Goal: Task Accomplishment & Management: Manage account settings

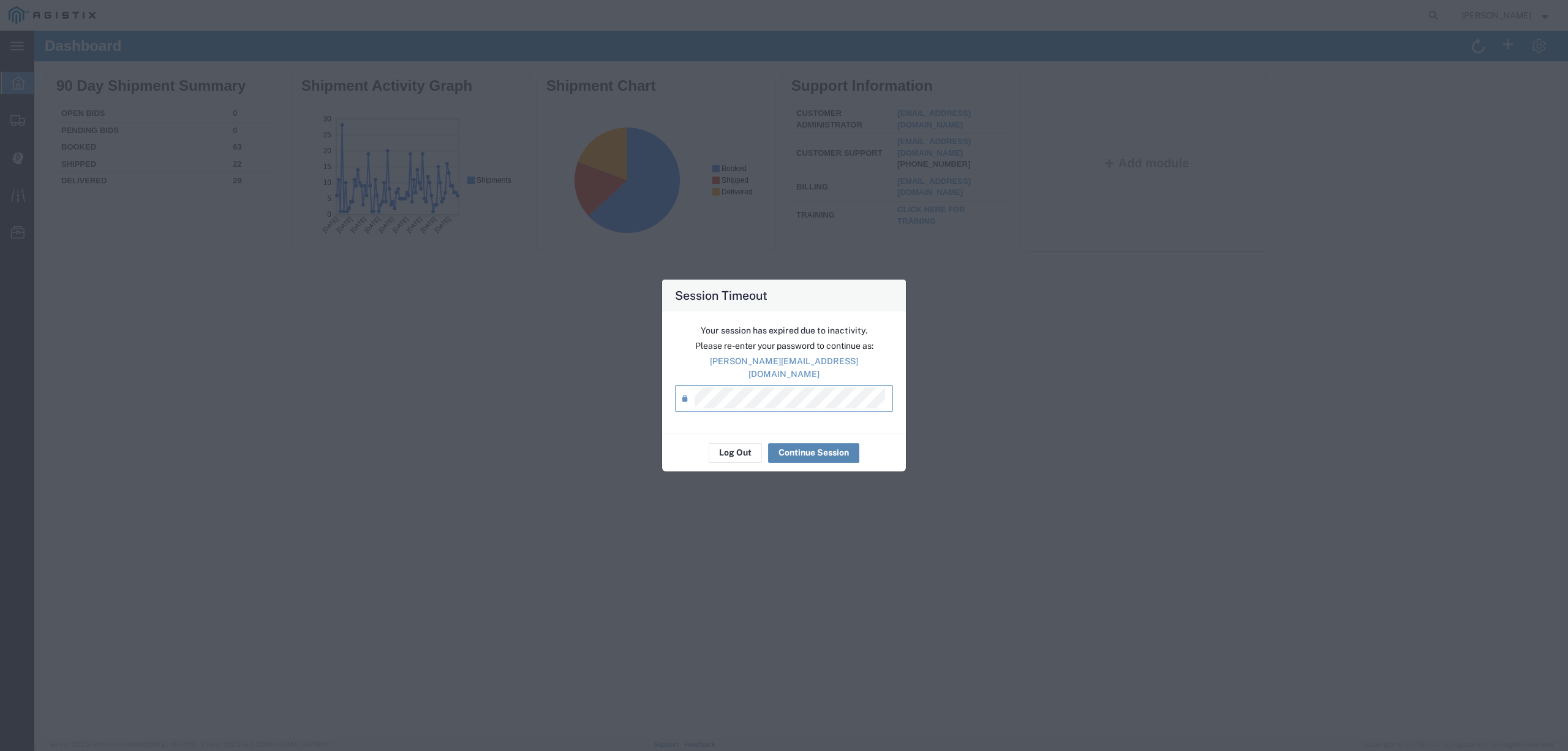
click at [824, 455] on button "Continue Session" at bounding box center [813, 453] width 91 height 20
click at [819, 443] on button "Continue Session" at bounding box center [813, 453] width 91 height 20
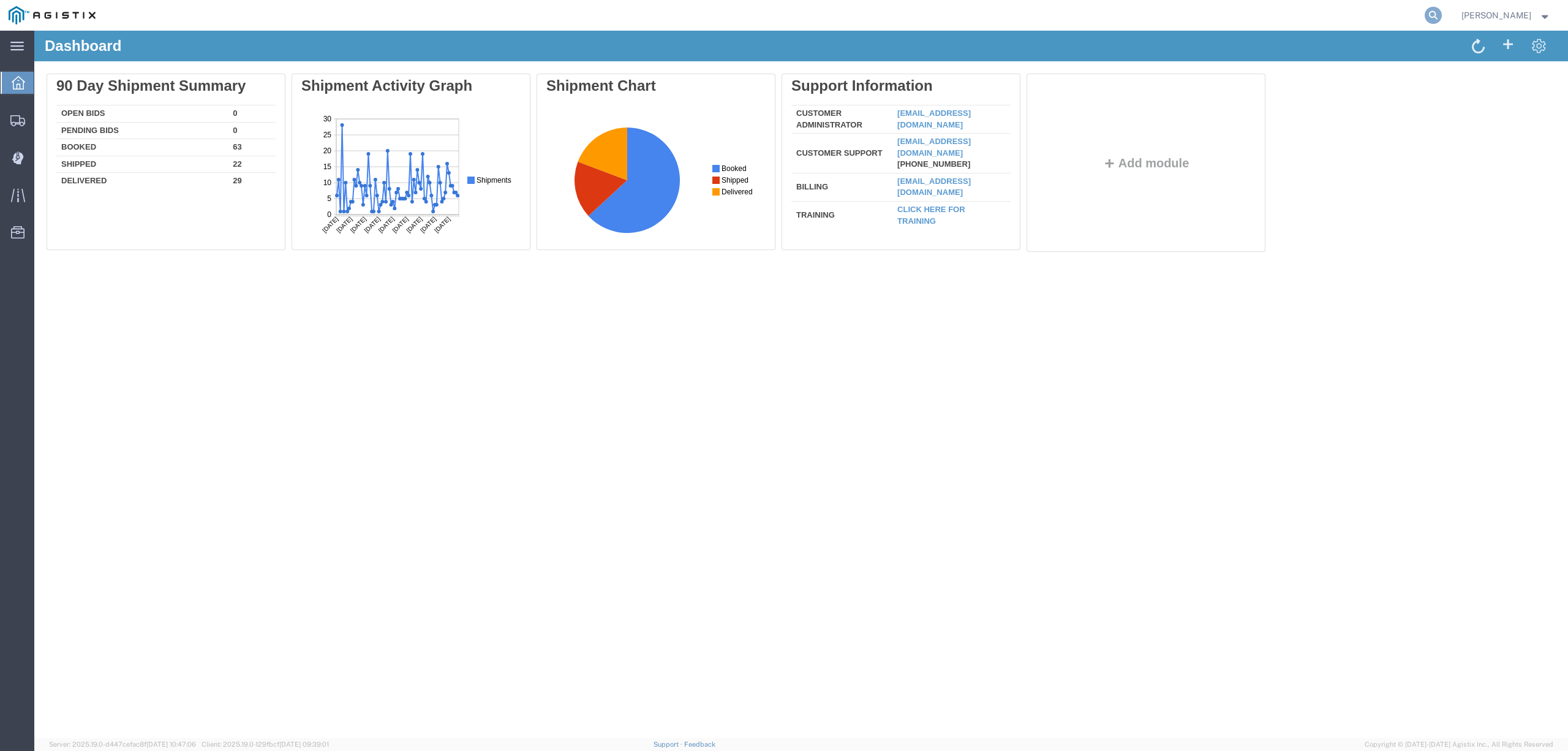
click at [1441, 11] on icon at bounding box center [1433, 16] width 17 height 17
type input "56392201"
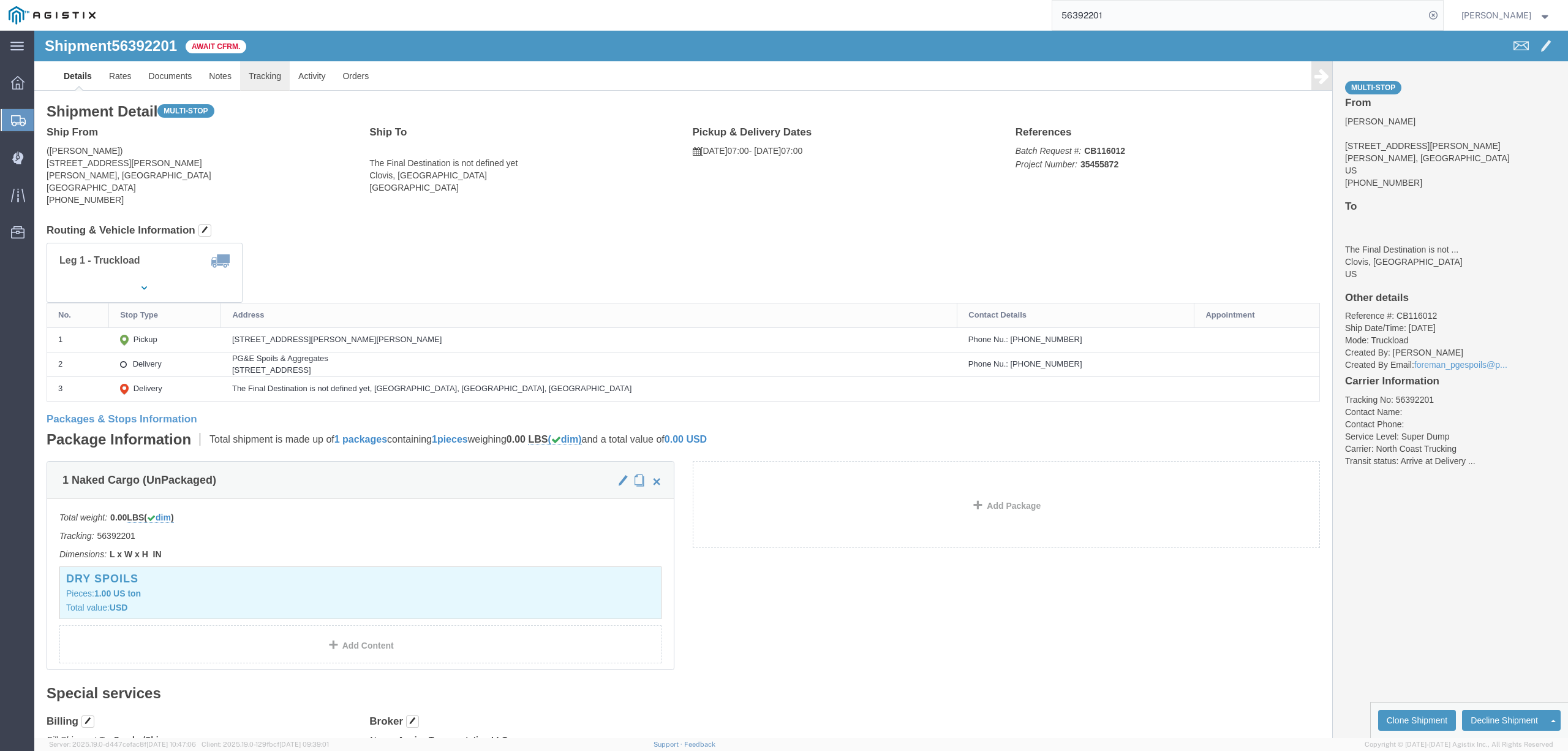
click link "Tracking"
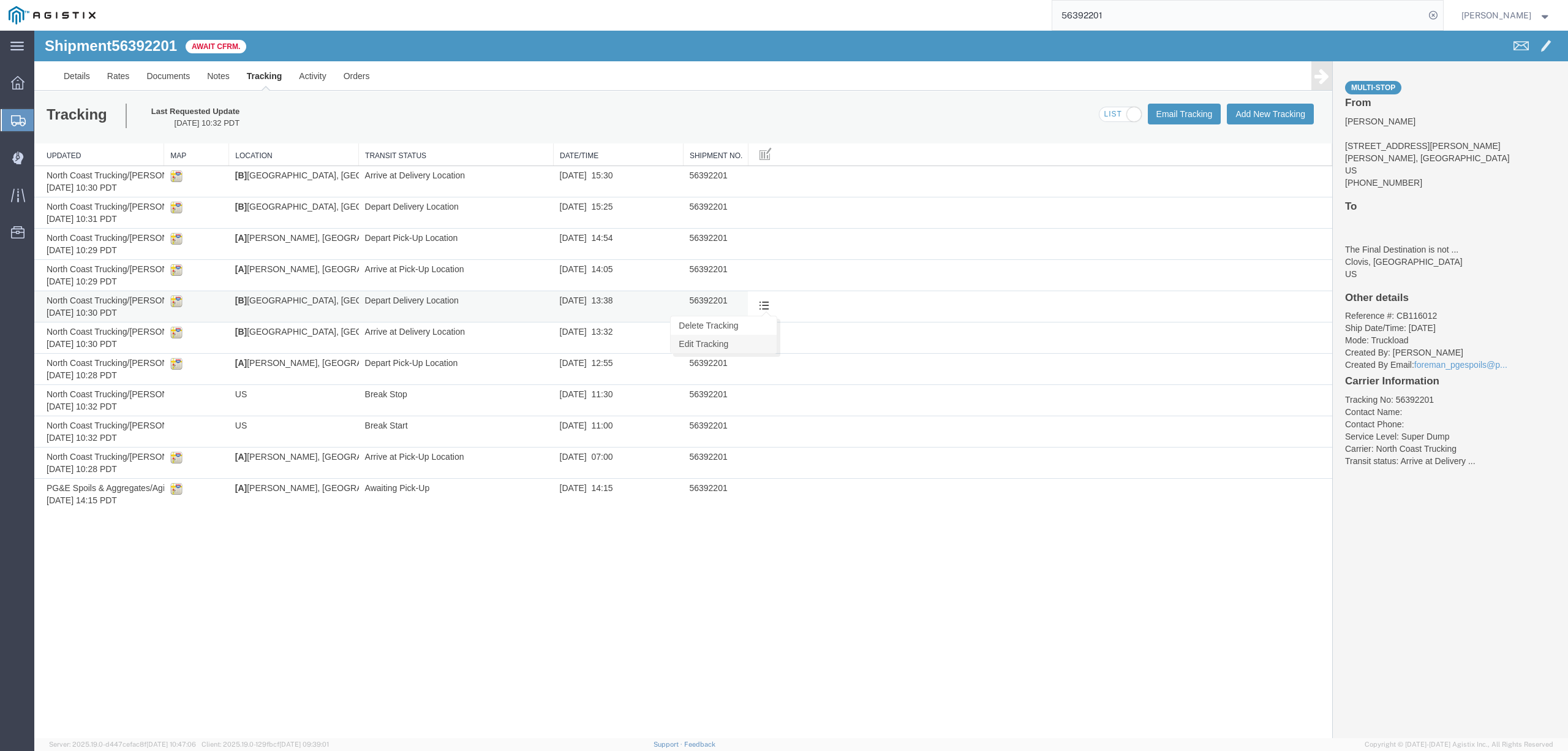
click at [707, 345] on link "Edit Tracking" at bounding box center [724, 344] width 106 height 18
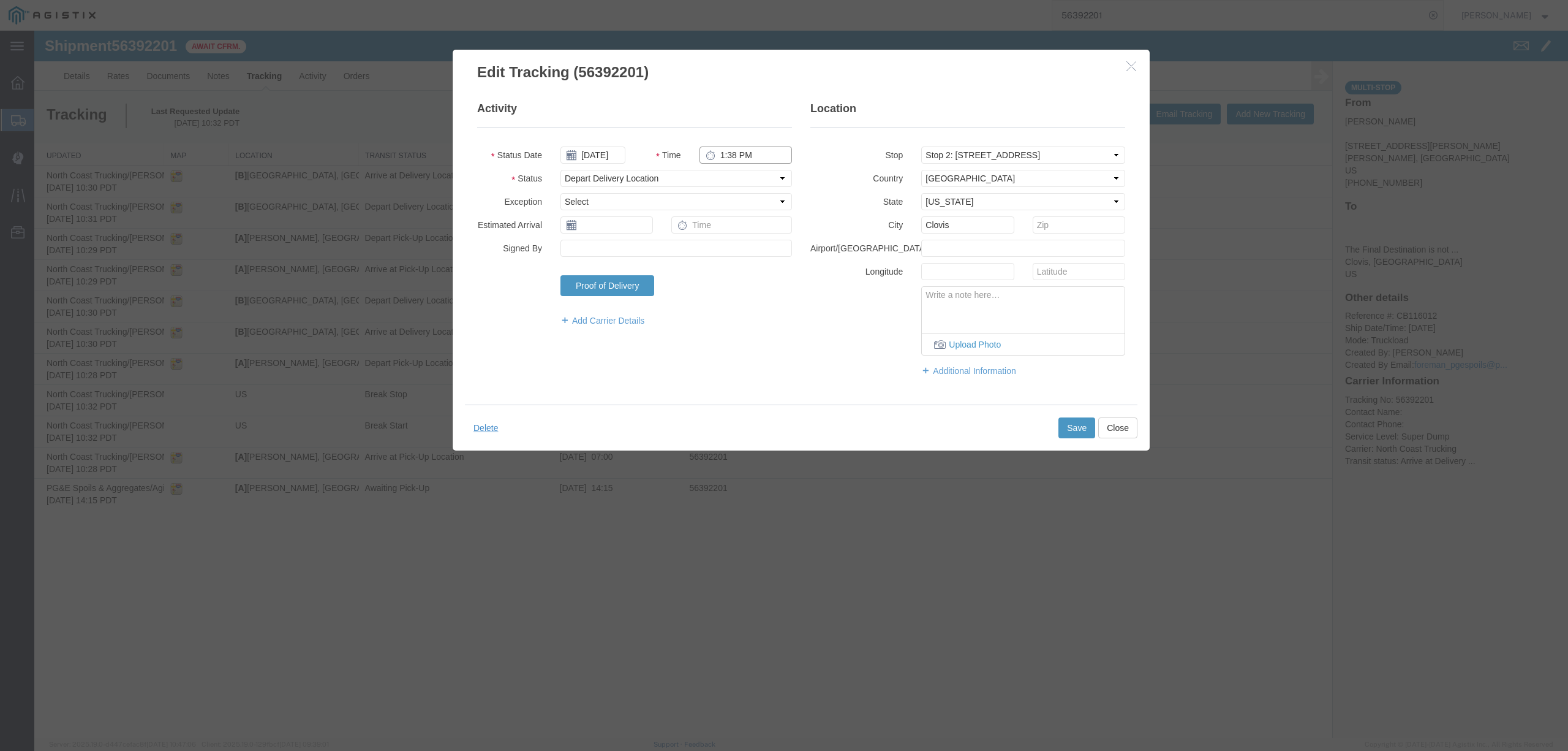
click at [735, 153] on input "1:38 PM" at bounding box center [745, 155] width 92 height 17
click at [731, 156] on input "1:38 PM" at bounding box center [745, 155] width 92 height 17
type input "1:37 PM"
click at [1066, 432] on button "Save" at bounding box center [1077, 428] width 37 height 21
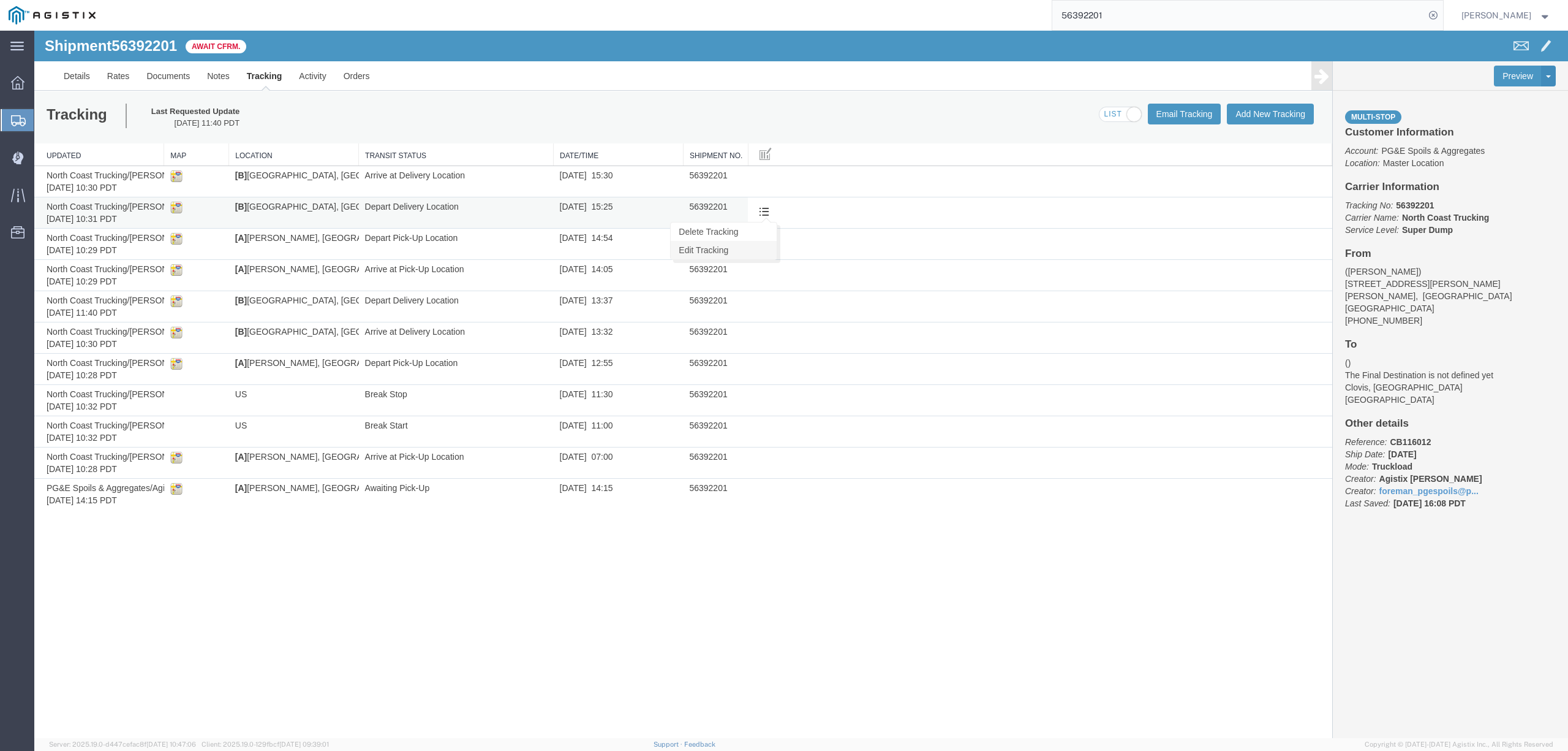
click at [711, 248] on link "Edit Tracking" at bounding box center [724, 250] width 106 height 18
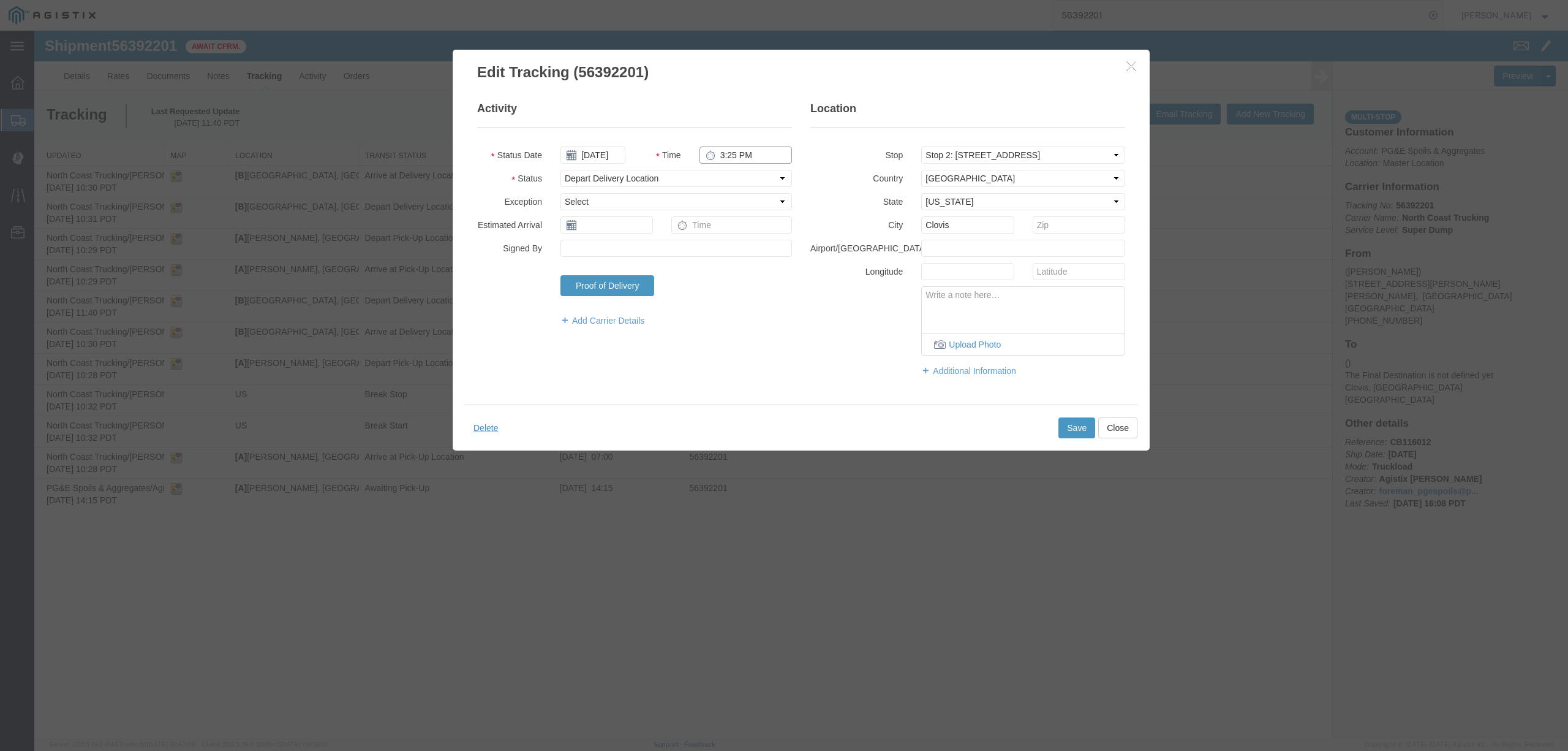
click at [735, 158] on input "3:25 PM" at bounding box center [745, 155] width 92 height 17
click at [732, 152] on input "3:25 PM" at bounding box center [745, 155] width 92 height 17
type input "3:35 PM"
click at [1074, 430] on button "Save" at bounding box center [1077, 428] width 37 height 21
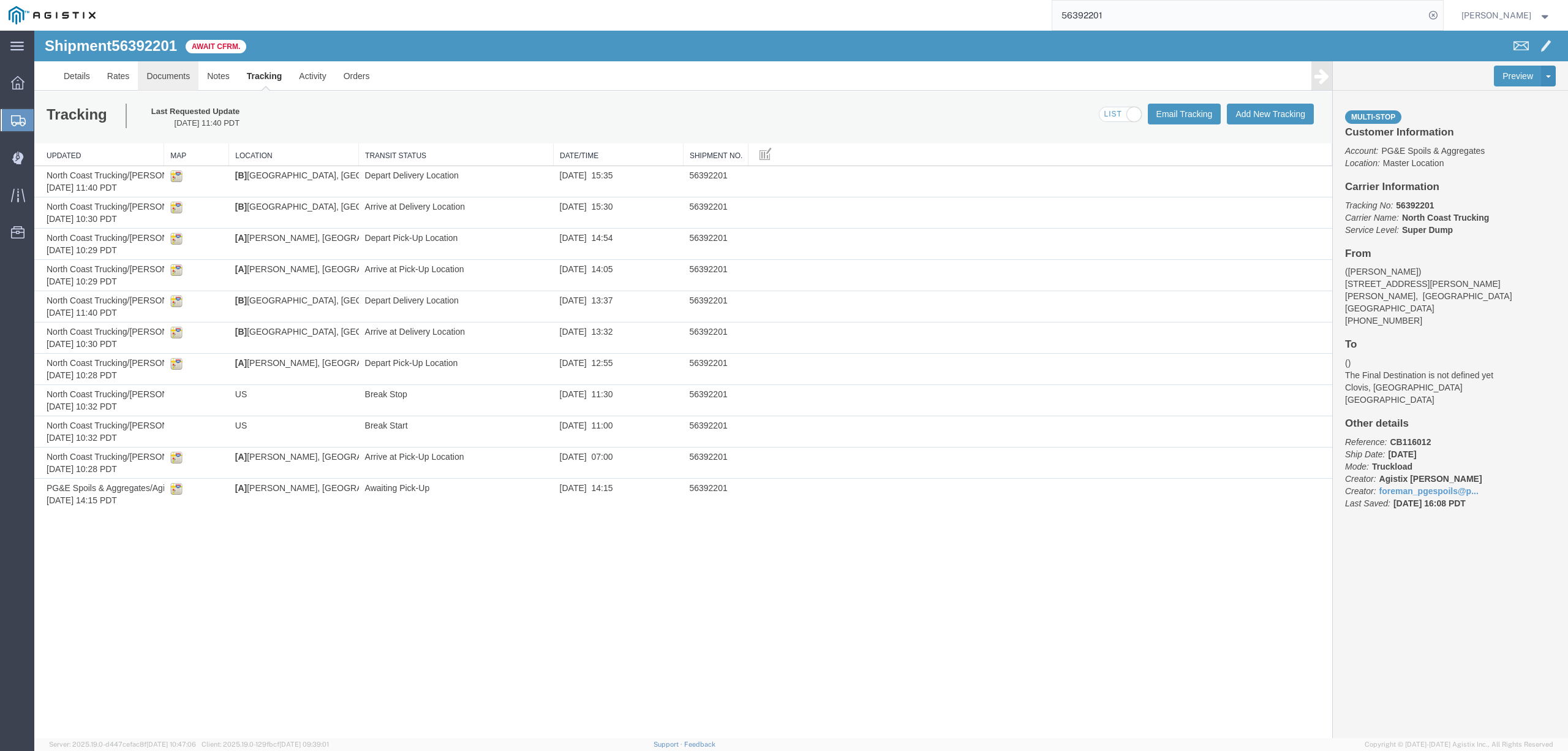
click at [170, 81] on link "Documents" at bounding box center [168, 76] width 61 height 30
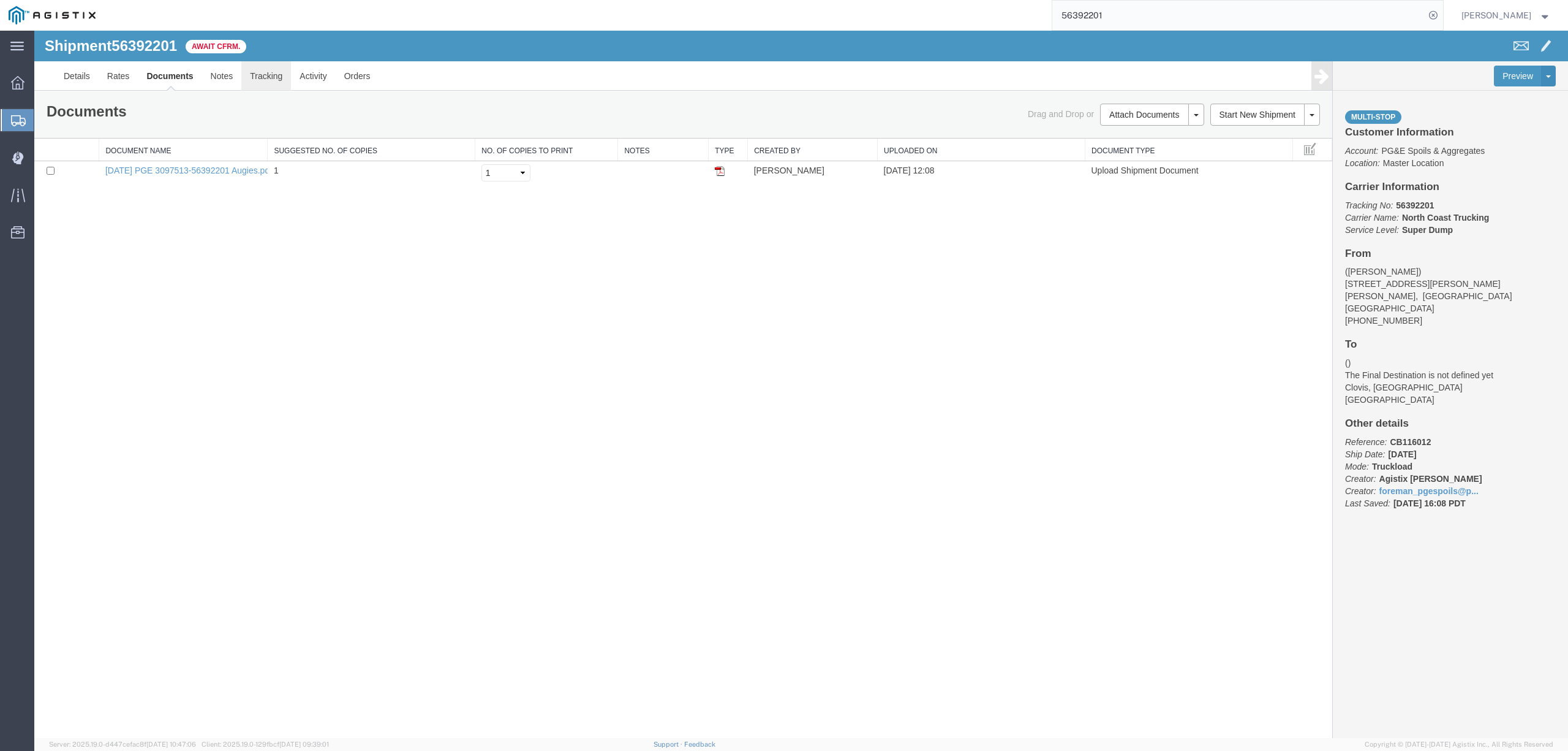
click at [269, 78] on link "Tracking" at bounding box center [266, 76] width 50 height 30
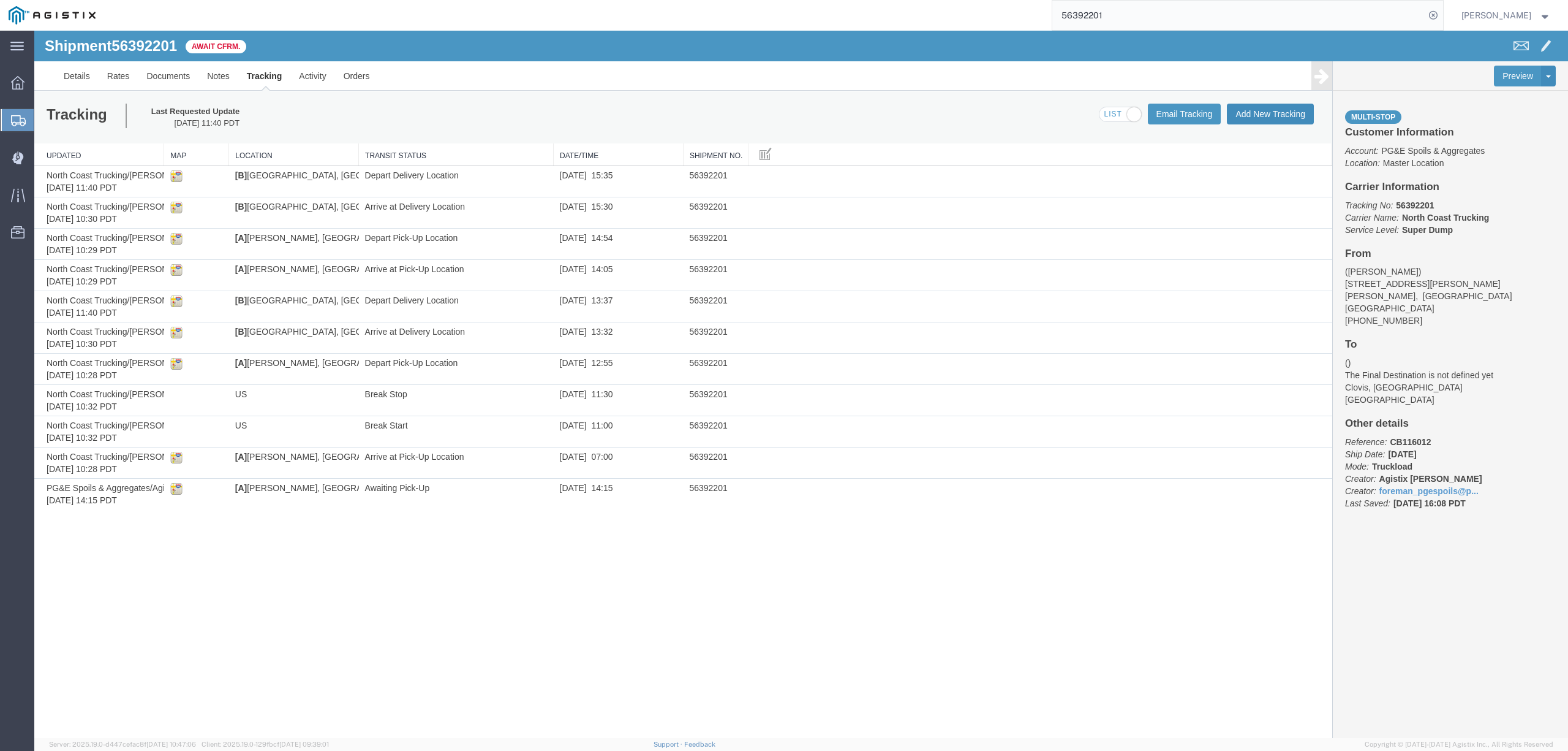
click at [1290, 118] on button "Add New Tracking" at bounding box center [1271, 114] width 87 height 21
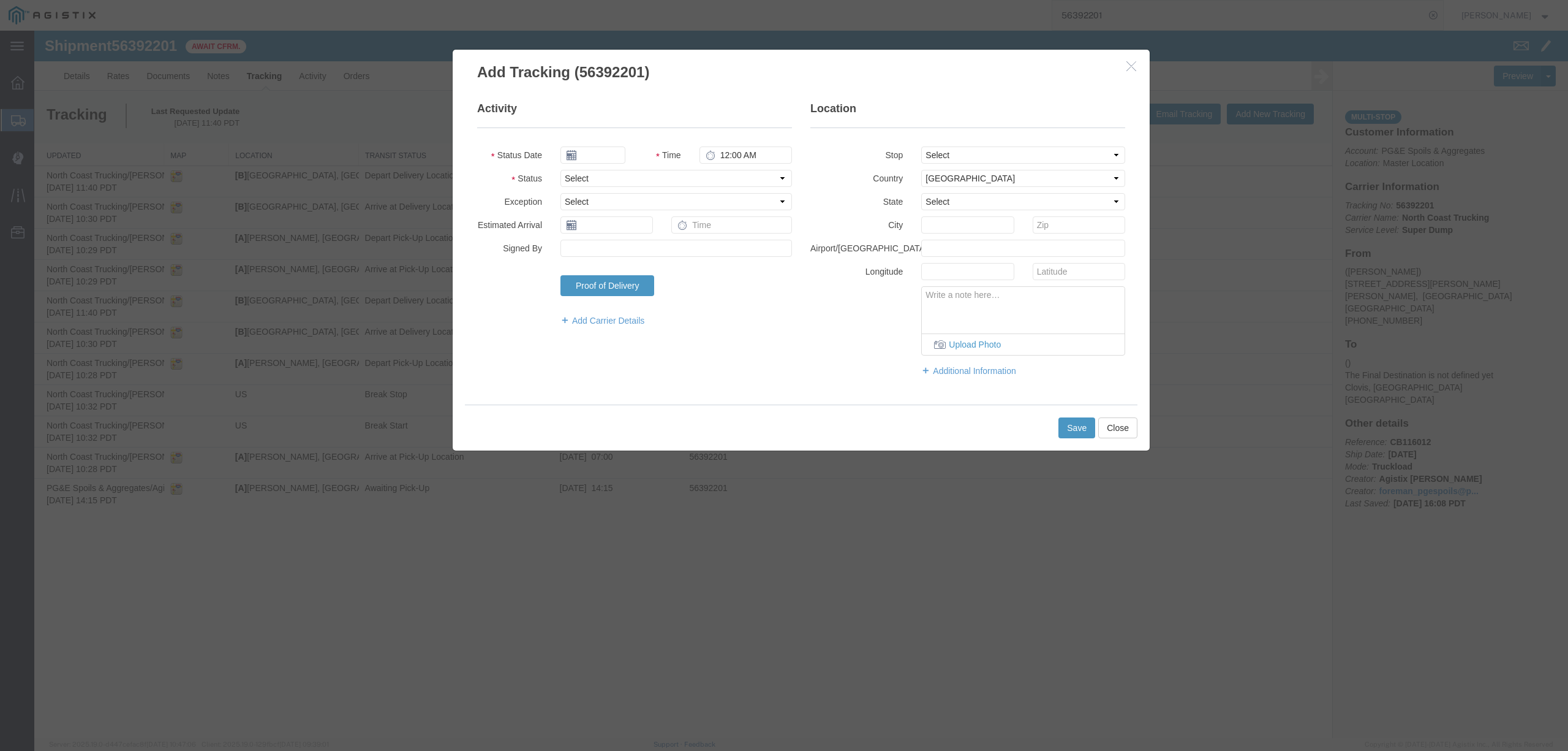
type input "[DATE]"
type input "12:00 PM"
click at [591, 155] on input "[DATE]" at bounding box center [592, 155] width 65 height 17
click at [652, 212] on td "5" at bounding box center [661, 213] width 18 height 18
type input "[DATE]"
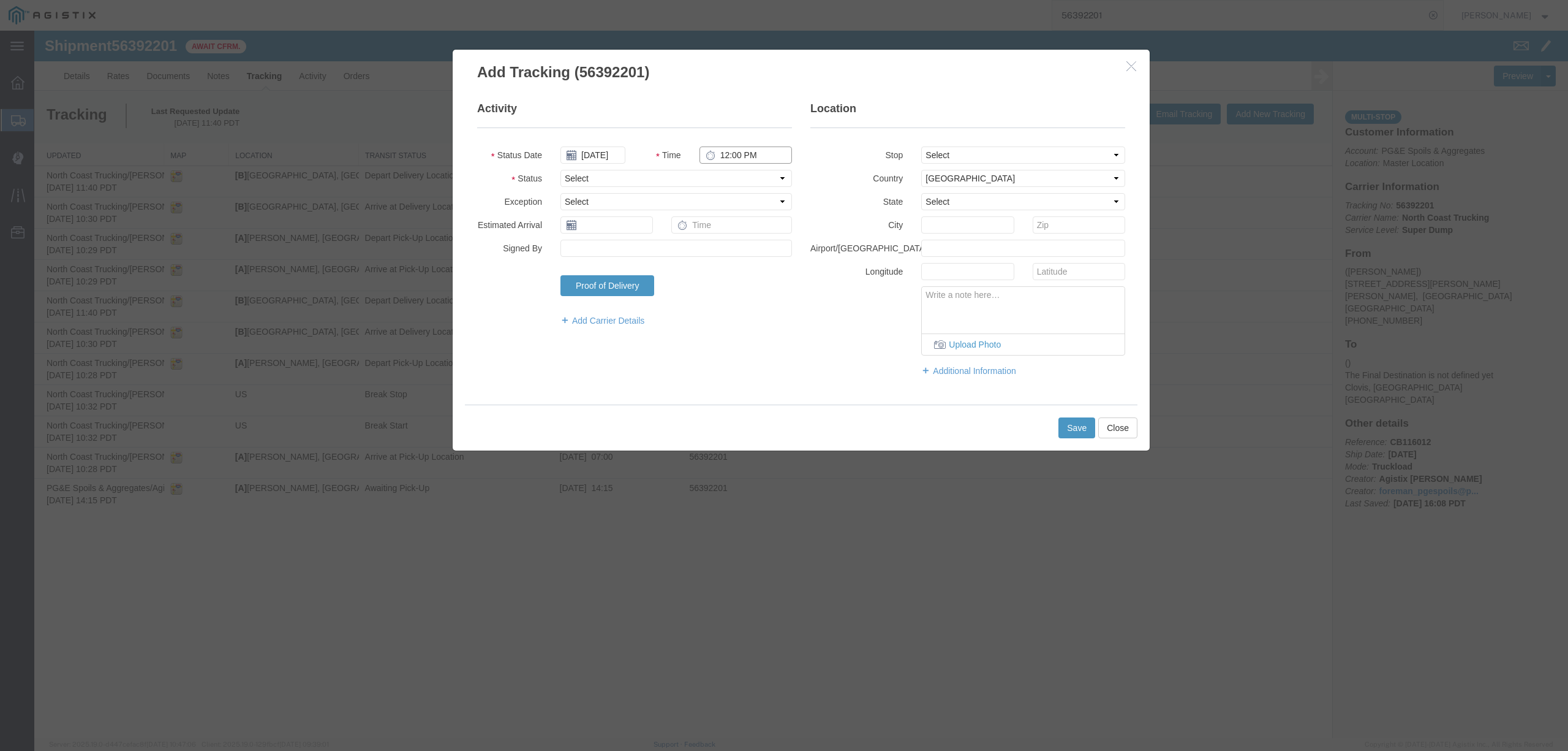
click at [721, 152] on input "12:00 PM" at bounding box center [745, 155] width 92 height 17
type input "4:30 PM"
click at [701, 188] on fieldset "Activity Status Date [DATE] Time 4:30 PM Status Select Arrival Notice Available…" at bounding box center [635, 219] width 315 height 238
click at [697, 184] on select "Select Arrival Notice Available Arrival Notice Imported Arrive at Delivery Loca…" at bounding box center [676, 178] width 231 height 17
select select "DELIVRED"
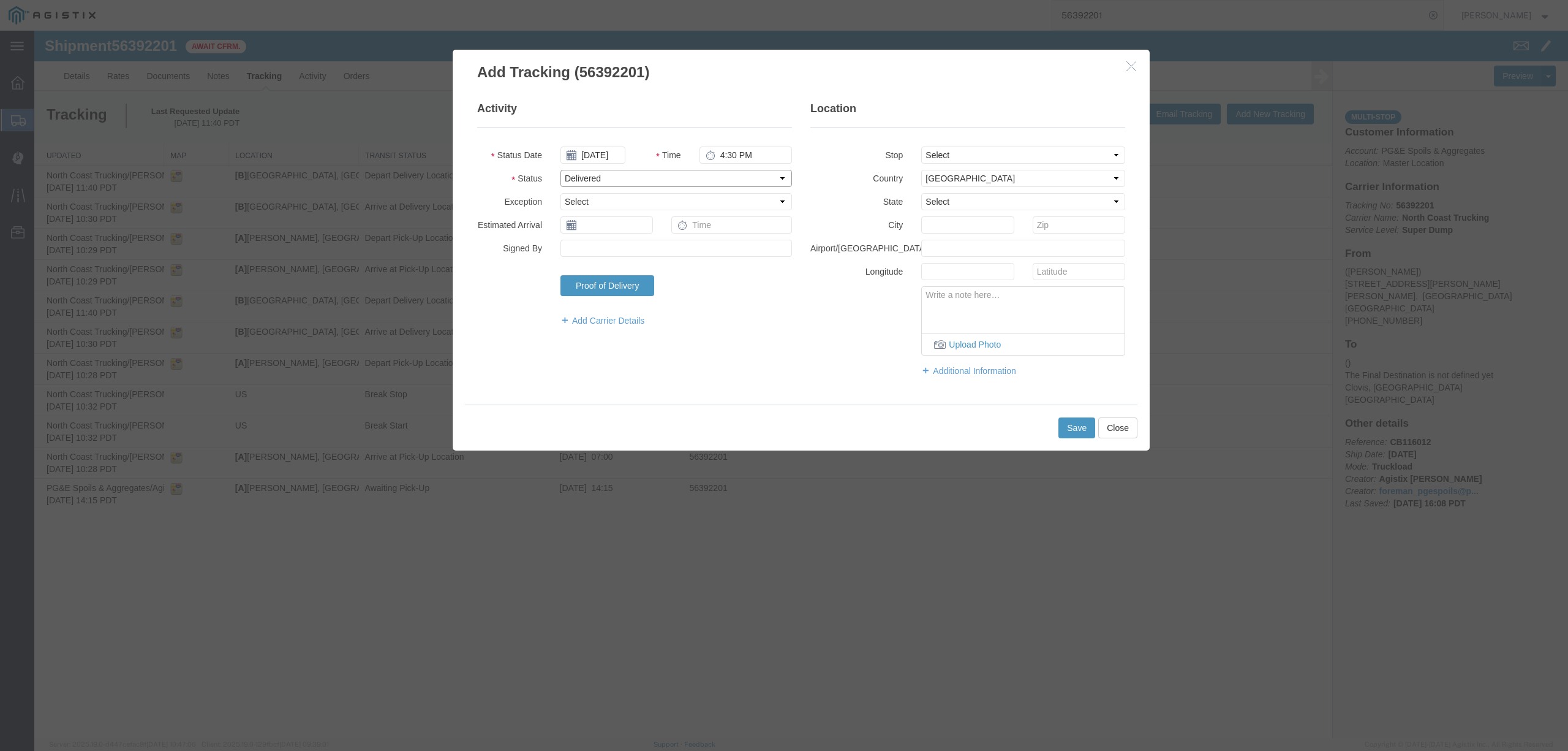
click at [560, 170] on select "Select Arrival Notice Available Arrival Notice Imported Arrive at Delivery Loca…" at bounding box center [676, 178] width 231 height 17
click at [998, 151] on select "Select From: [STREET_ADDRESS][PERSON_NAME][PERSON_NAME] Stop 2: [STREET_ADDRESS…" at bounding box center [1023, 155] width 204 height 17
select select "{"pickupDeliveryInfoId": "122068584","pickupOrDelivery": "P","stopNum": "1","lo…"
click at [921, 146] on select "Select From: [STREET_ADDRESS][PERSON_NAME][PERSON_NAME] Stop 2: [STREET_ADDRESS…" at bounding box center [1023, 155] width 204 height 17
select select "CA"
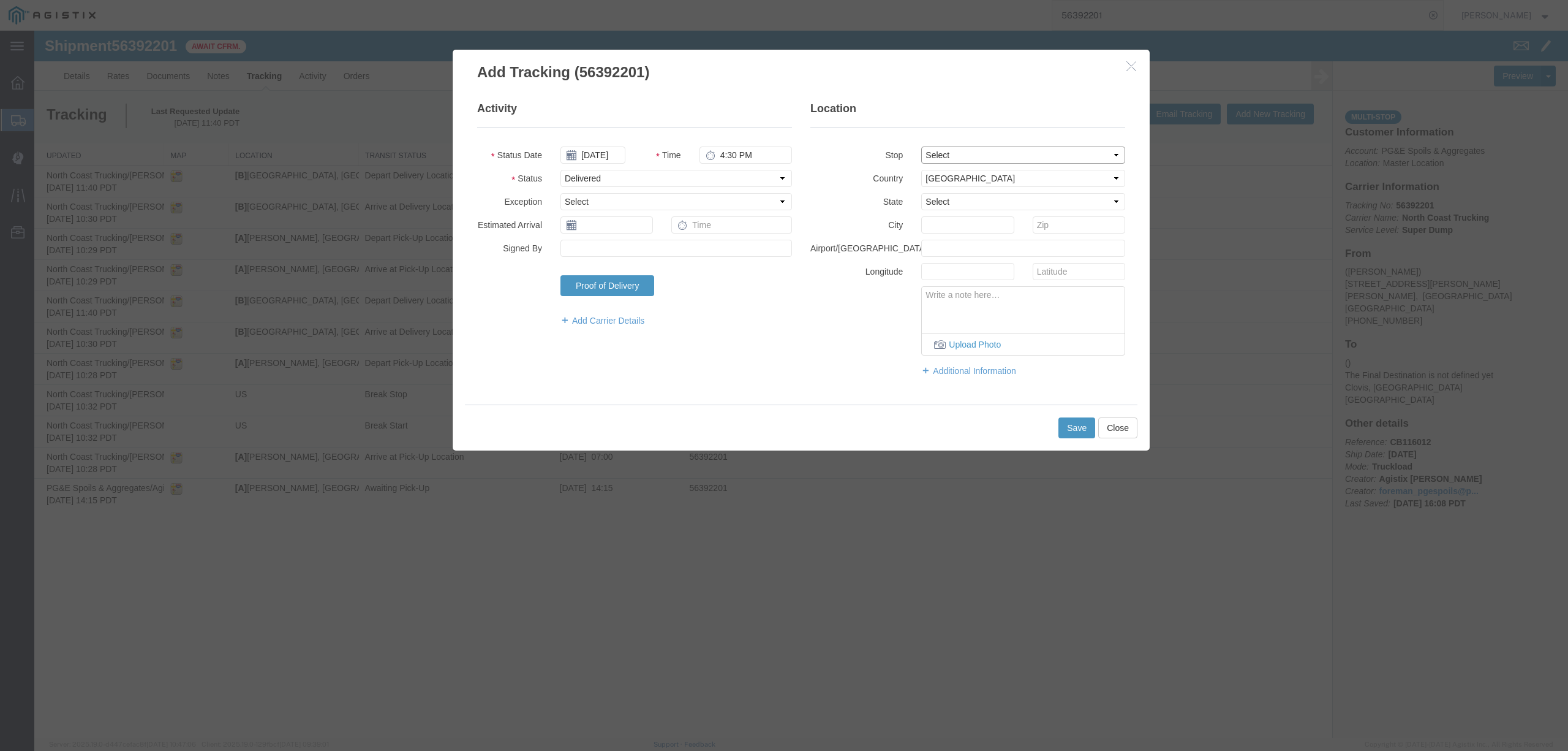
type input "[PERSON_NAME]"
click at [1073, 432] on button "Save" at bounding box center [1077, 428] width 37 height 21
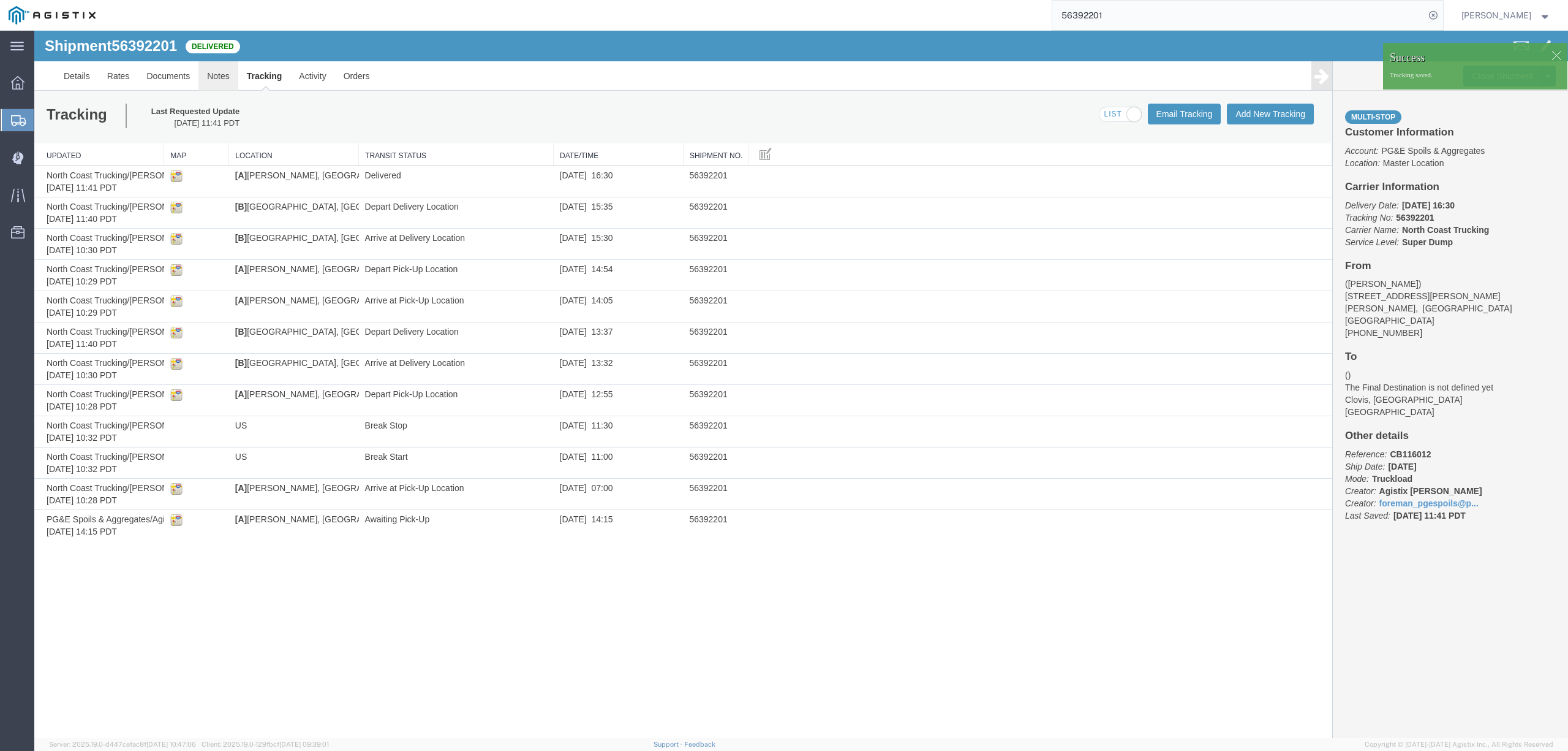
click at [226, 70] on link "Notes" at bounding box center [218, 76] width 40 height 30
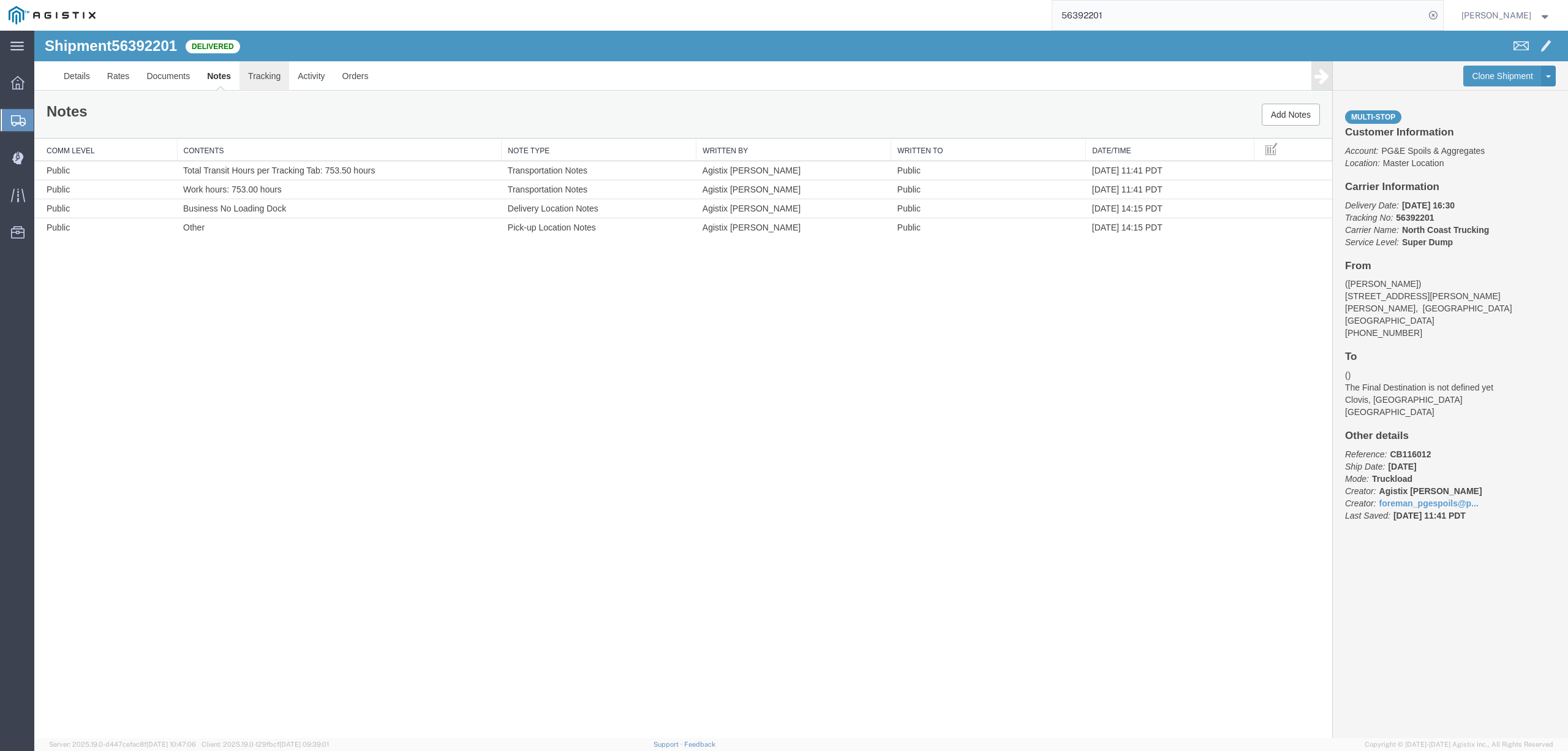
click at [275, 82] on link "Tracking" at bounding box center [264, 76] width 50 height 30
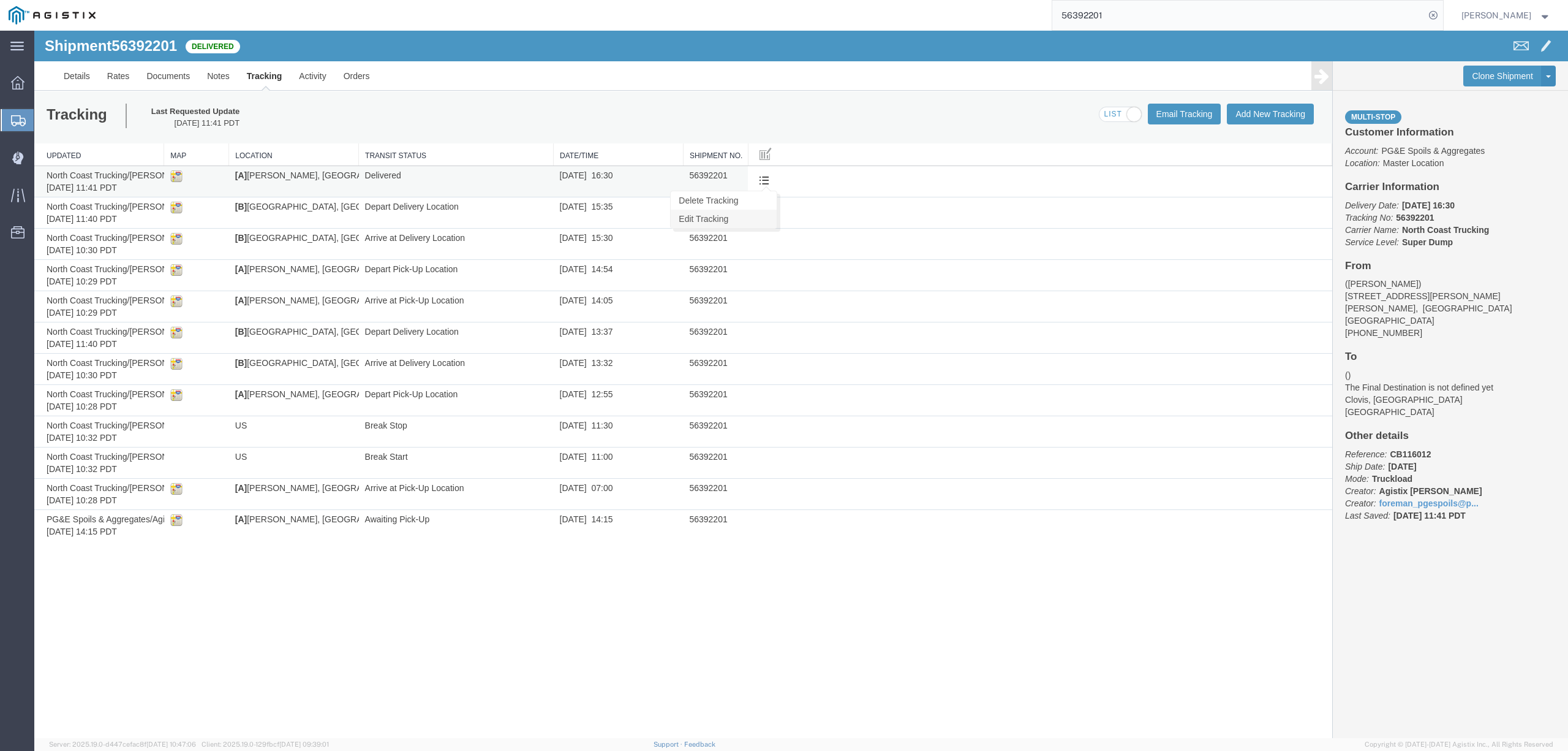
click at [749, 217] on link "Edit Tracking" at bounding box center [724, 218] width 106 height 18
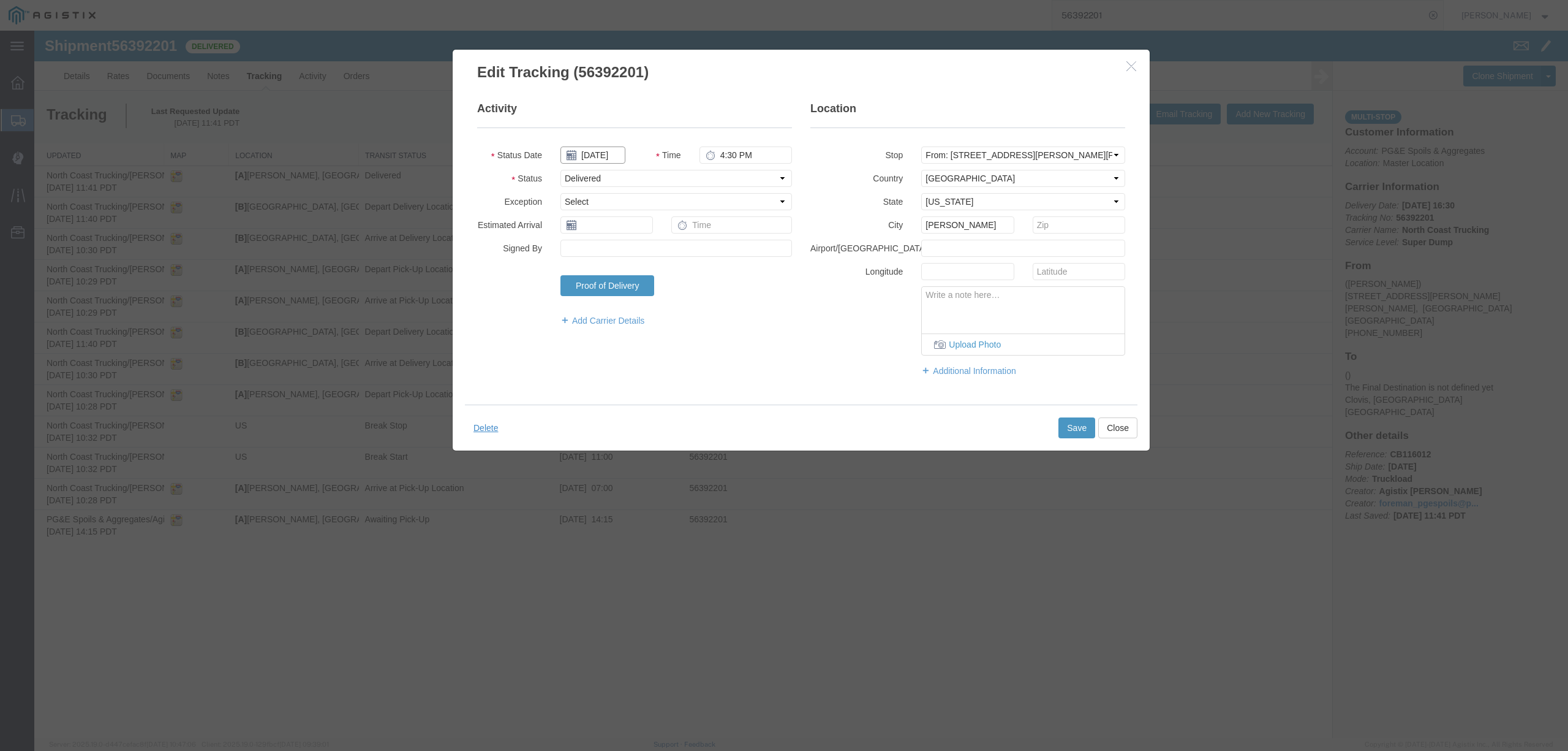
click at [601, 151] on input "[DATE]" at bounding box center [592, 155] width 65 height 17
click at [573, 178] on th at bounding box center [569, 177] width 18 height 18
click at [611, 227] on td "5" at bounding box center [610, 231] width 18 height 18
type input "[DATE]"
click at [1067, 426] on button "Save" at bounding box center [1077, 428] width 37 height 21
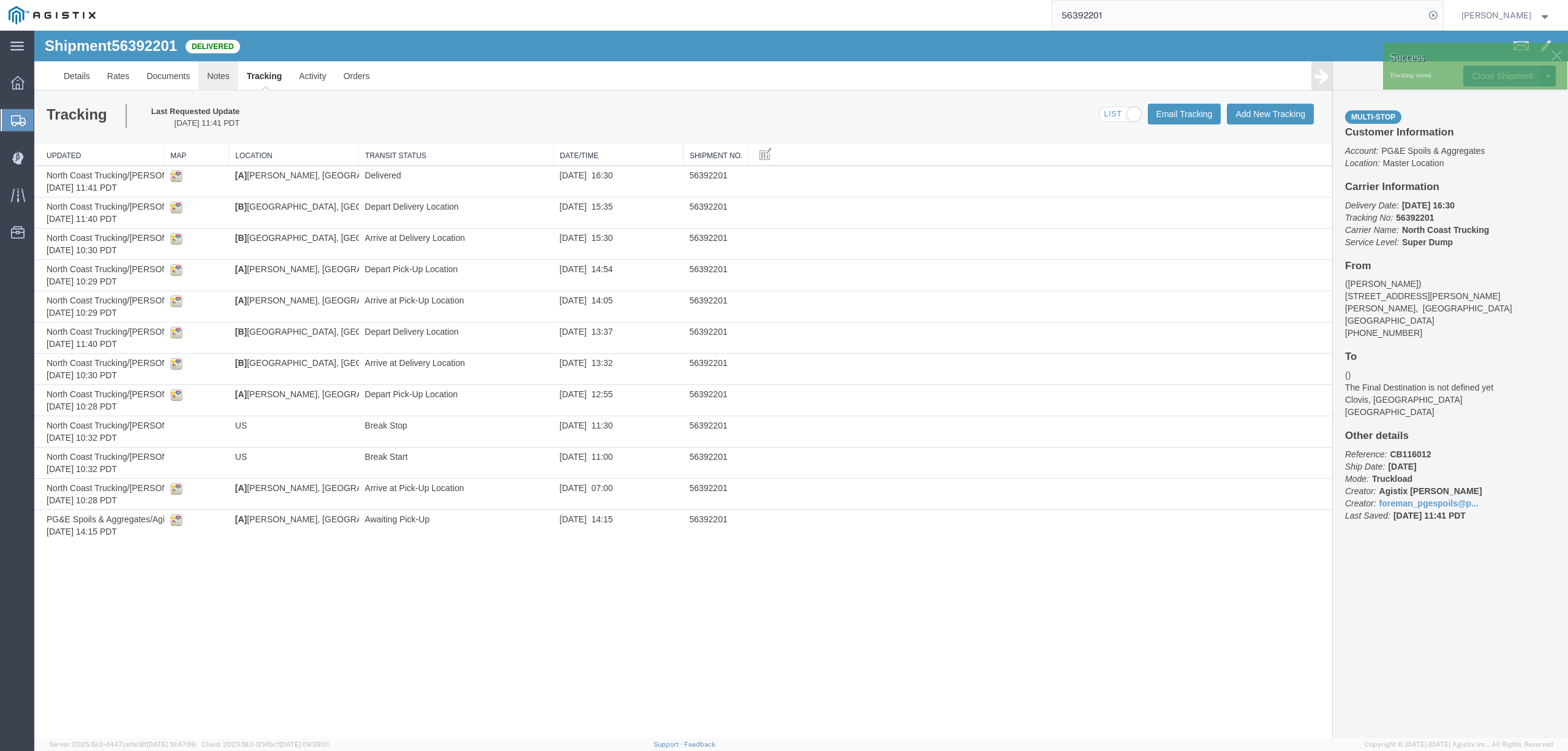
click at [229, 82] on link "Notes" at bounding box center [218, 76] width 40 height 30
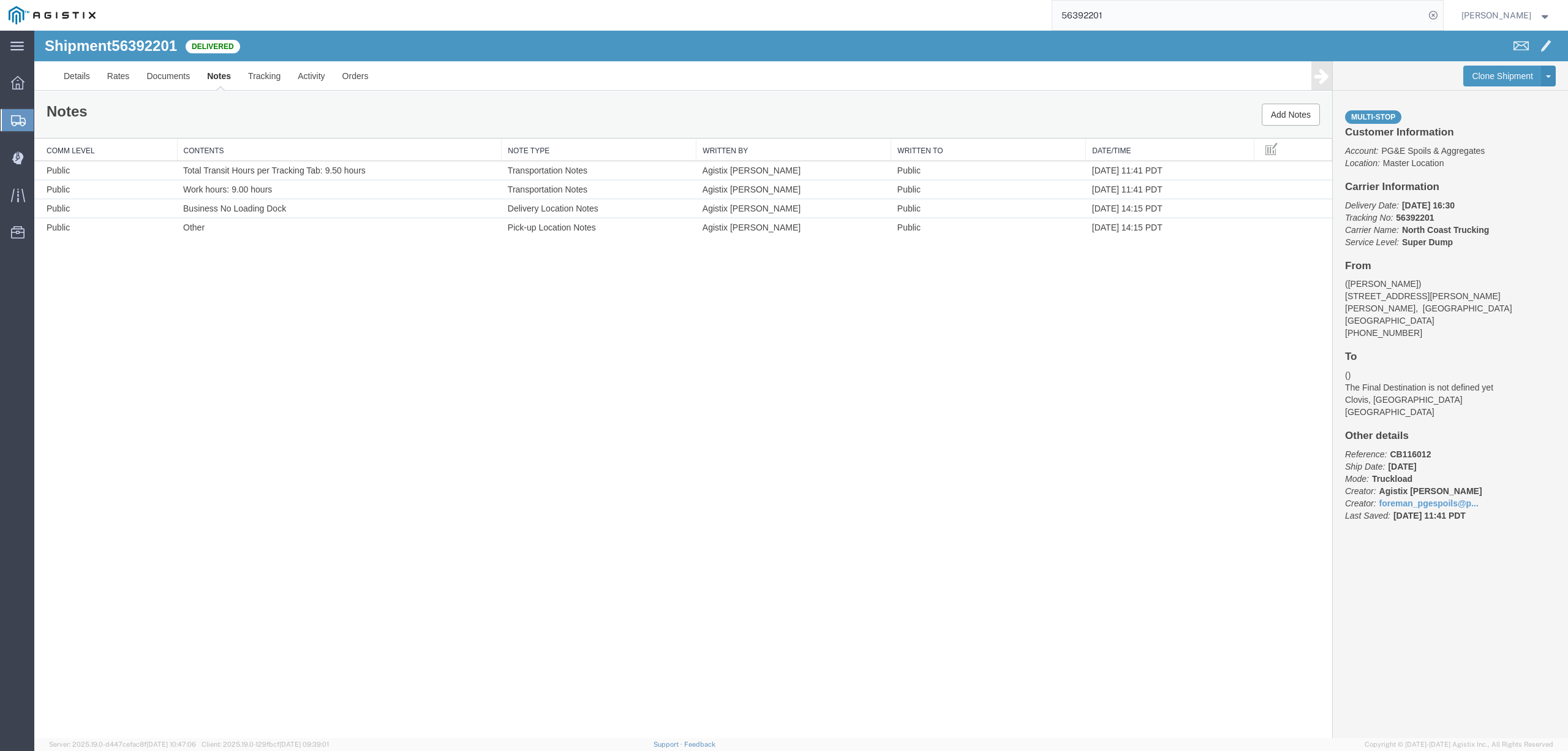
click at [1098, 13] on input "56392201" at bounding box center [1238, 16] width 372 height 30
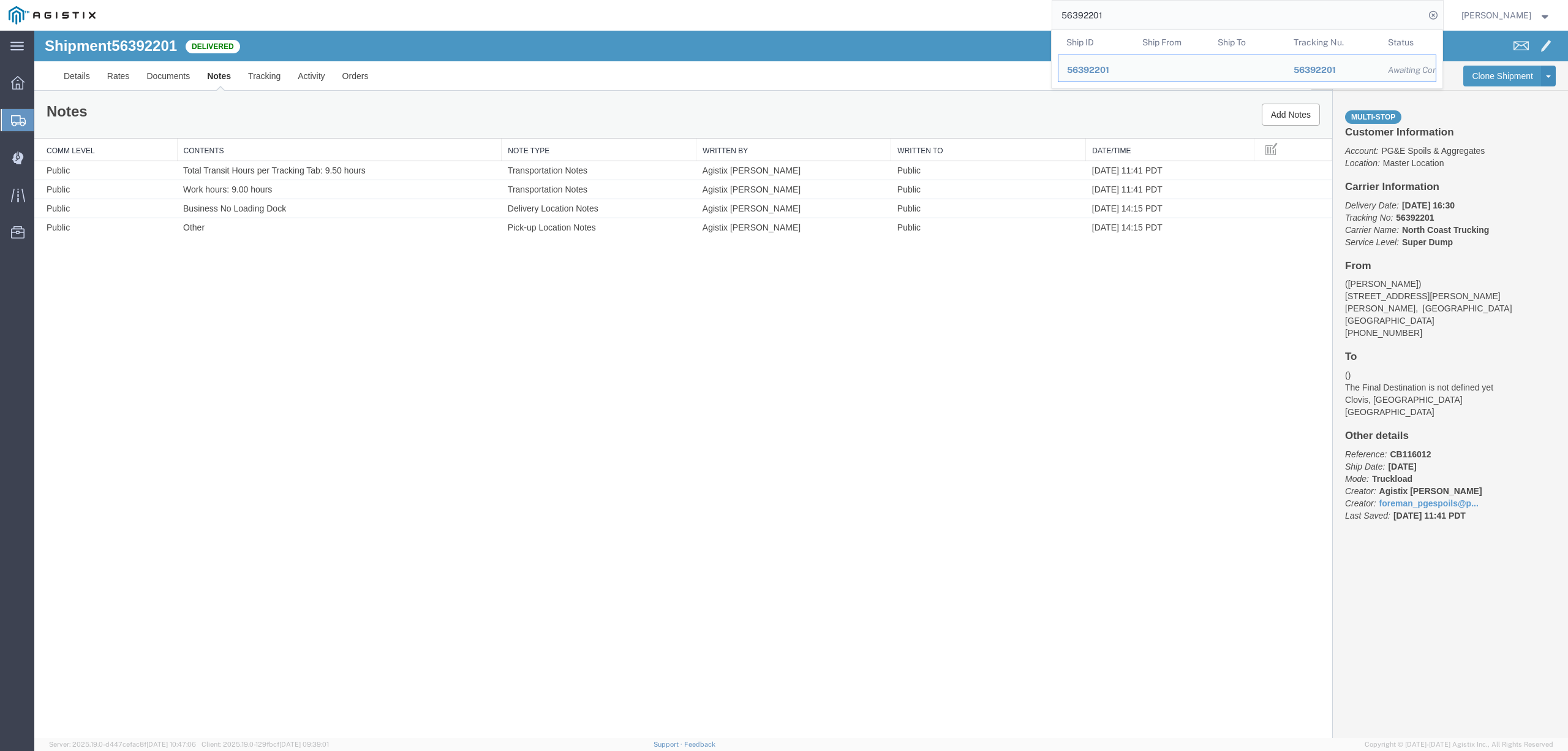
click at [1098, 13] on input "56392201" at bounding box center [1238, 16] width 372 height 30
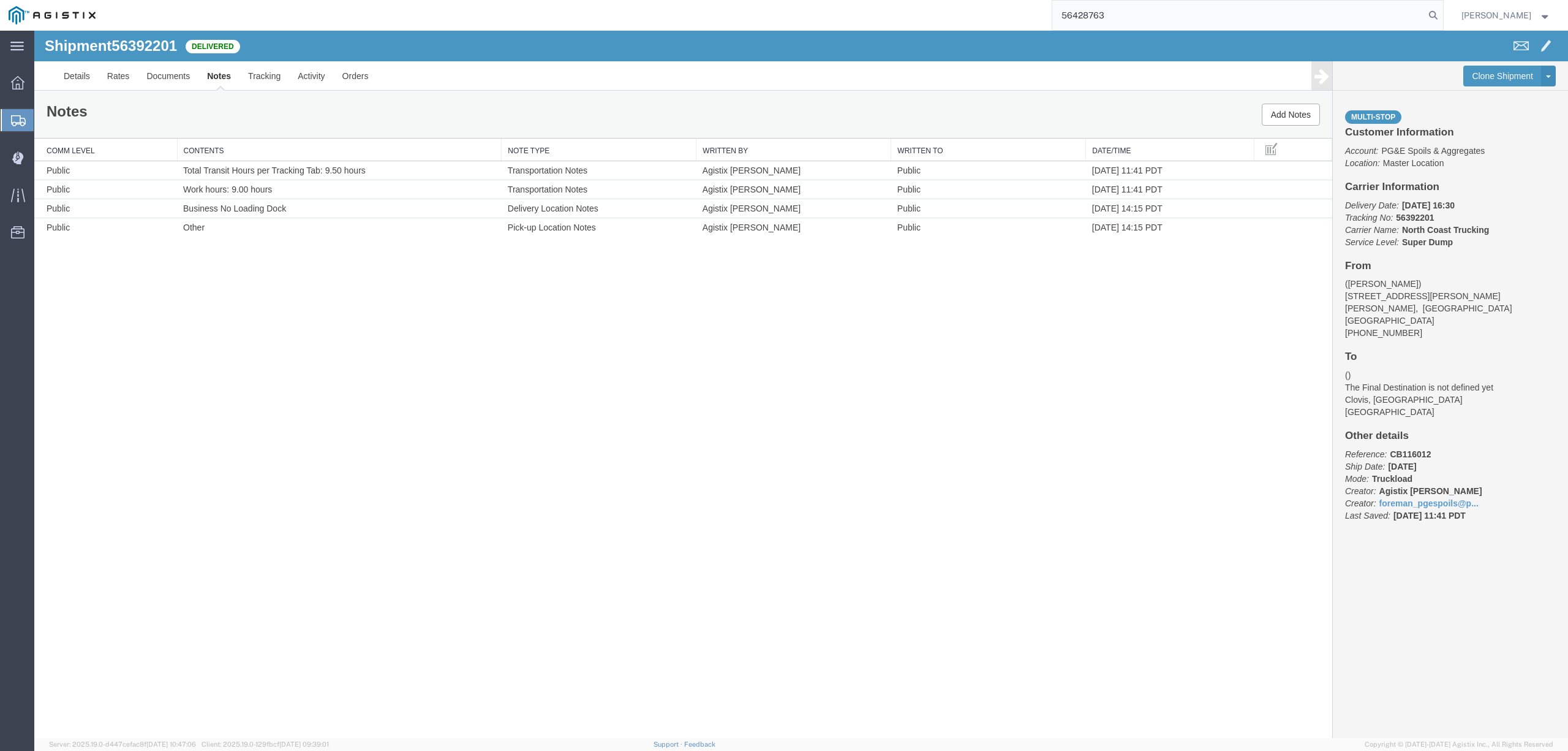
type input "56428763"
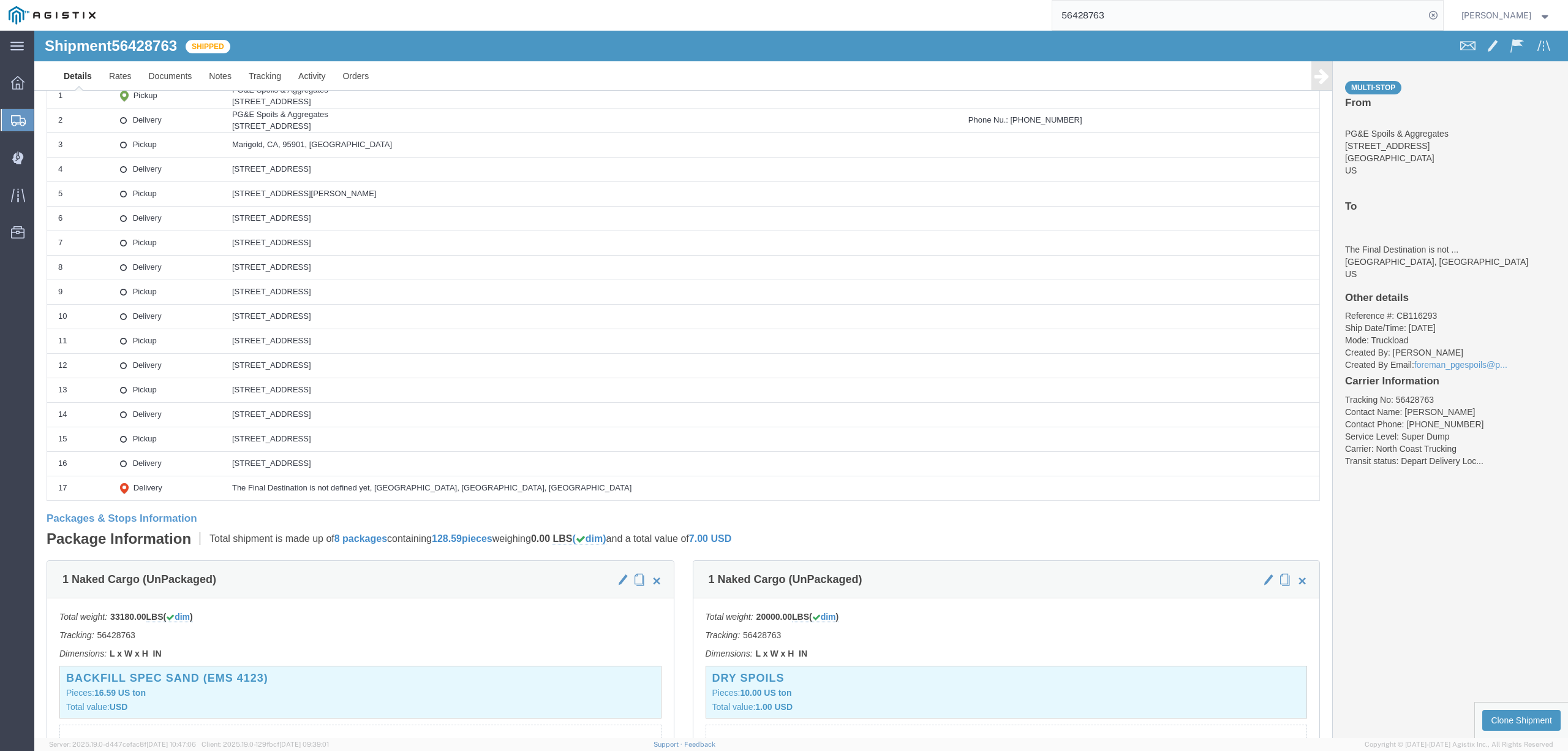
scroll to position [408, 0]
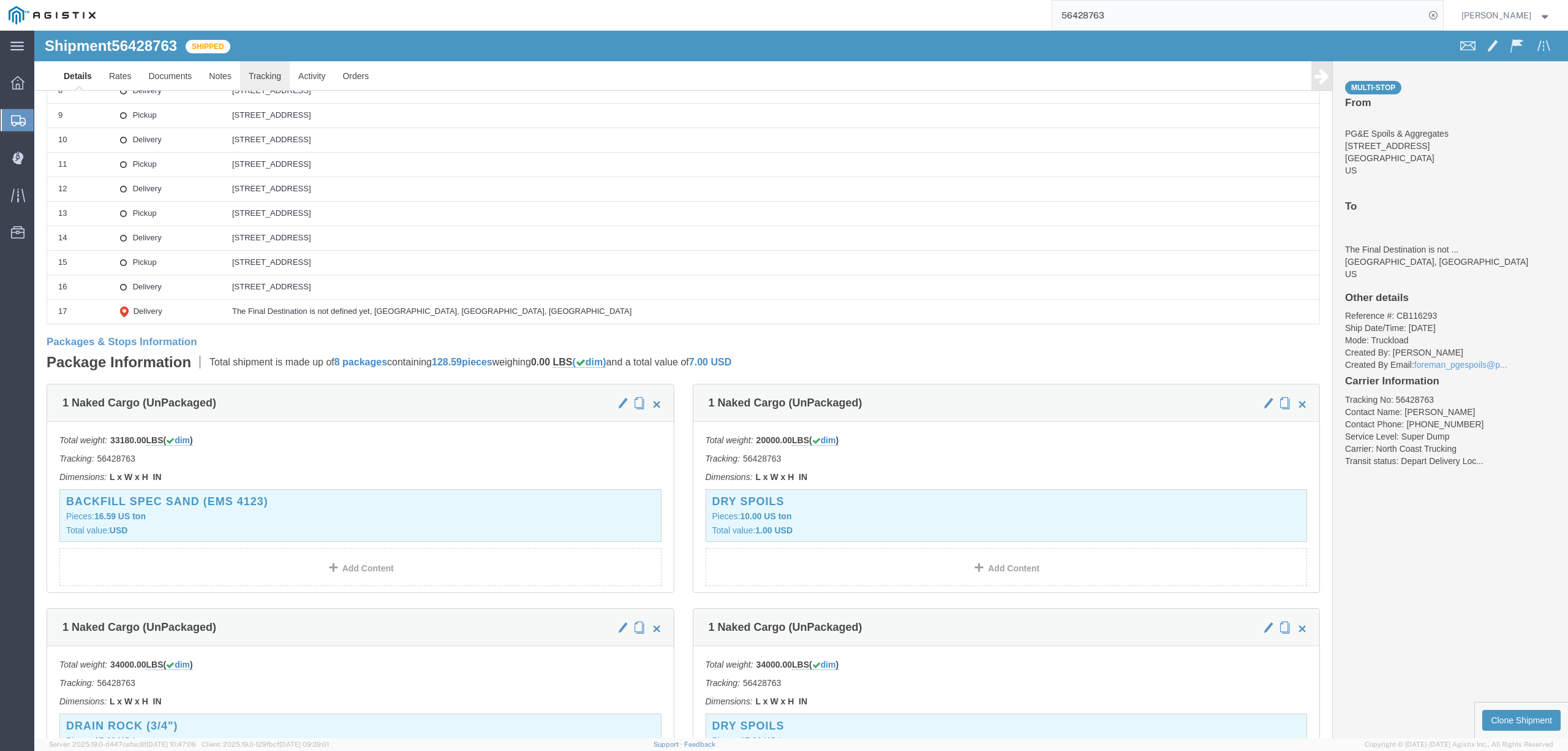
click link "Tracking"
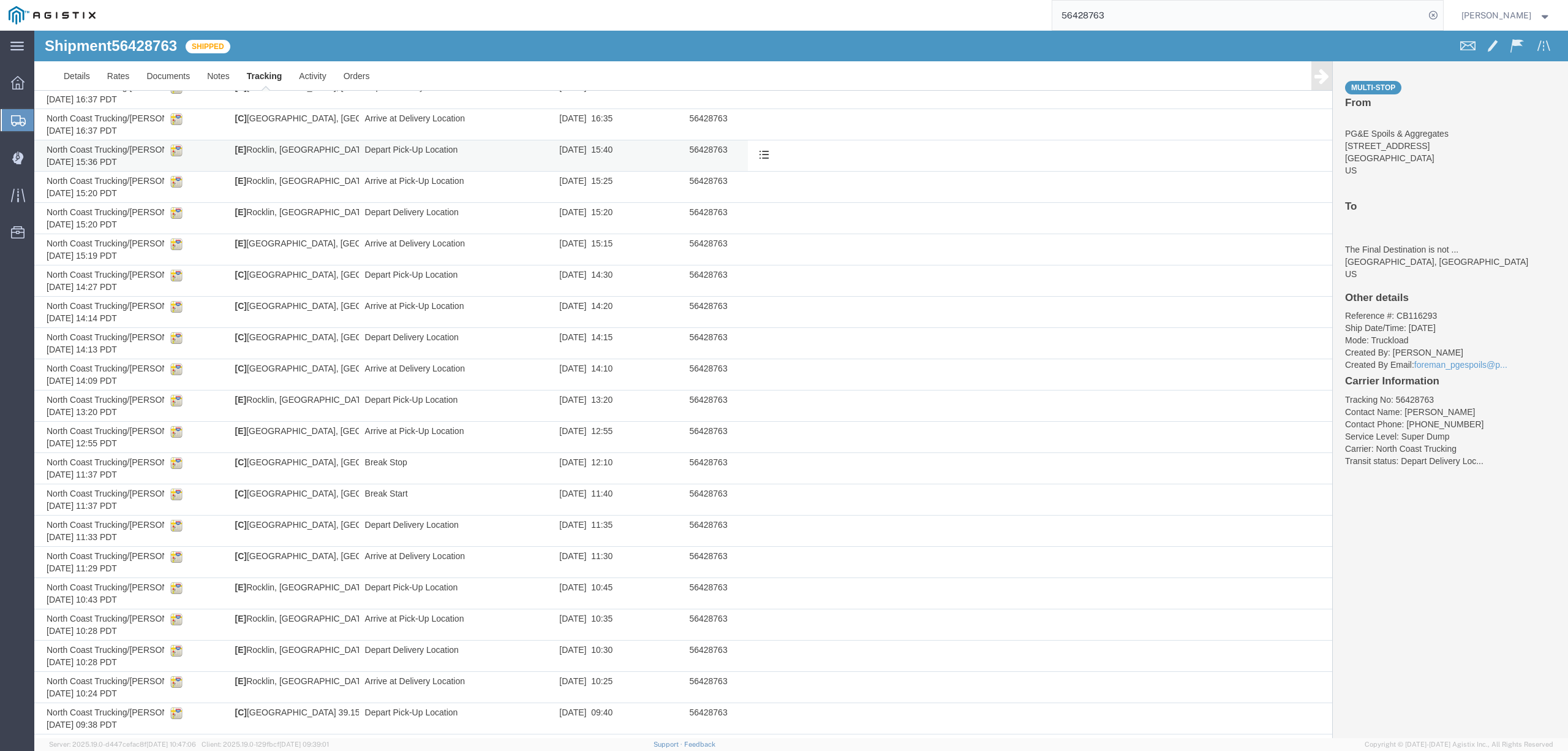
scroll to position [6, 0]
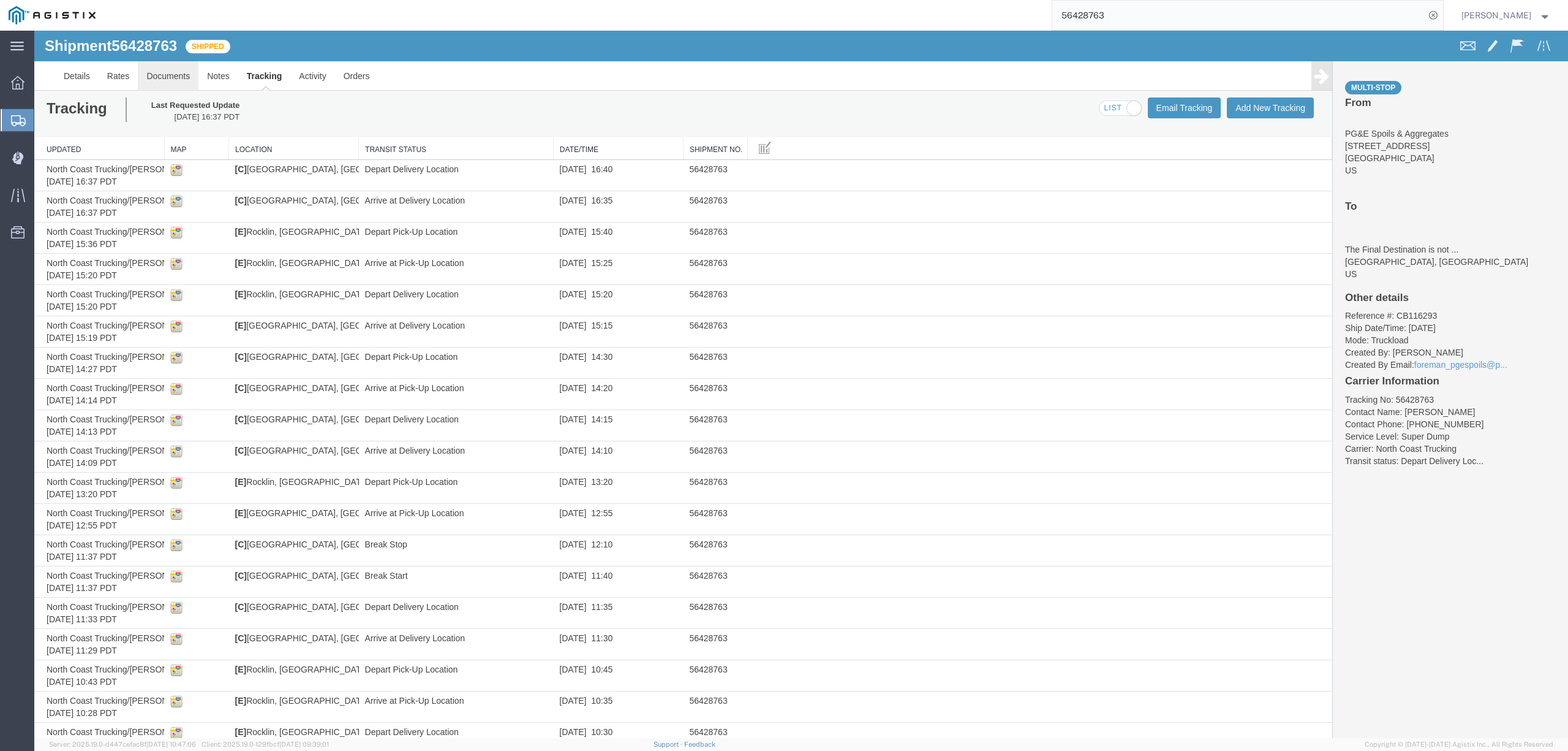
click at [183, 82] on link "Documents" at bounding box center [168, 76] width 61 height 30
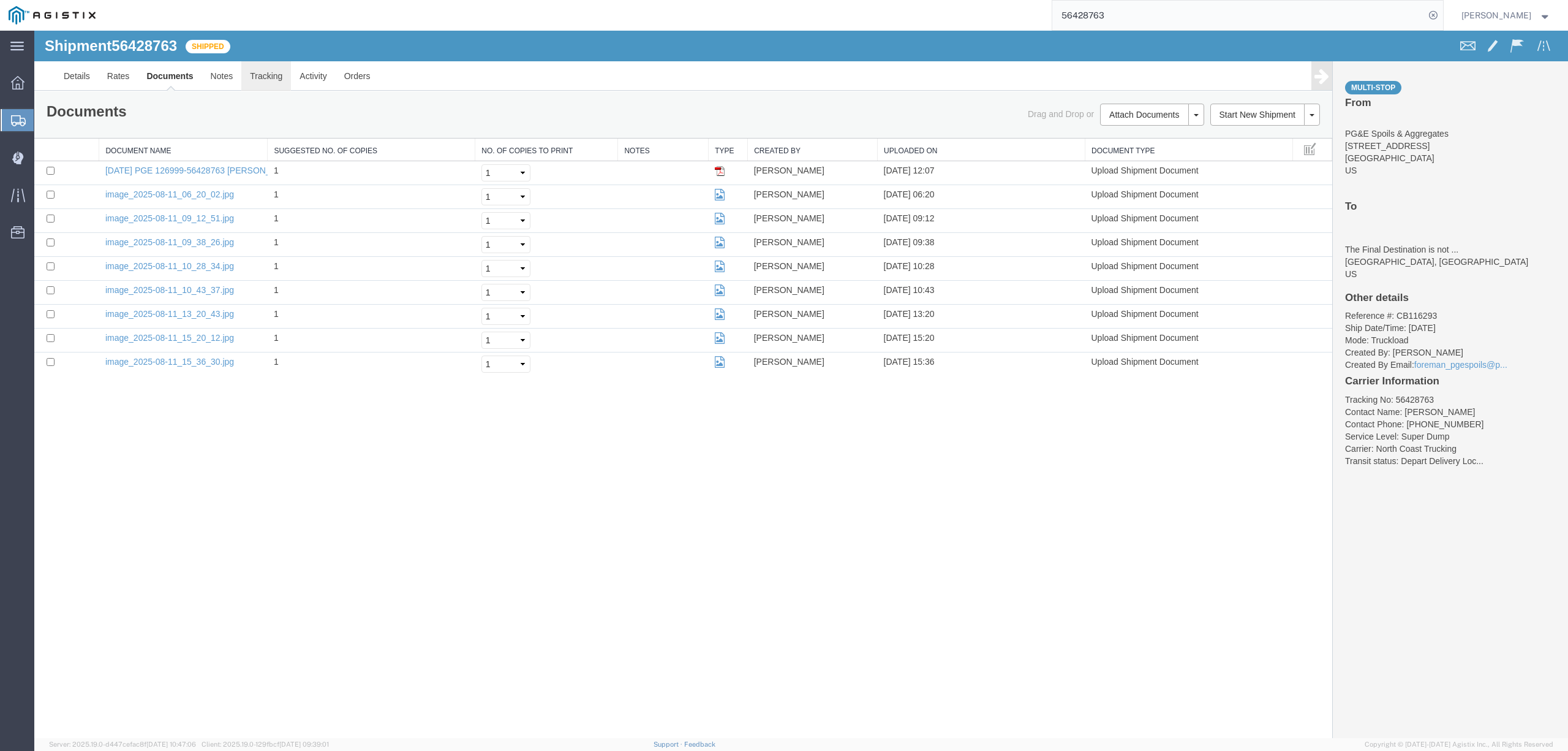
click at [266, 88] on link "Tracking" at bounding box center [266, 76] width 50 height 30
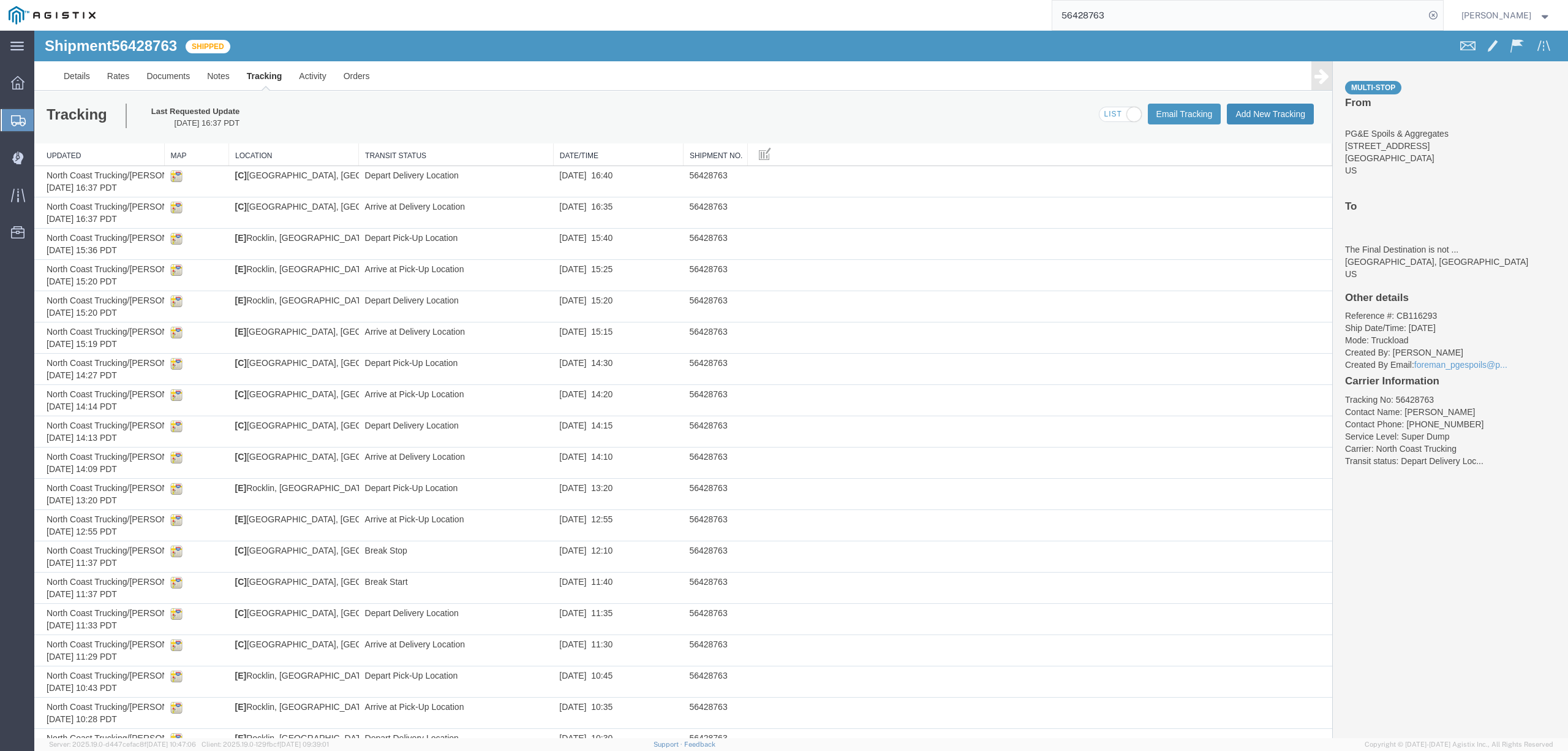
click at [1260, 111] on button "Add New Tracking" at bounding box center [1271, 114] width 87 height 21
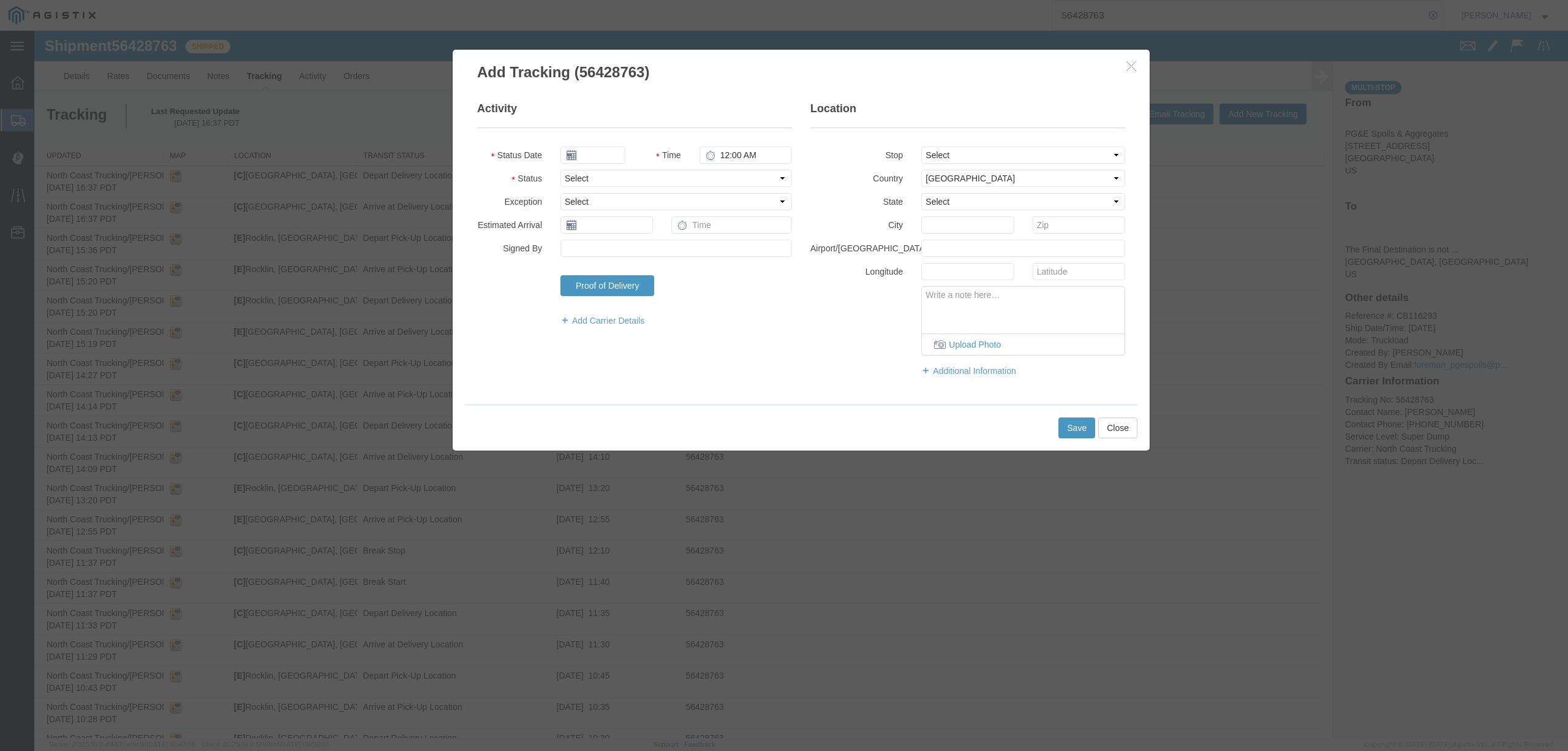
type input "[DATE]"
type input "12:00 PM"
click at [591, 147] on input "[DATE]" at bounding box center [592, 155] width 65 height 17
click at [577, 175] on th at bounding box center [569, 177] width 18 height 18
click at [586, 249] on td "11" at bounding box center [588, 251] width 18 height 18
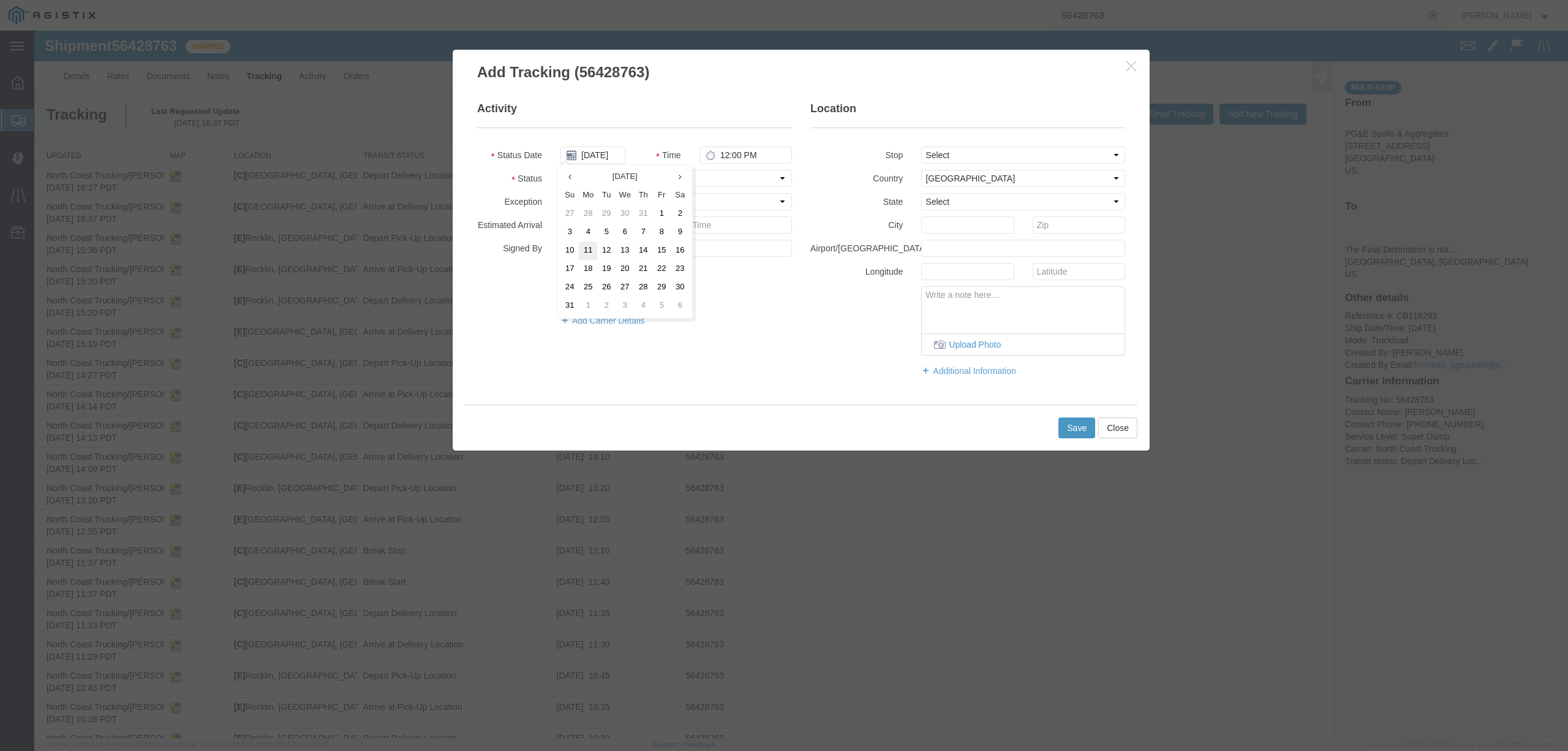
type input "[DATE]"
click at [724, 150] on input "12:00 PM" at bounding box center [745, 155] width 92 height 17
type input "5:35 PM"
drag, startPoint x: 704, startPoint y: 175, endPoint x: 691, endPoint y: 185, distance: 16.4
click at [704, 175] on select "Select Arrival Notice Available Arrival Notice Imported Arrive at Delivery Loca…" at bounding box center [676, 178] width 231 height 17
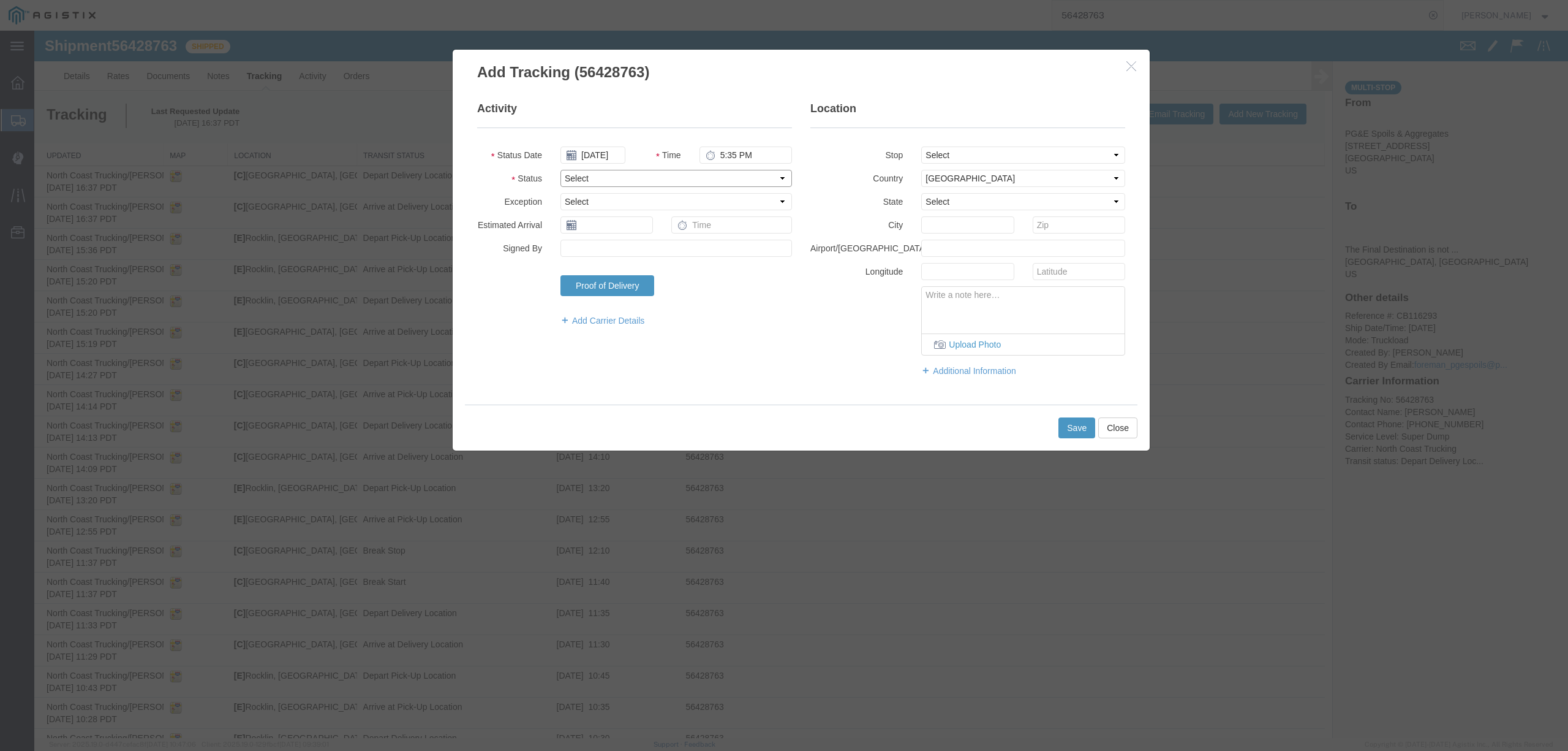
select select "DELIVRED"
click at [560, 170] on select "Select Arrival Notice Available Arrival Notice Imported Arrive at Delivery Loca…" at bounding box center [676, 178] width 231 height 17
drag, startPoint x: 1064, startPoint y: 152, endPoint x: 1062, endPoint y: 163, distance: 11.2
click at [1064, 152] on select "Select From: [STREET_ADDRESS] Stop 2: [STREET_ADDRESS], [GEOGRAPHIC_DATA] Stop …" at bounding box center [1023, 155] width 204 height 17
select select "{"pickupDeliveryInfoId": "122143097","pickupOrDelivery": "P","stopNum": "1","lo…"
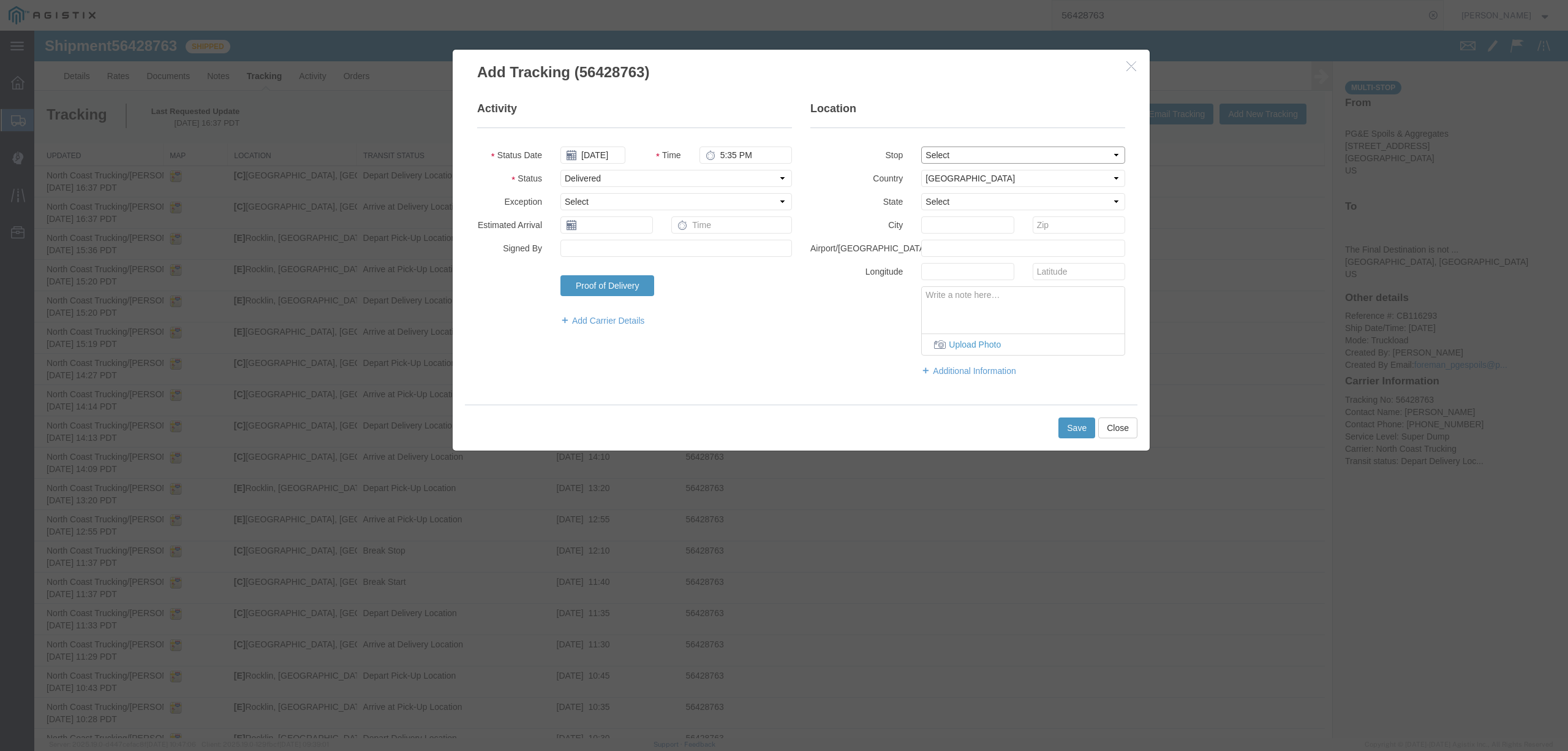
click at [921, 146] on select "Select From: [STREET_ADDRESS] Stop 2: [STREET_ADDRESS], [GEOGRAPHIC_DATA] Stop …" at bounding box center [1023, 155] width 204 height 17
select select "CA"
type input "[GEOGRAPHIC_DATA]"
click at [1078, 432] on button "Save" at bounding box center [1077, 428] width 37 height 21
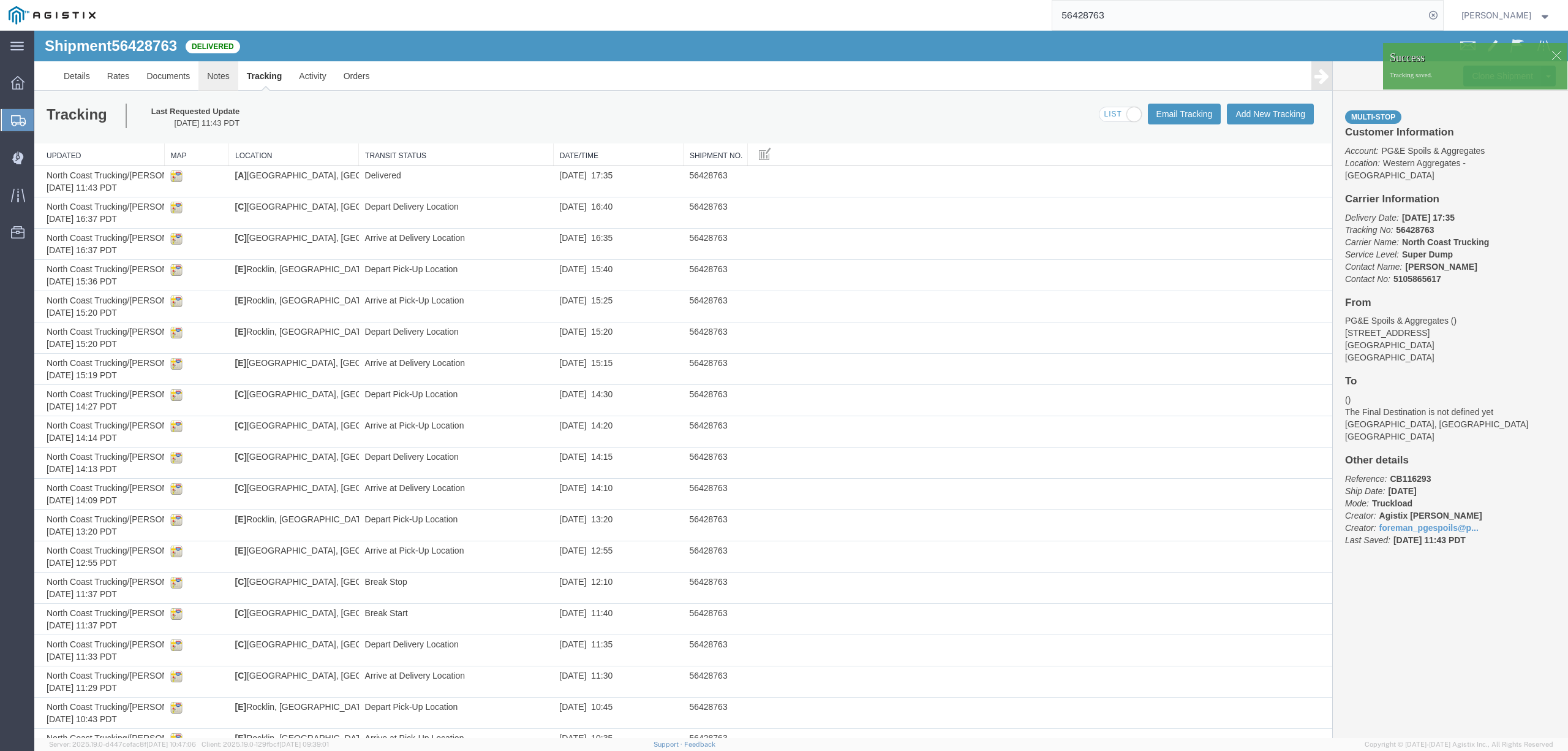
drag, startPoint x: 250, startPoint y: 112, endPoint x: 216, endPoint y: 82, distance: 45.3
click at [216, 82] on link "Notes" at bounding box center [218, 76] width 40 height 30
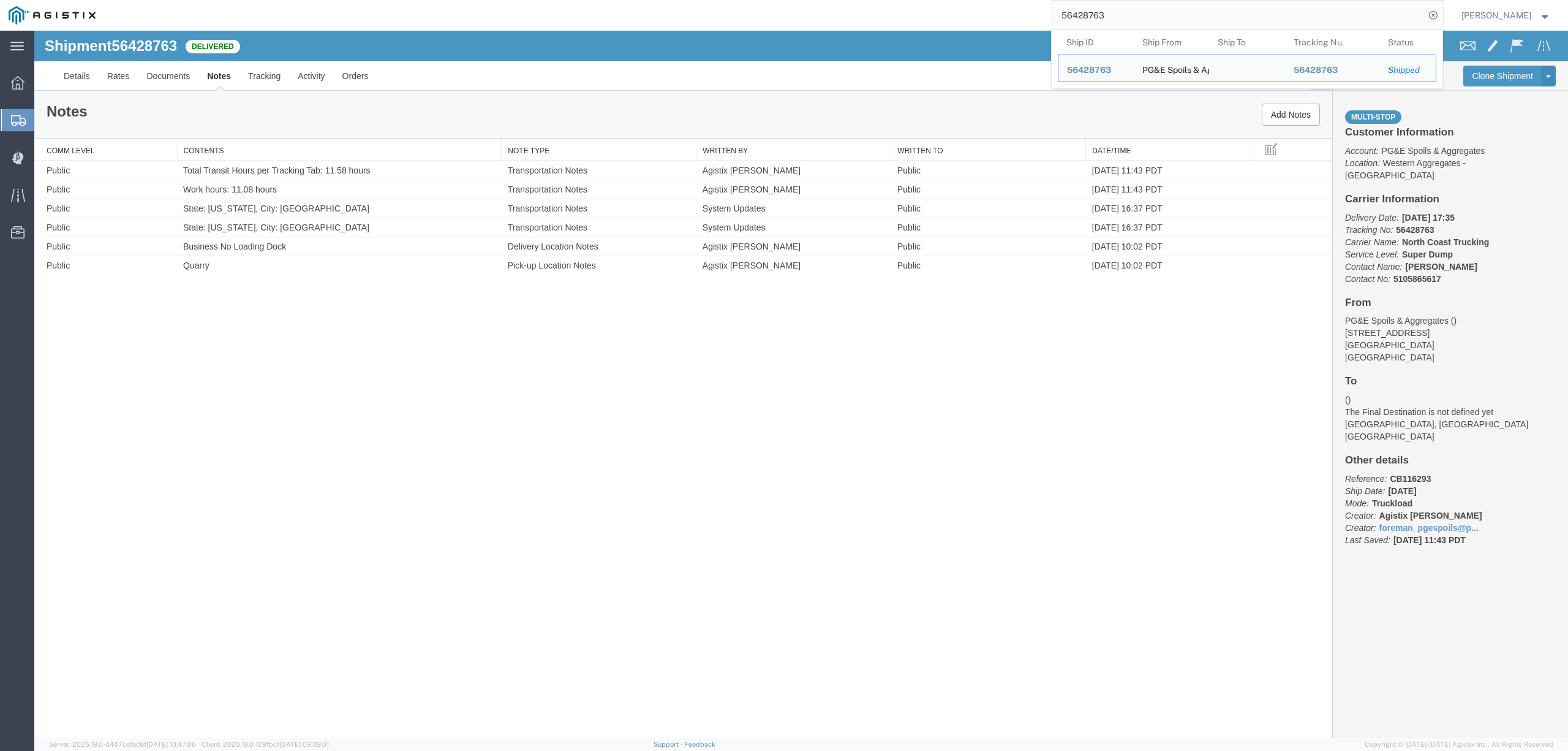
click at [1116, 10] on input "56428763" at bounding box center [1238, 16] width 372 height 30
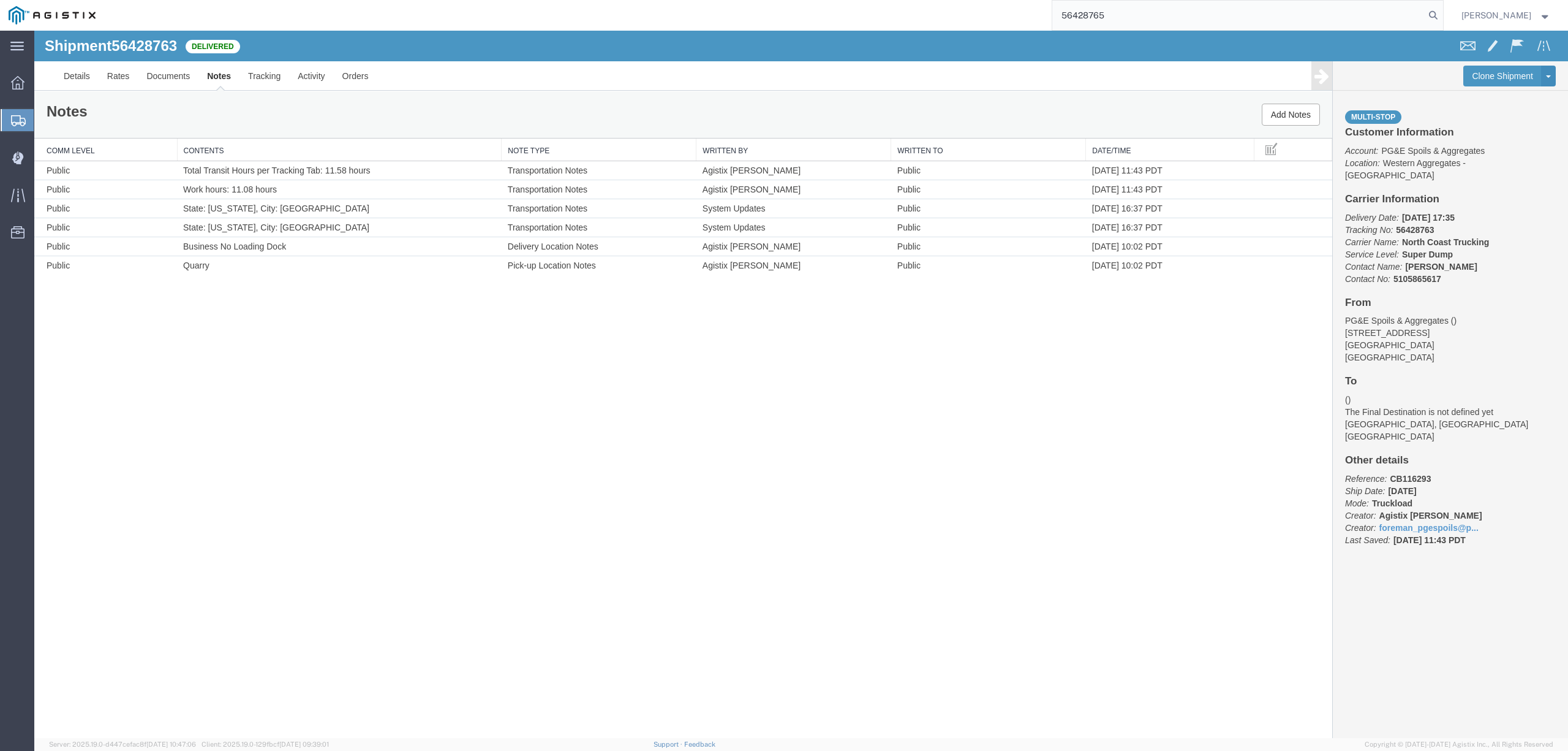
type input "56428765"
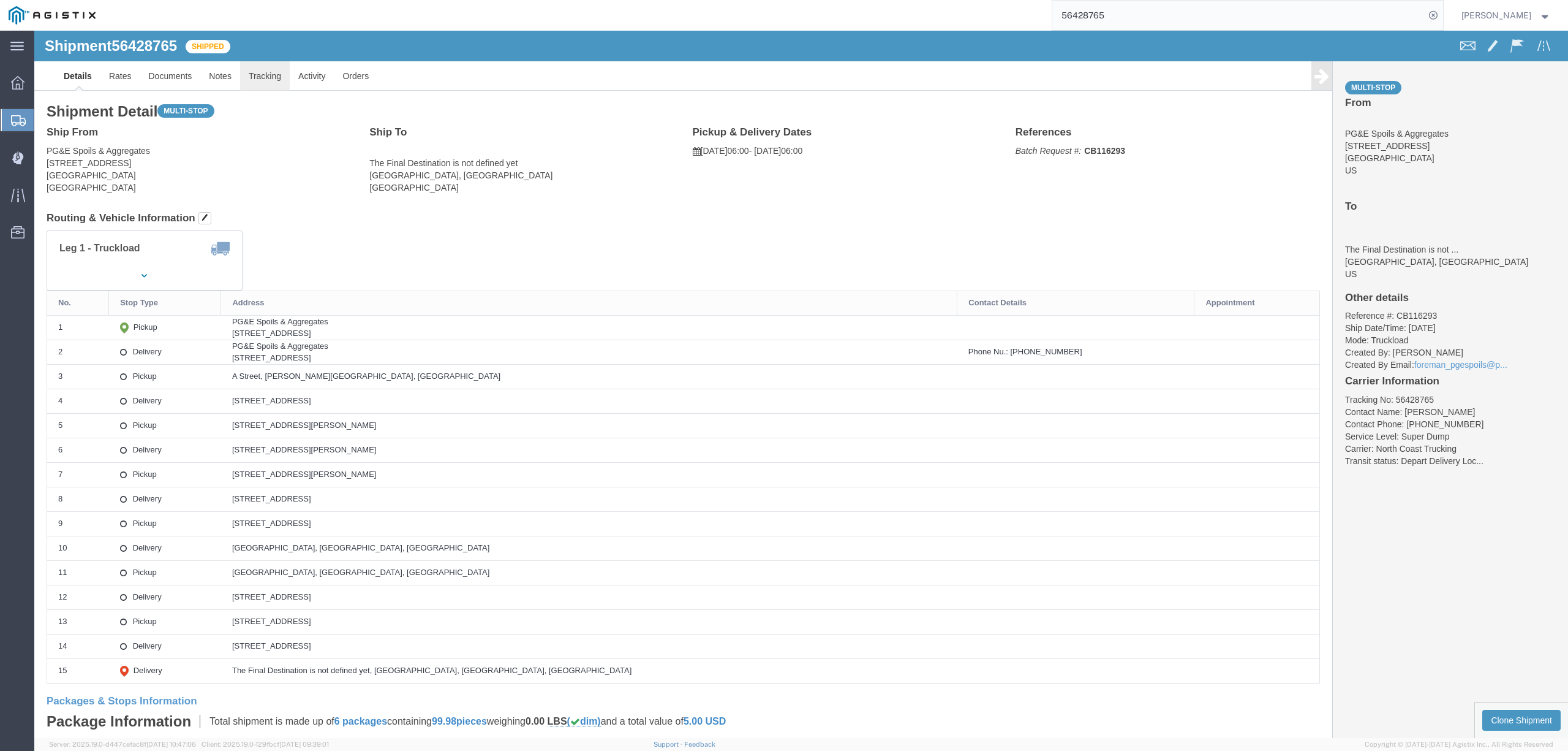
click link "Tracking"
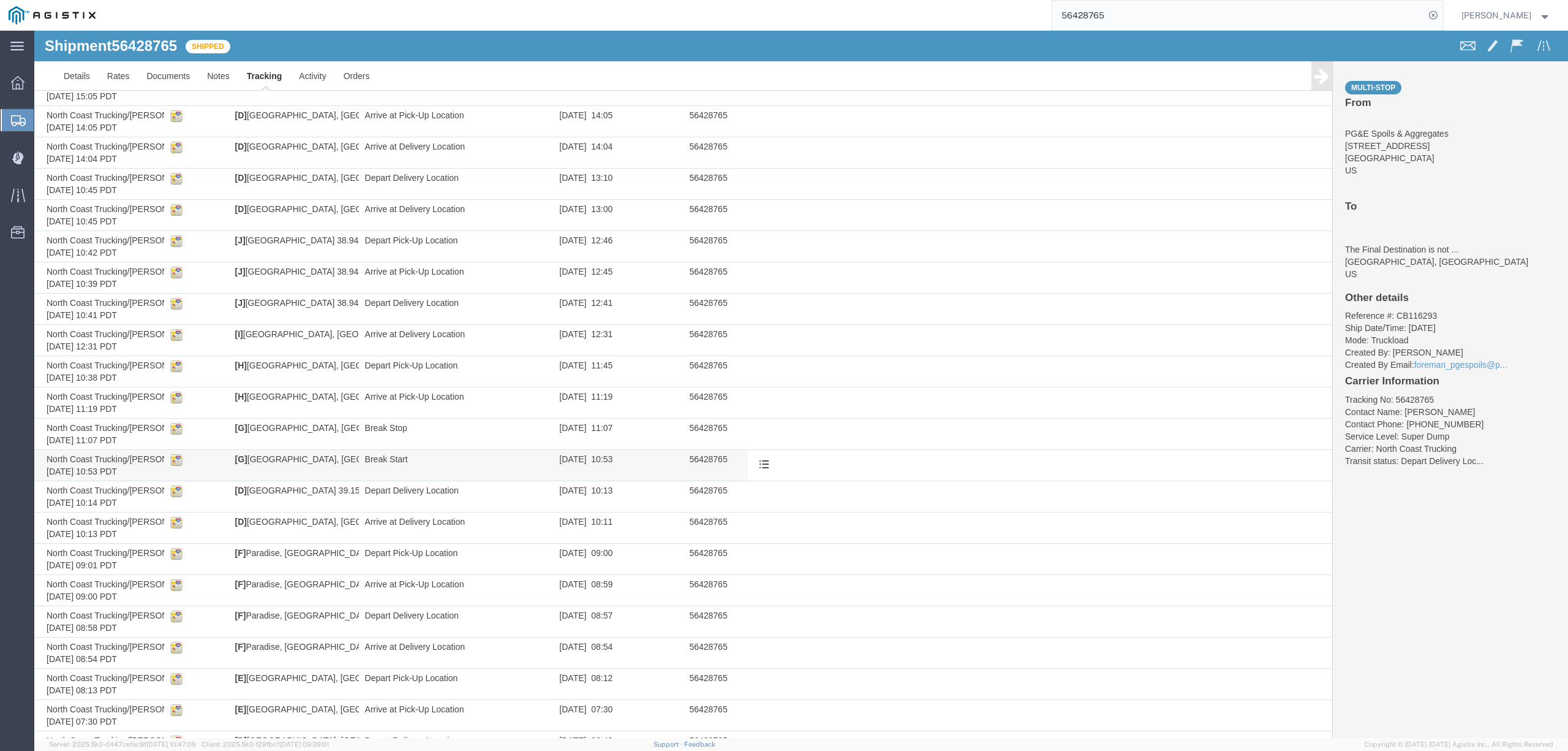
scroll to position [289, 0]
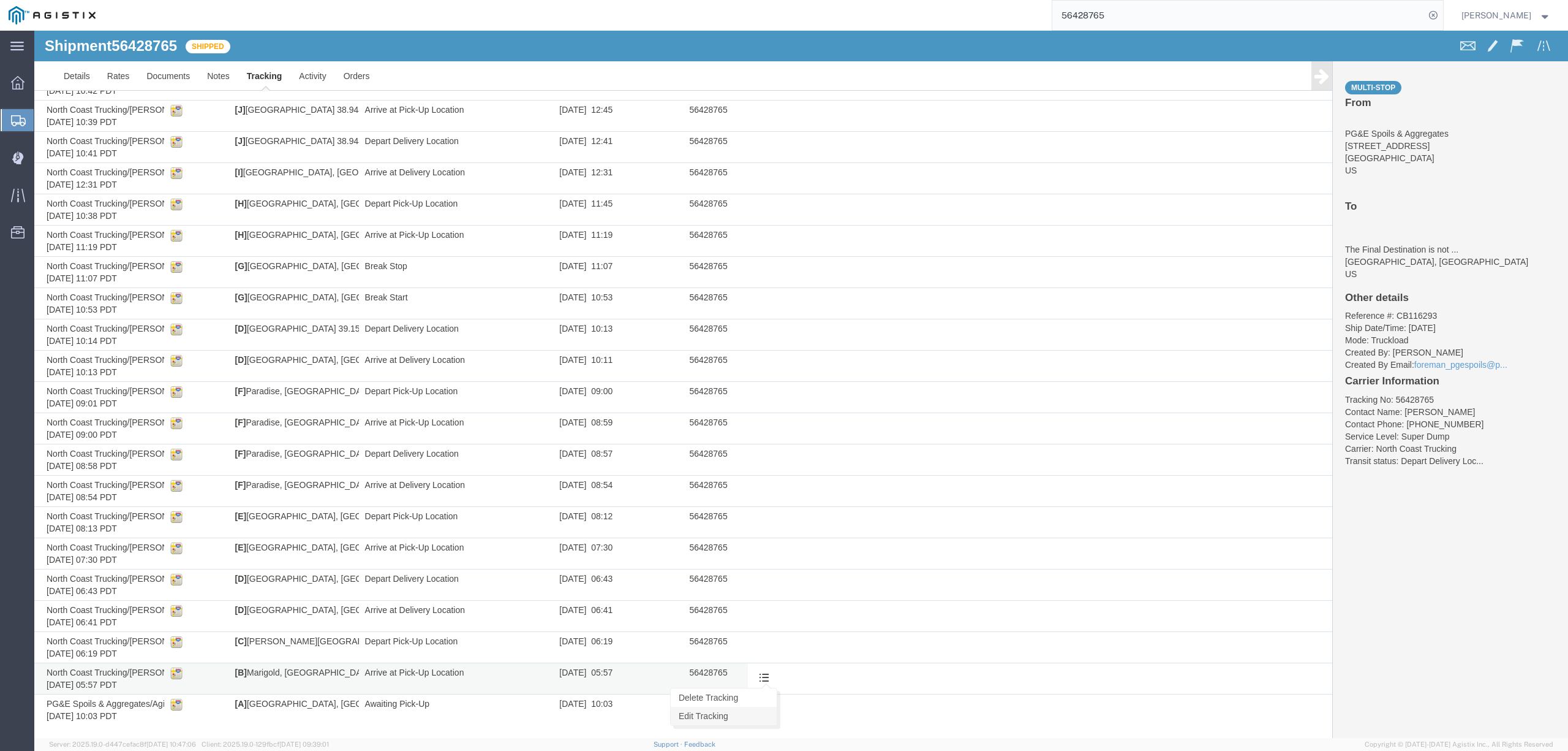
click at [716, 721] on link "Edit Tracking" at bounding box center [724, 715] width 106 height 18
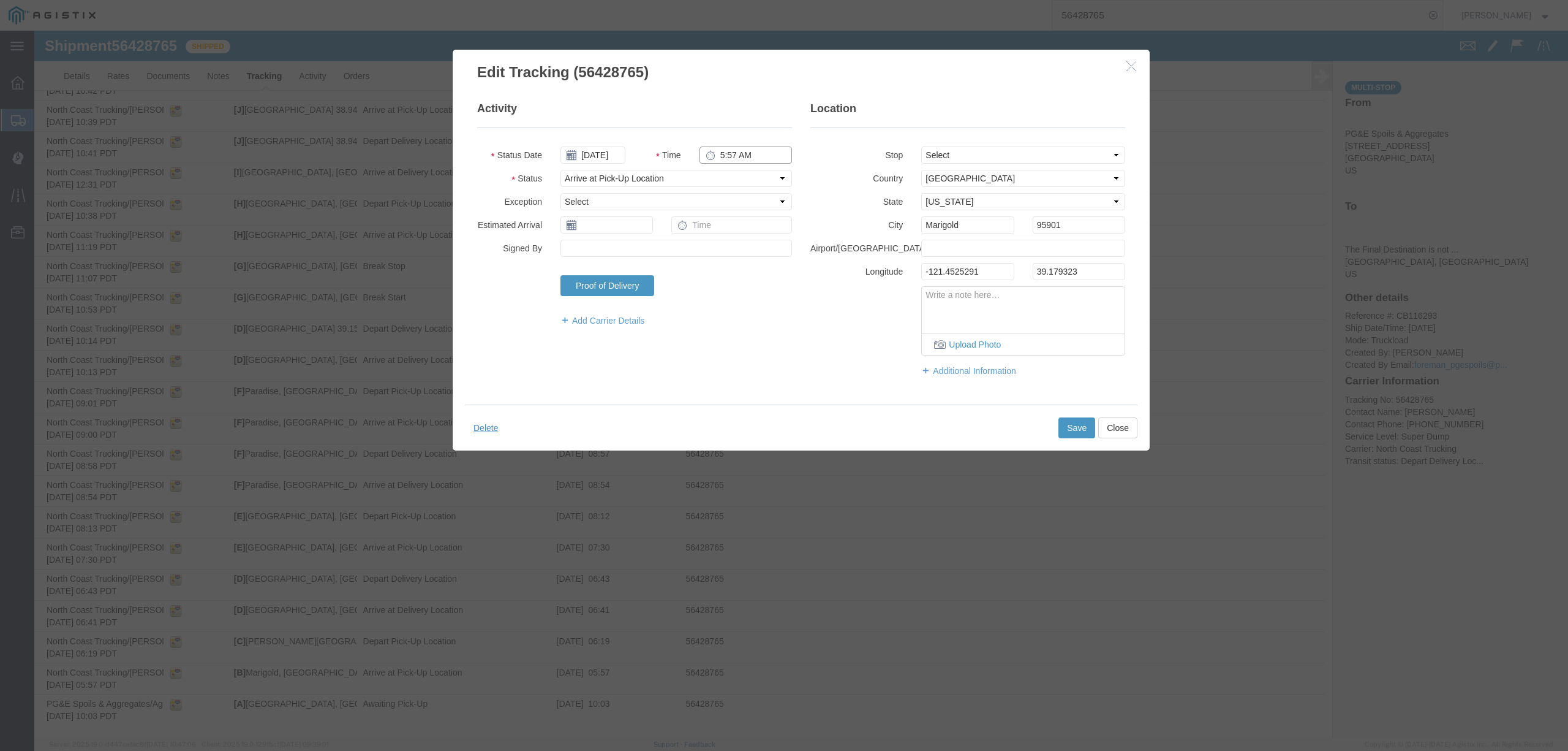
click at [718, 152] on input "5:57 AM" at bounding box center [745, 155] width 92 height 17
type input "6:00 AM"
click at [932, 143] on fieldset "Location Stop Select From: [STREET_ADDRESS] Stop 2: [STREET_ADDRESS], US Stop 3…" at bounding box center [968, 245] width 315 height 288
click at [941, 152] on select "Select From: [STREET_ADDRESS] Stop 2: [STREET_ADDRESS], US Stop 3: [GEOGRAPHIC_…" at bounding box center [1023, 155] width 204 height 17
select select "{"pickupDeliveryInfoId": "122143102","pickupOrDelivery": "P","stopNum": "1","lo…"
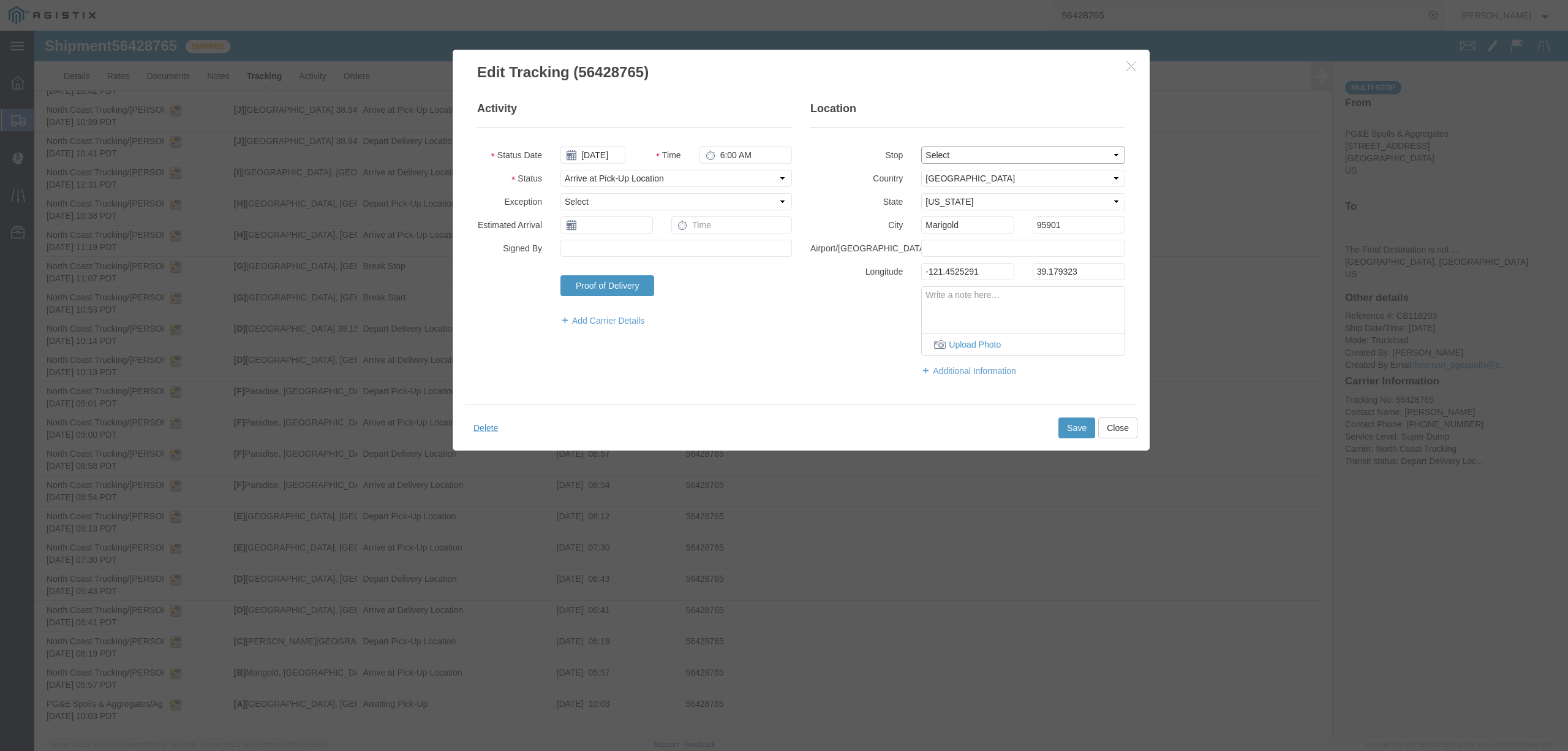
click at [921, 146] on select "Select From: [STREET_ADDRESS] Stop 2: [STREET_ADDRESS], US Stop 3: [GEOGRAPHIC_…" at bounding box center [1023, 155] width 204 height 17
type input "[GEOGRAPHIC_DATA]"
click at [1074, 426] on button "Save" at bounding box center [1077, 428] width 37 height 21
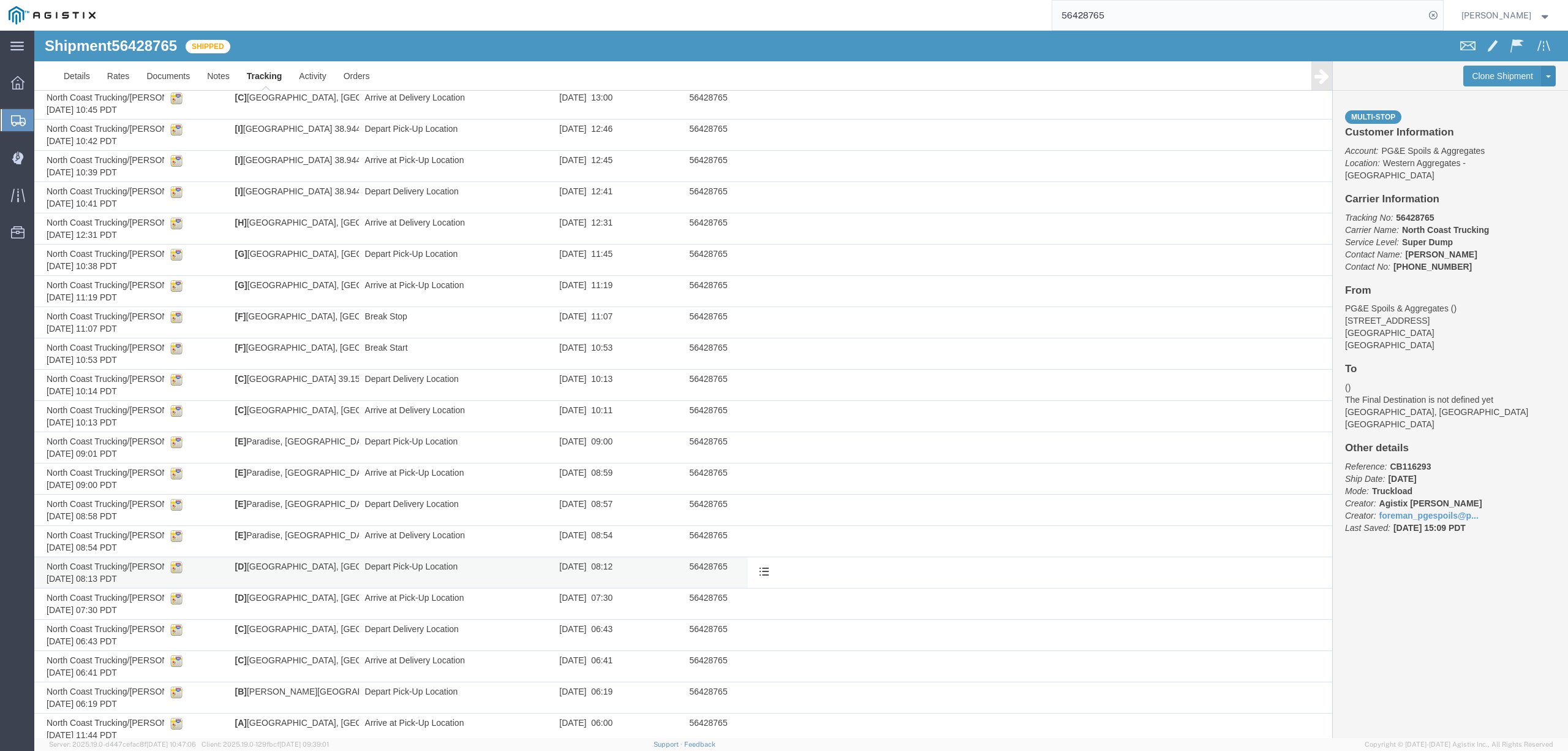
scroll to position [207, 0]
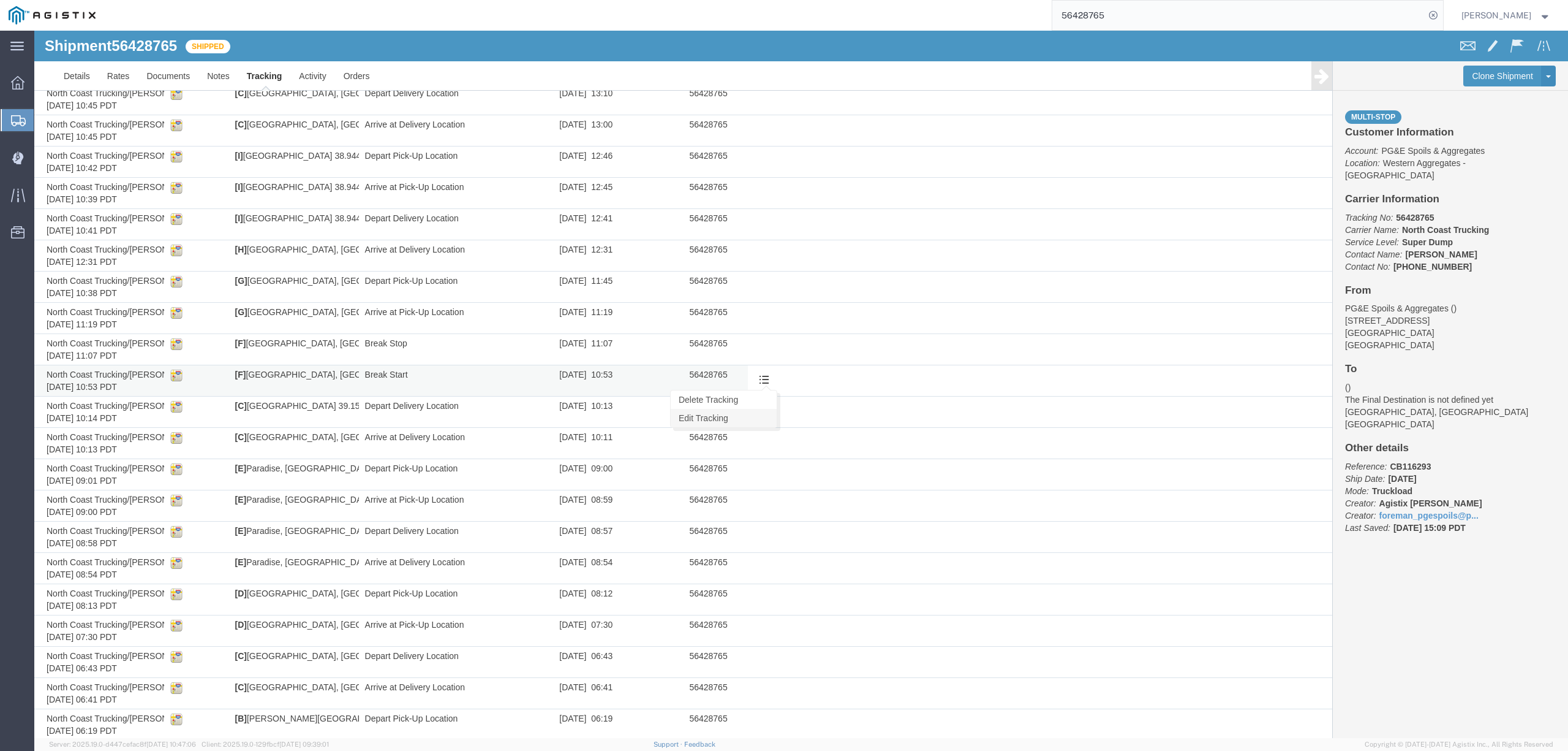
click at [757, 415] on link "Edit Tracking" at bounding box center [724, 418] width 106 height 18
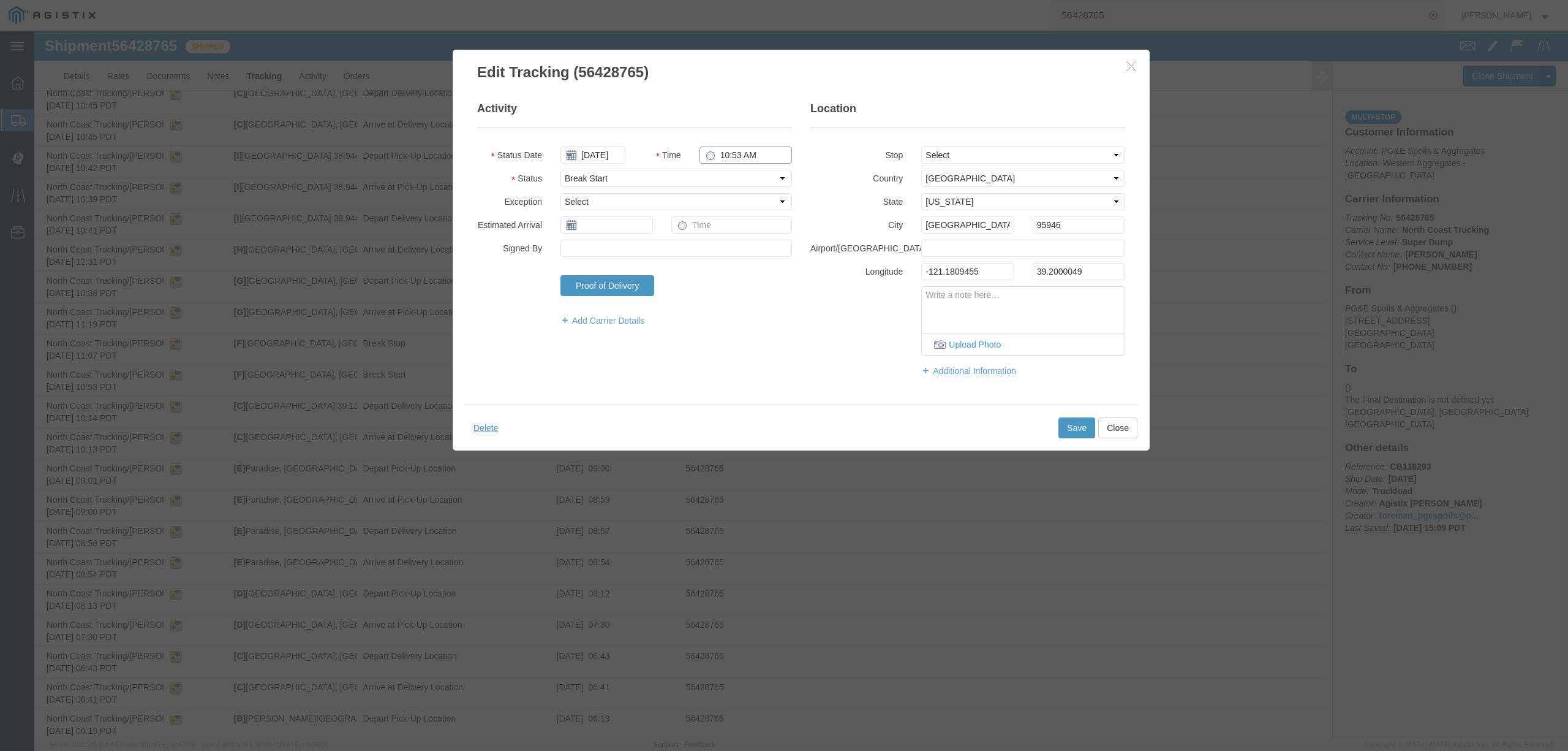
click at [731, 153] on input "10:53 AM" at bounding box center [745, 155] width 92 height 17
click at [736, 153] on input "10:53 AM" at bounding box center [745, 155] width 92 height 17
type input "10:37 AM"
click at [1064, 432] on button "Save" at bounding box center [1077, 428] width 37 height 21
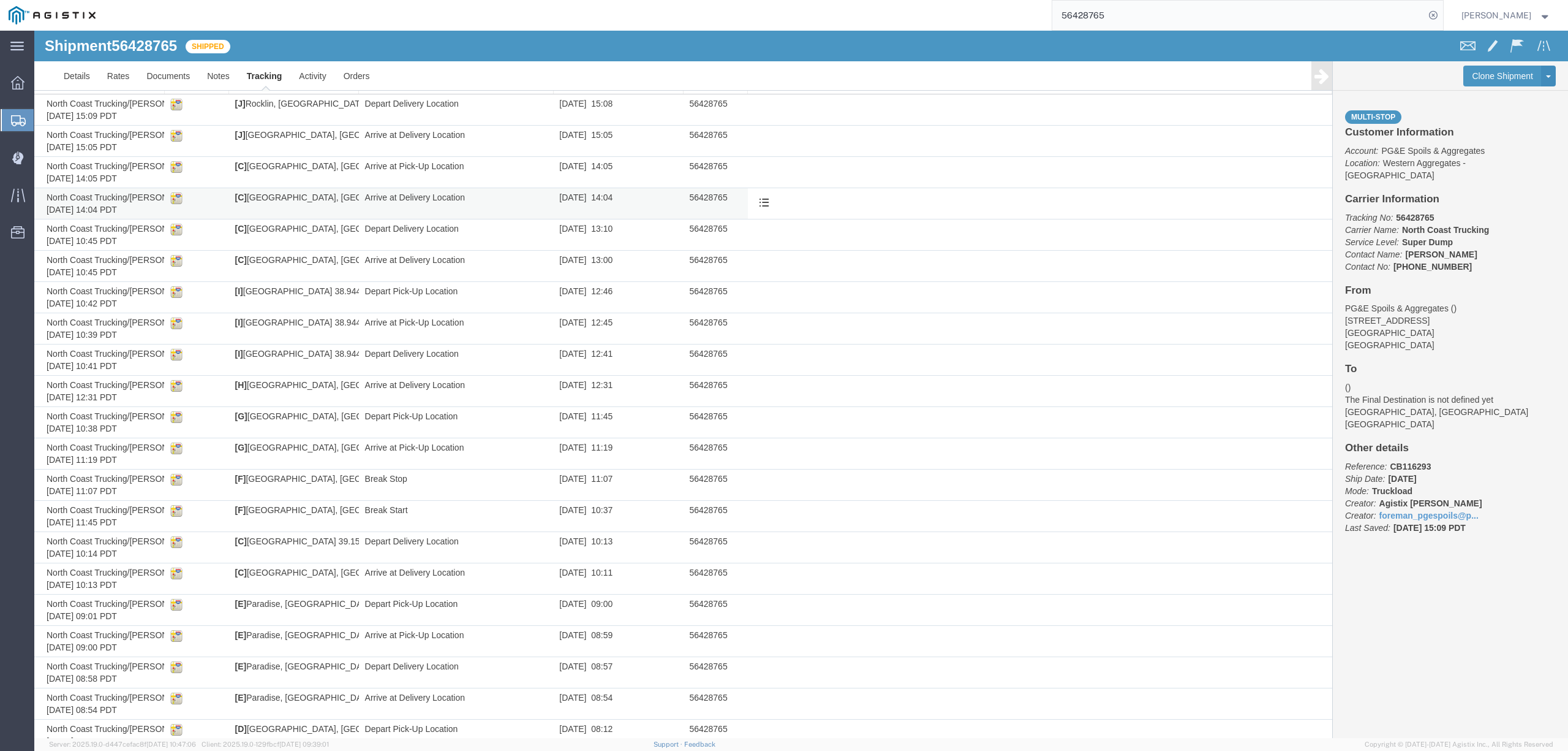
scroll to position [44, 0]
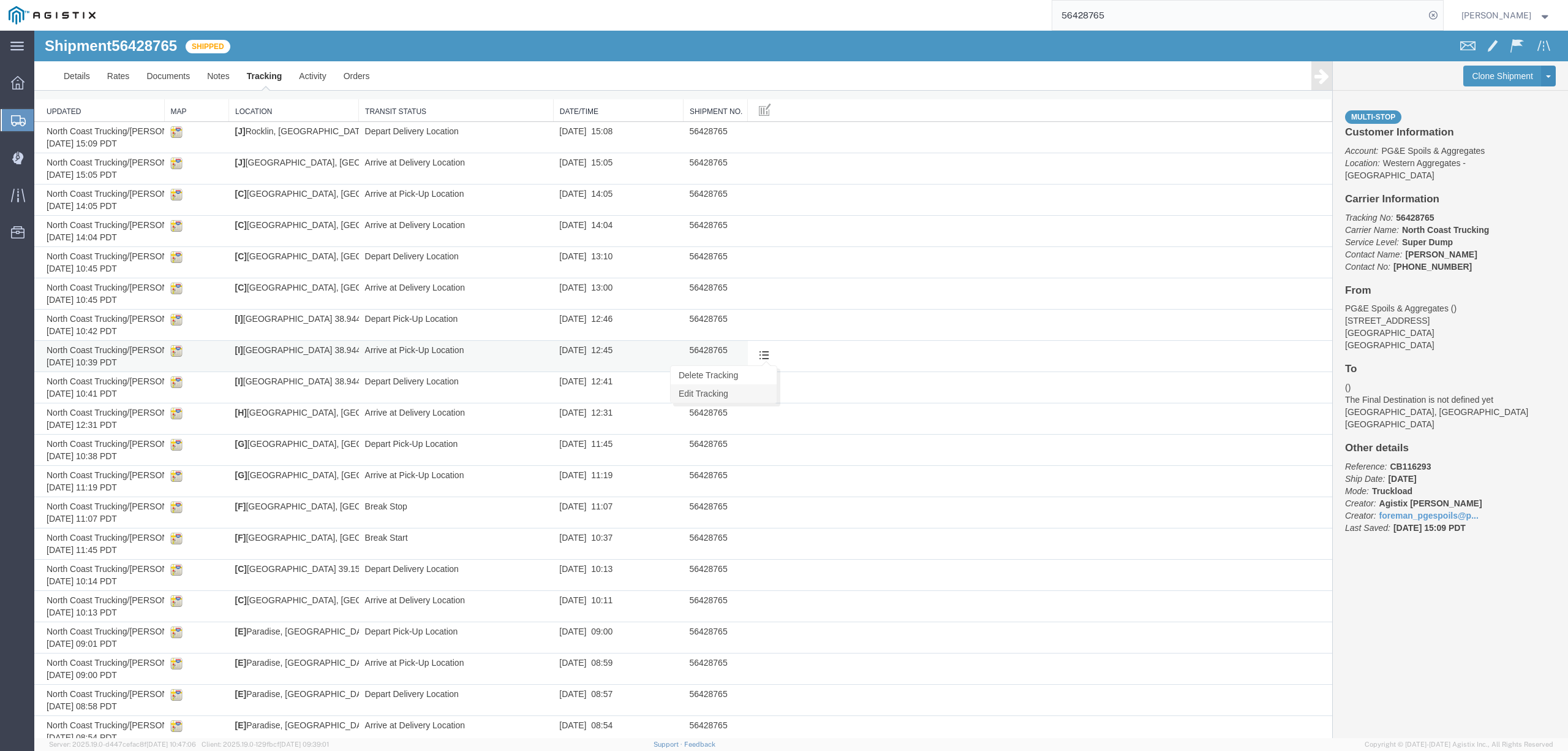
click at [755, 395] on link "Edit Tracking" at bounding box center [724, 393] width 106 height 18
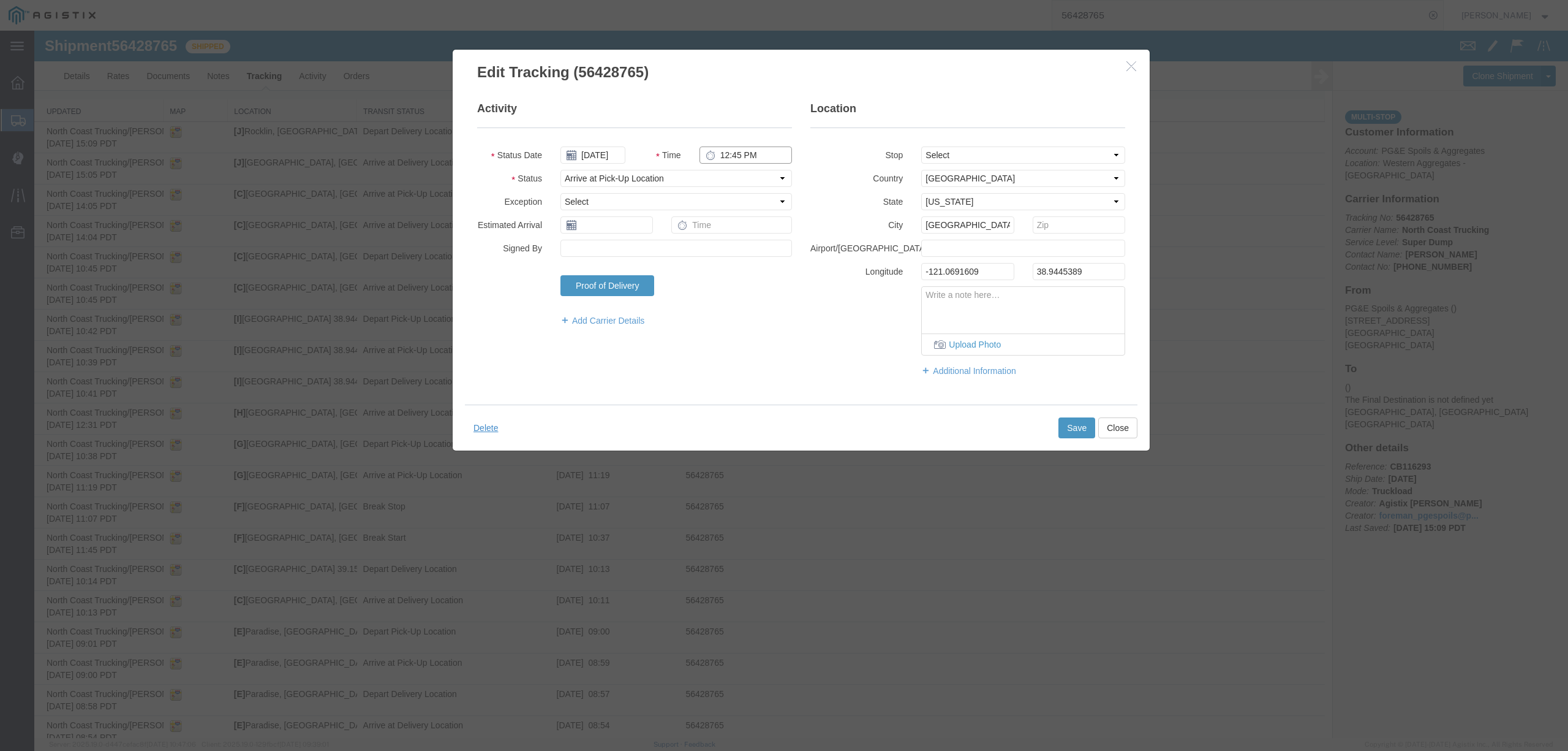
click at [732, 157] on input "12:45 PM" at bounding box center [745, 155] width 92 height 17
click at [735, 158] on input "12:45 PM" at bounding box center [745, 155] width 92 height 17
type input "12:30 PM"
click at [1069, 424] on button "Save" at bounding box center [1077, 428] width 37 height 21
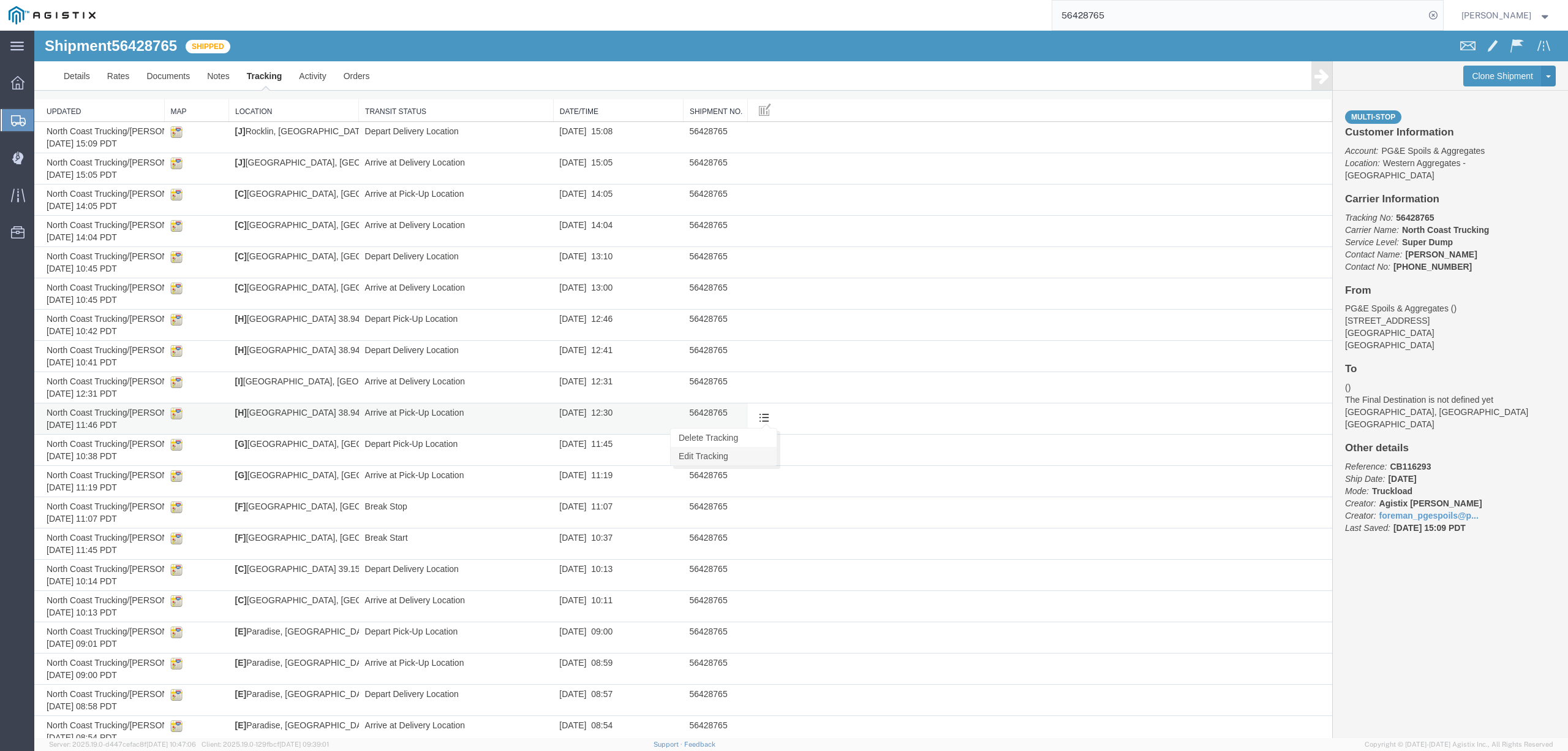
click at [731, 451] on link "Edit Tracking" at bounding box center [724, 455] width 106 height 18
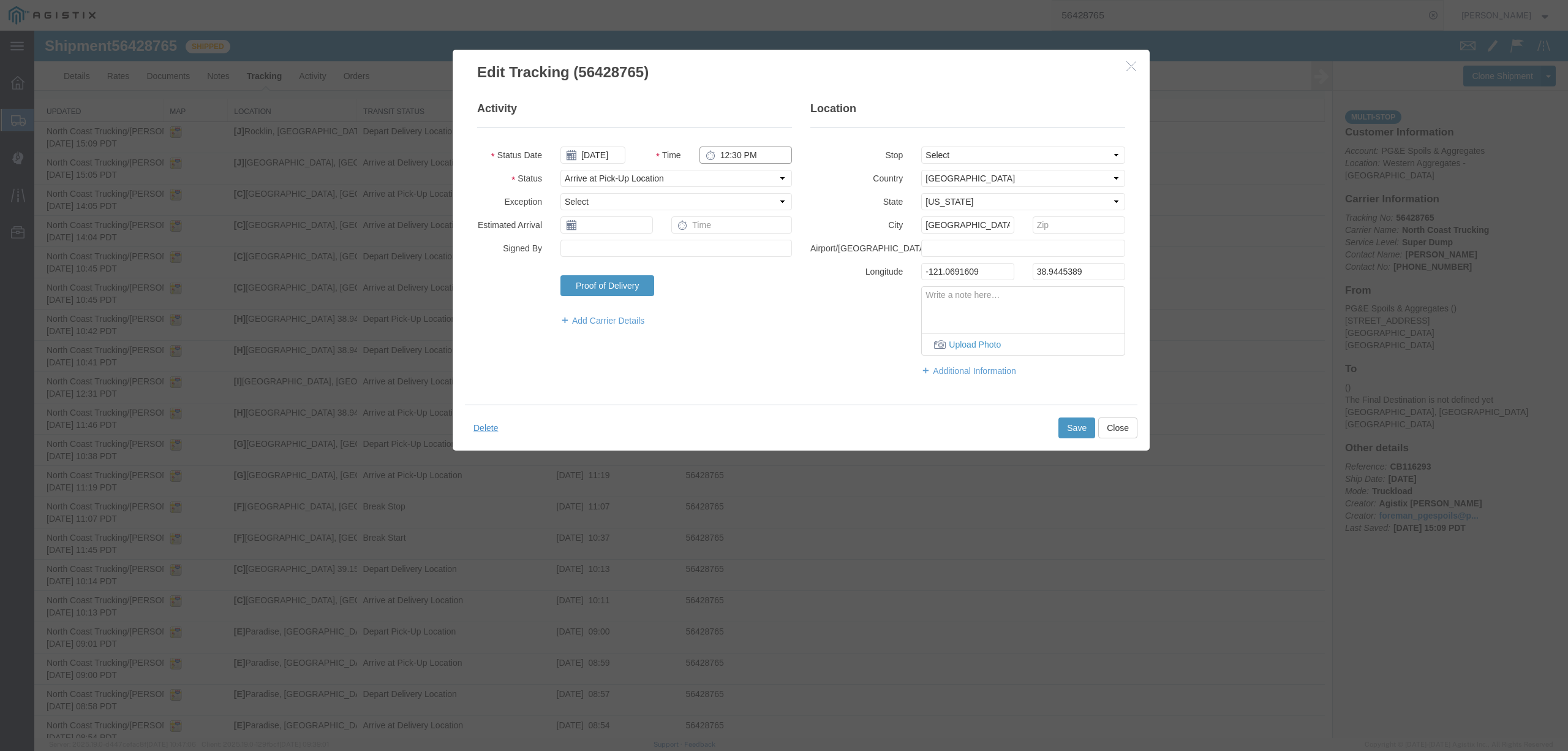
click at [737, 158] on input "12:30 PM" at bounding box center [745, 155] width 92 height 17
click at [733, 157] on input "12:30 PM" at bounding box center [745, 155] width 92 height 17
type input "12:45 PM"
click at [1088, 432] on button "Save" at bounding box center [1077, 428] width 37 height 21
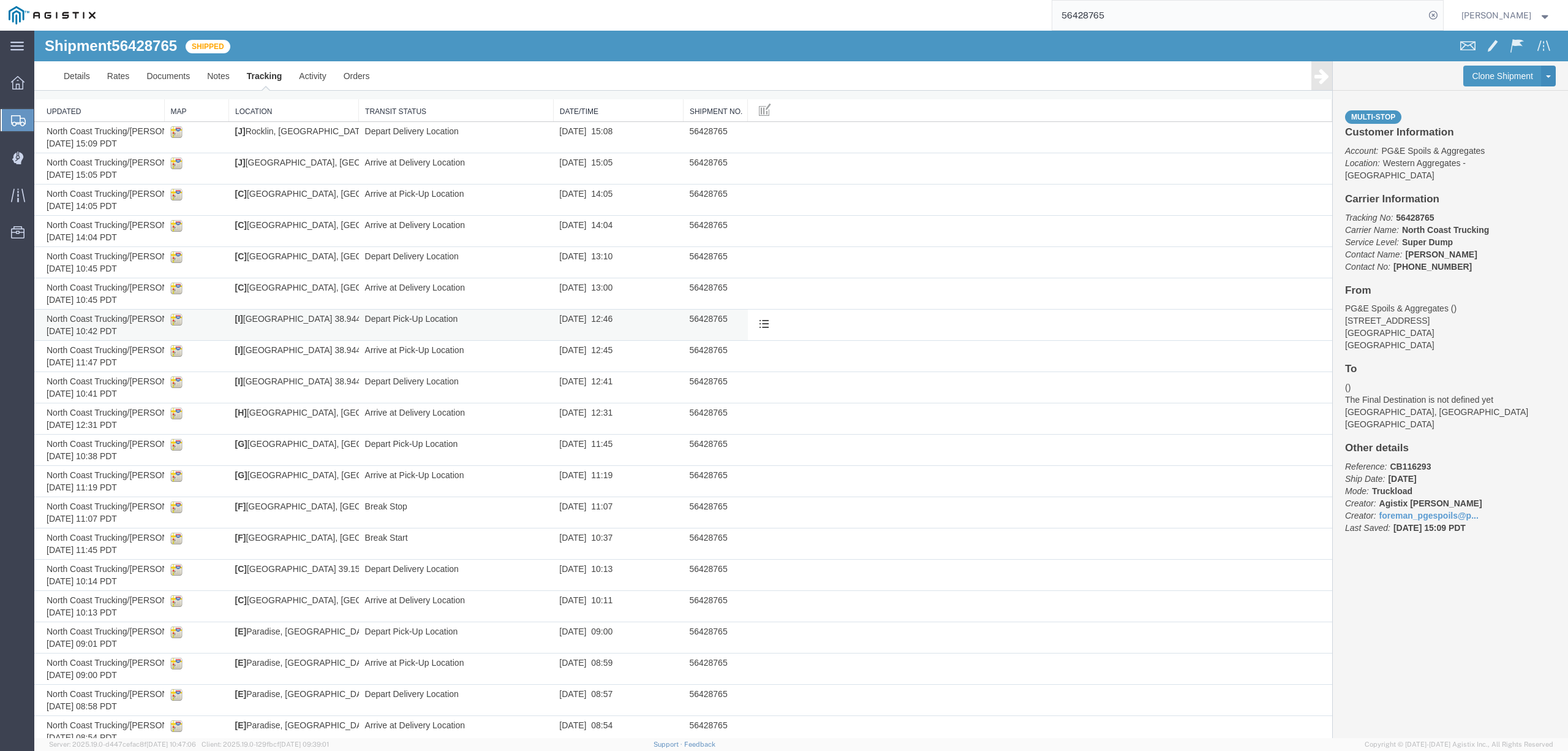
scroll to position [0, 0]
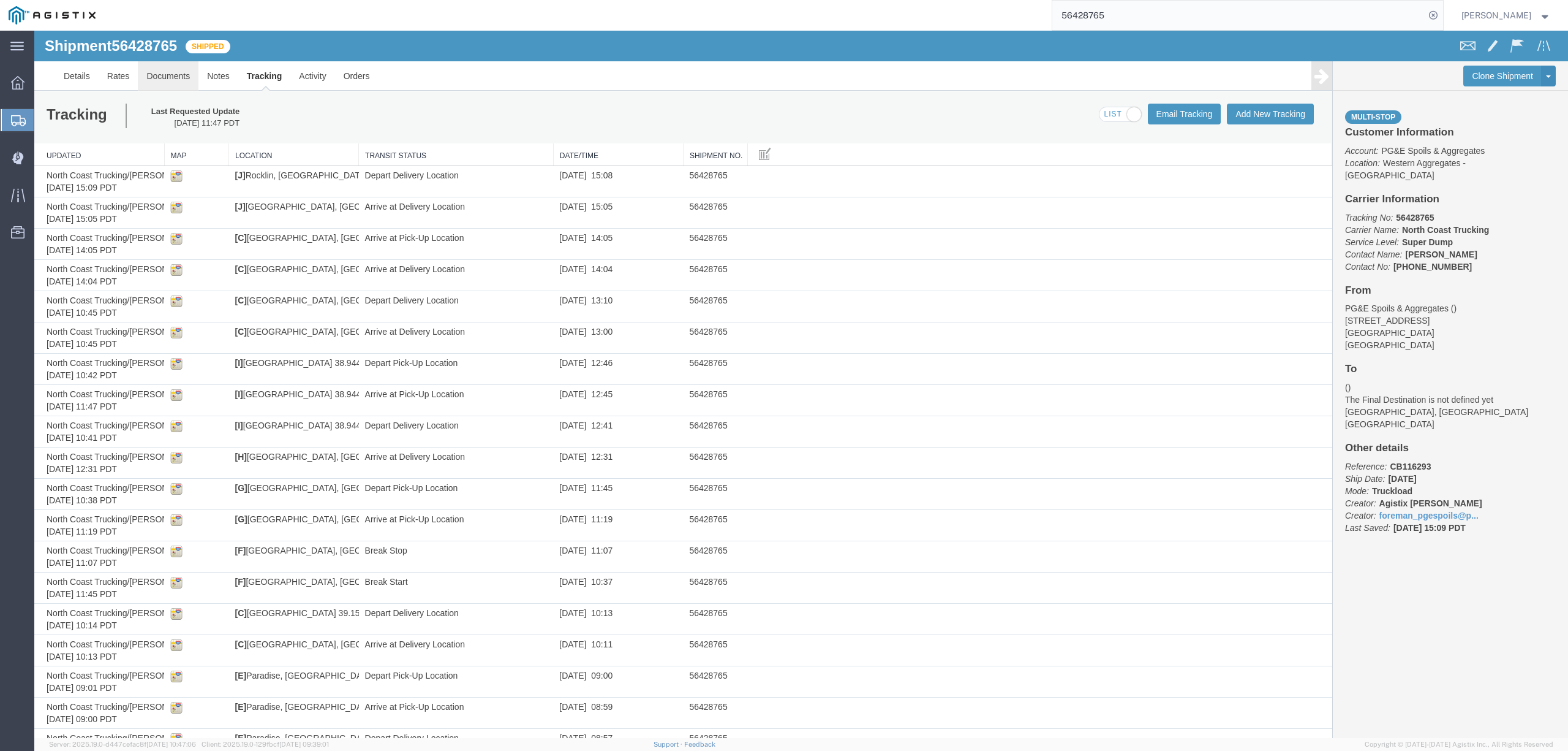
click at [162, 76] on link "Documents" at bounding box center [168, 76] width 61 height 30
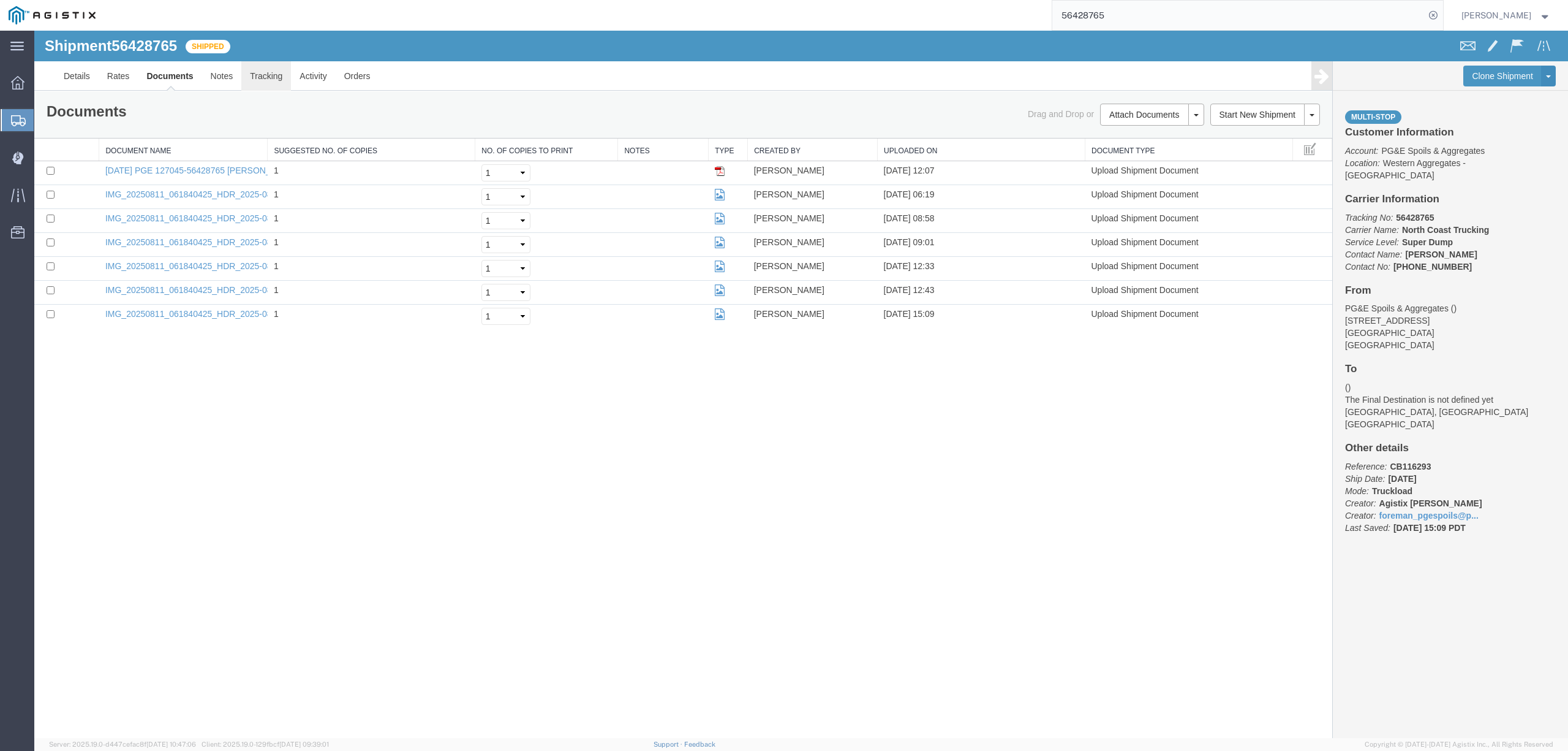
click at [270, 78] on link "Tracking" at bounding box center [266, 76] width 50 height 30
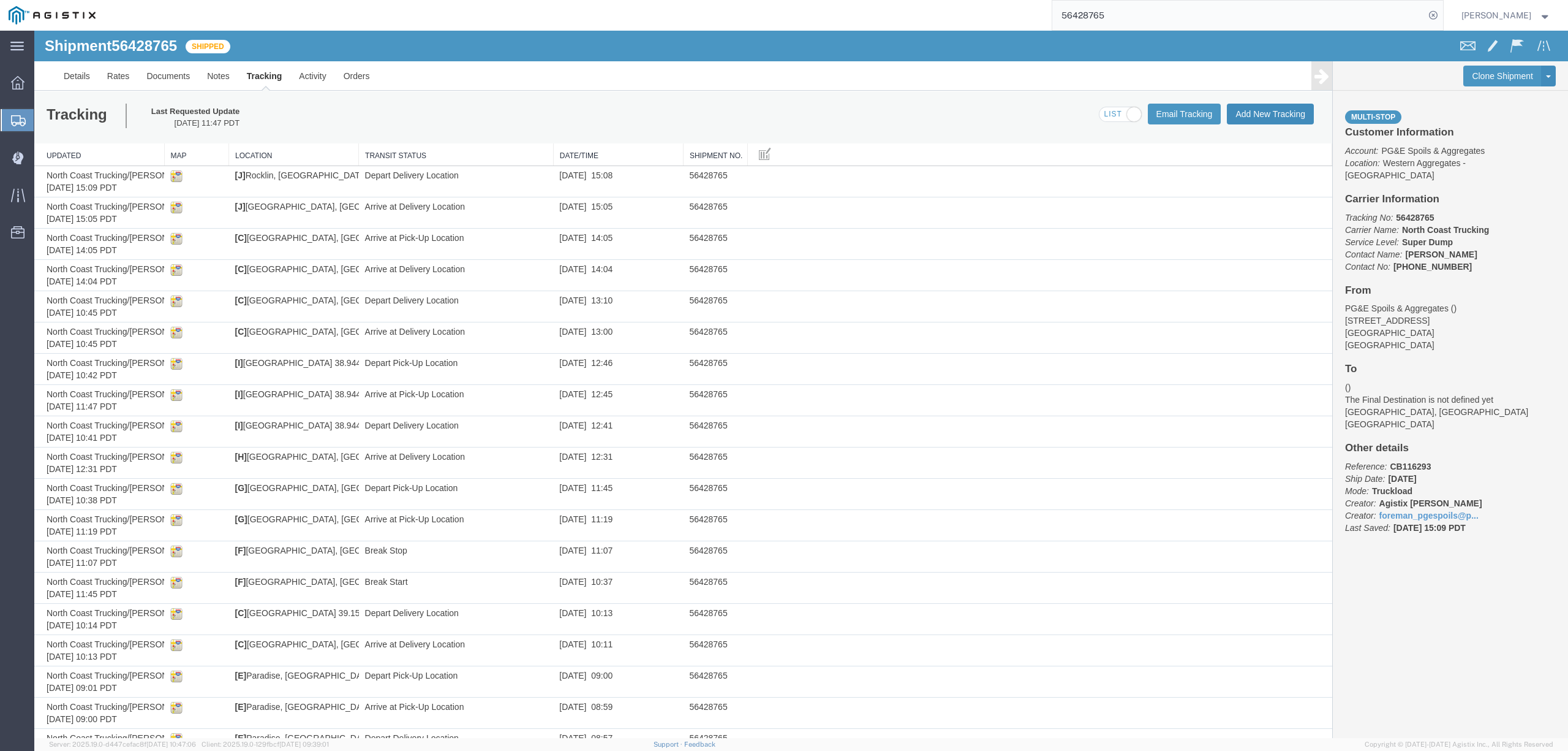
click at [1275, 117] on button "Add New Tracking" at bounding box center [1271, 114] width 87 height 21
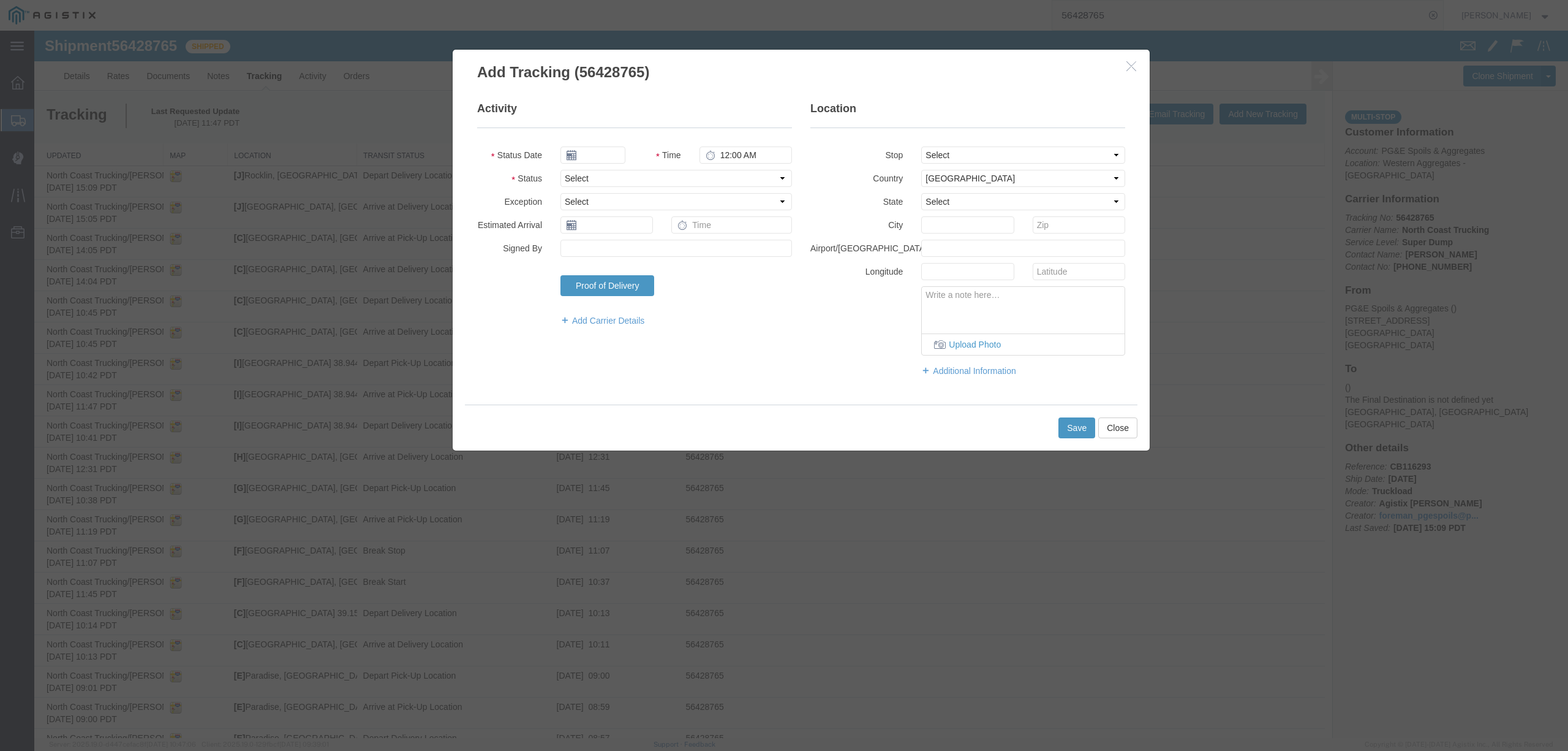
type input "[DATE]"
type input "12:00 PM"
click at [593, 157] on input "[DATE]" at bounding box center [592, 155] width 65 height 17
click at [573, 173] on th at bounding box center [569, 177] width 18 height 18
click at [591, 251] on td "11" at bounding box center [588, 251] width 18 height 18
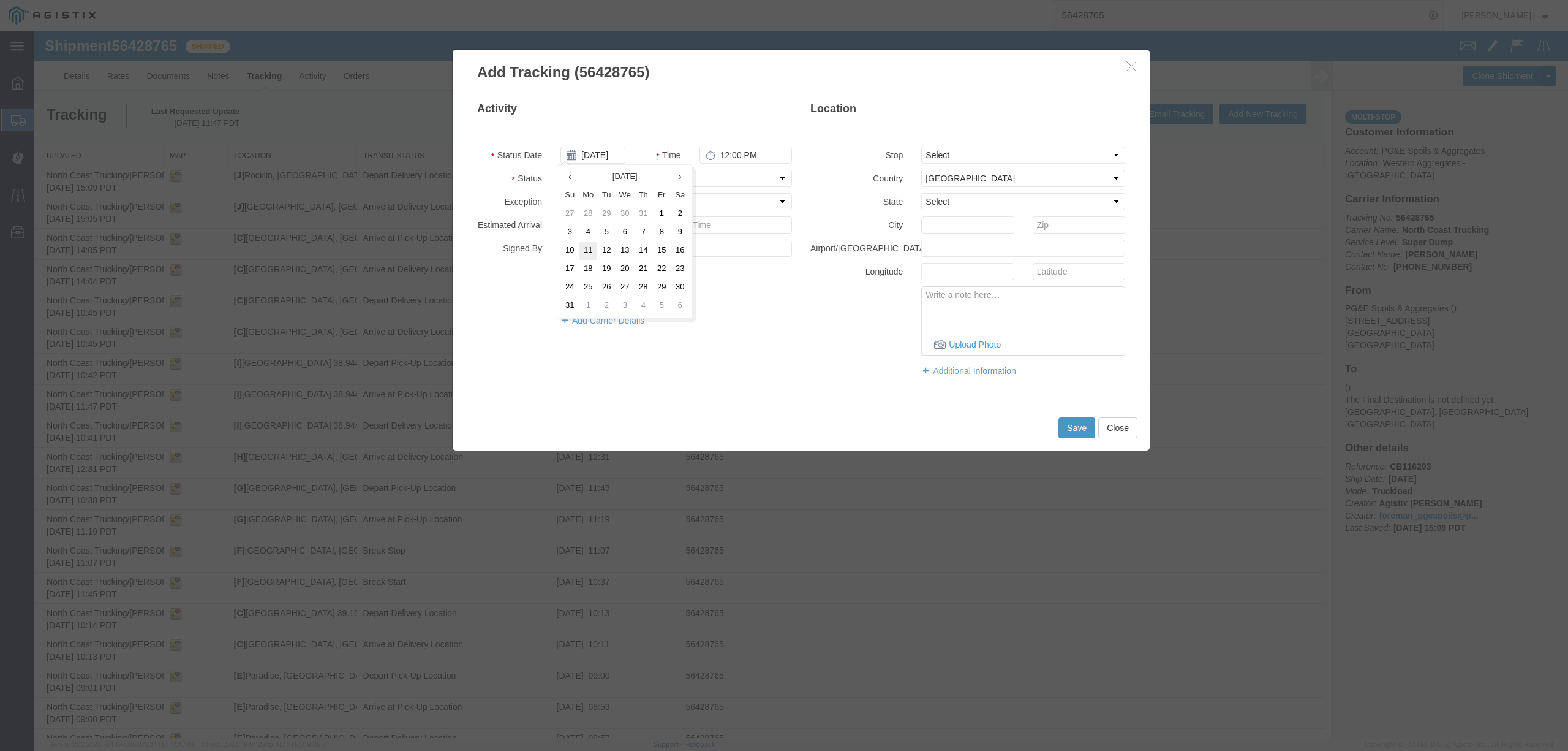
type input "[DATE]"
click at [720, 153] on input "12:00 PM" at bounding box center [745, 155] width 92 height 17
type input "4:15 PM"
click at [697, 181] on select "Select Arrival Notice Available Arrival Notice Imported Arrive at Delivery Loca…" at bounding box center [676, 178] width 231 height 17
select select "DELIVRED"
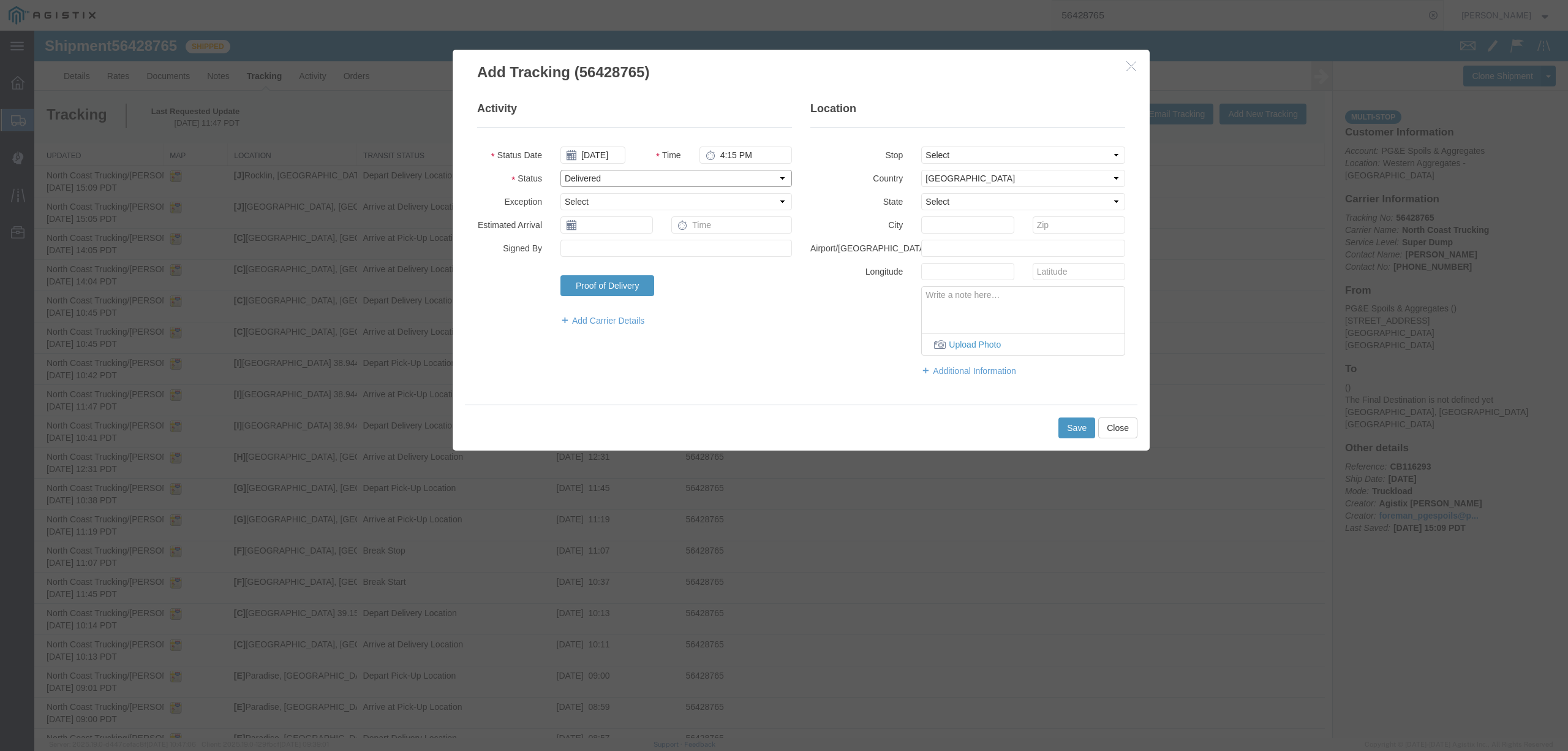
click at [560, 170] on select "Select Arrival Notice Available Arrival Notice Imported Arrive at Delivery Loca…" at bounding box center [676, 178] width 231 height 17
click at [990, 151] on select "Select From: [STREET_ADDRESS] Stop 2: [STREET_ADDRESS], US Stop 3: [GEOGRAPHIC_…" at bounding box center [1023, 155] width 204 height 17
select select "{"pickupDeliveryInfoId": "122143102","pickupOrDelivery": "P","stopNum": "1","lo…"
click at [921, 146] on select "Select From: [STREET_ADDRESS] Stop 2: [STREET_ADDRESS], US Stop 3: [GEOGRAPHIC_…" at bounding box center [1023, 155] width 204 height 17
select select "CA"
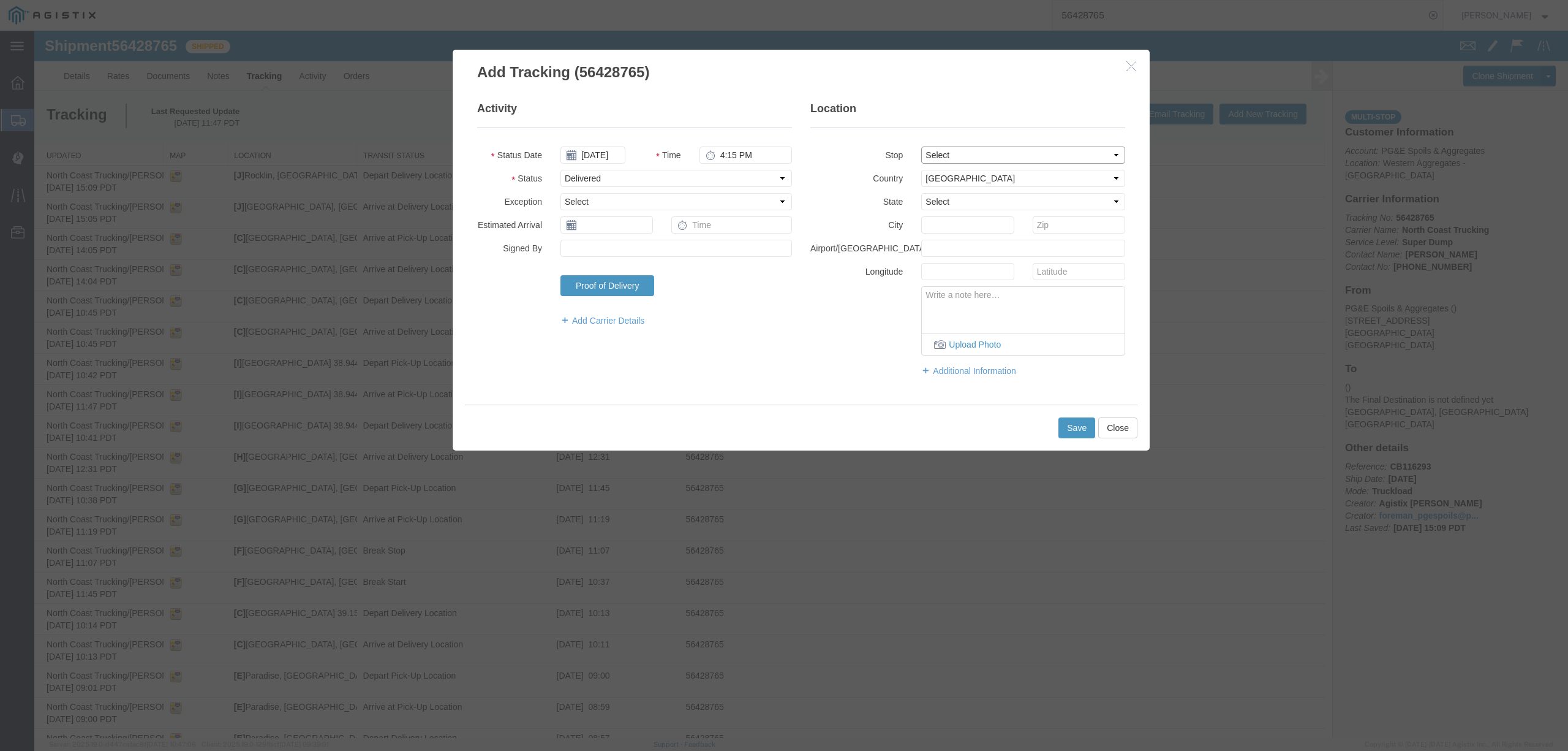
type input "[GEOGRAPHIC_DATA]"
click at [1067, 432] on button "Save" at bounding box center [1077, 428] width 37 height 21
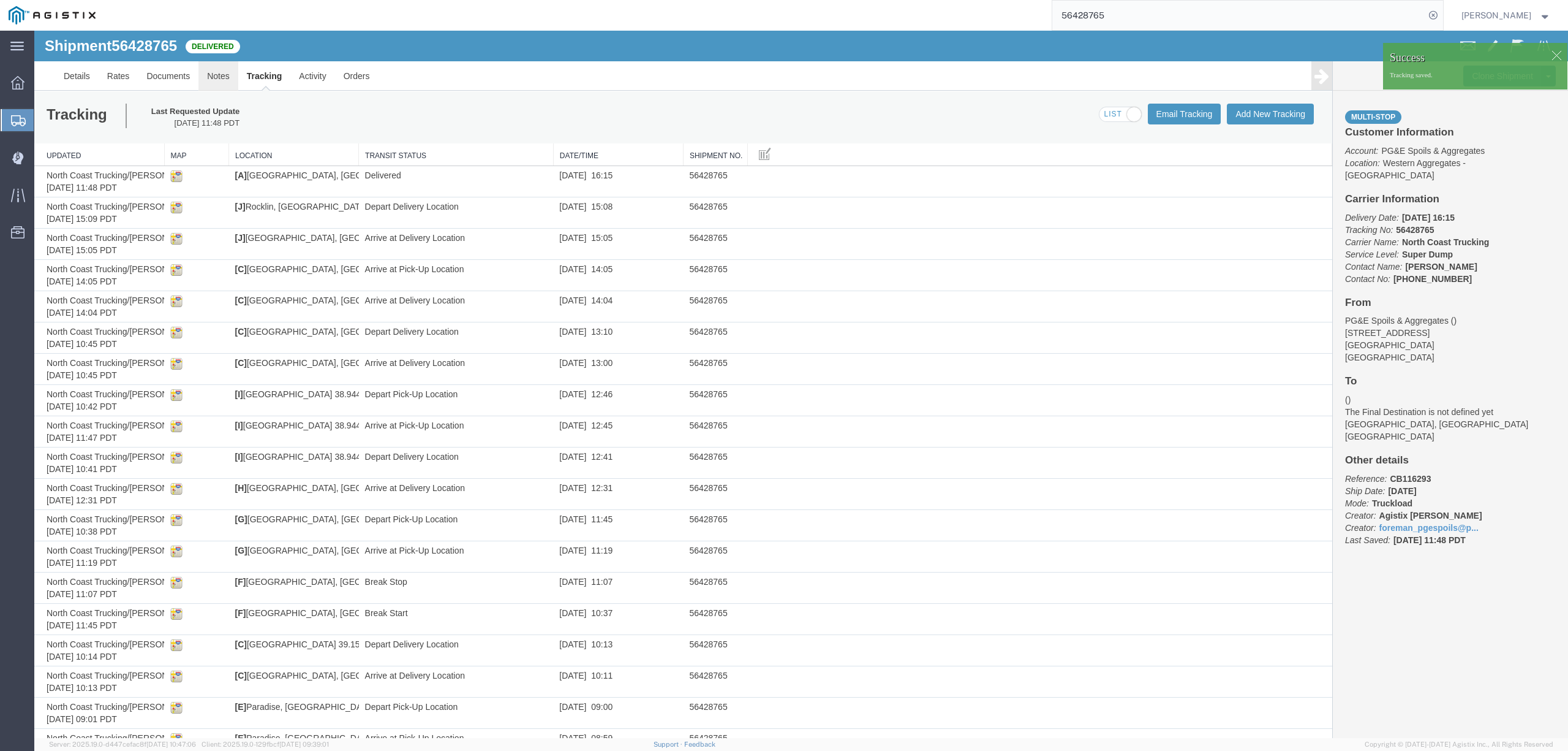
click at [229, 77] on link "Notes" at bounding box center [218, 76] width 40 height 30
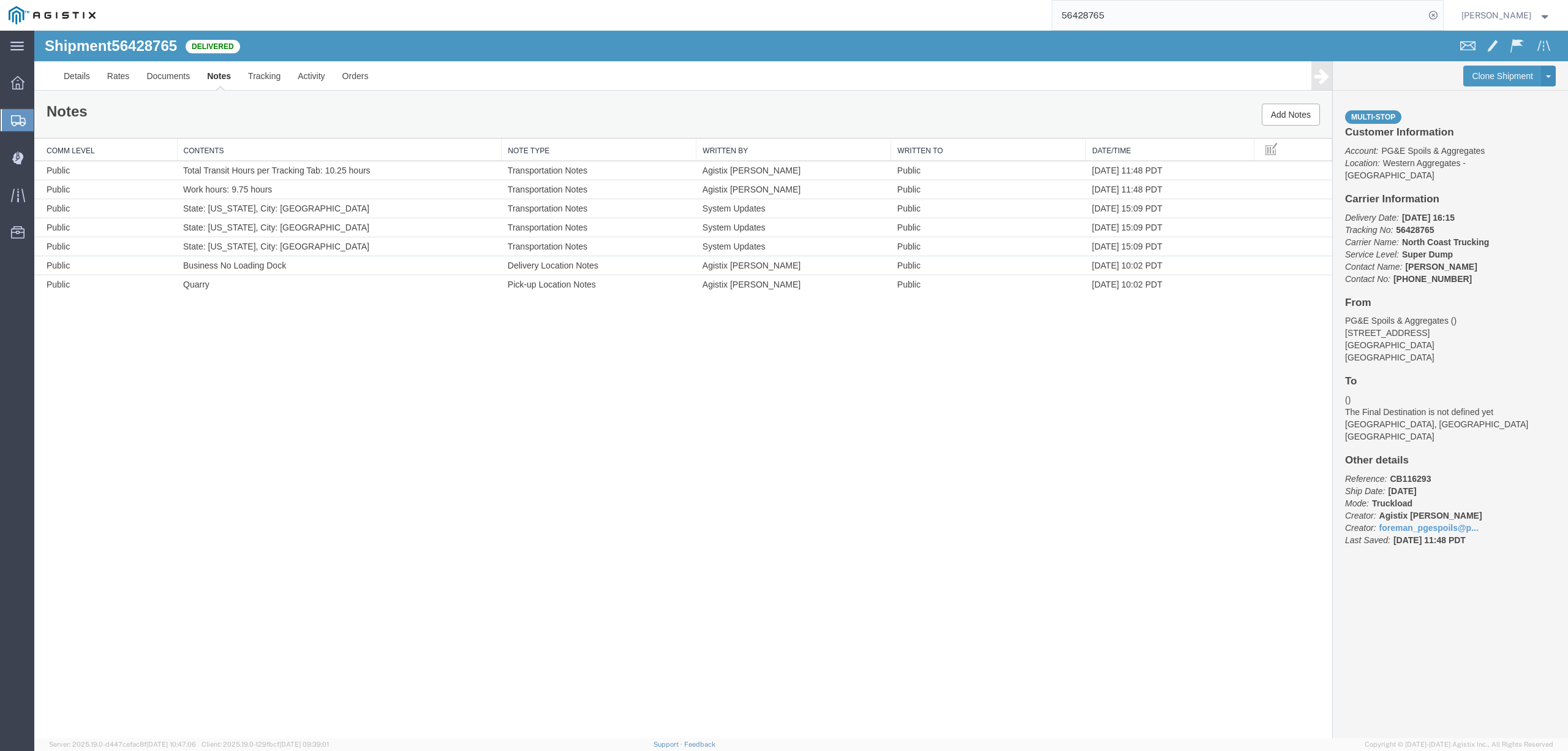
click at [1124, 20] on input "56428765" at bounding box center [1238, 16] width 372 height 30
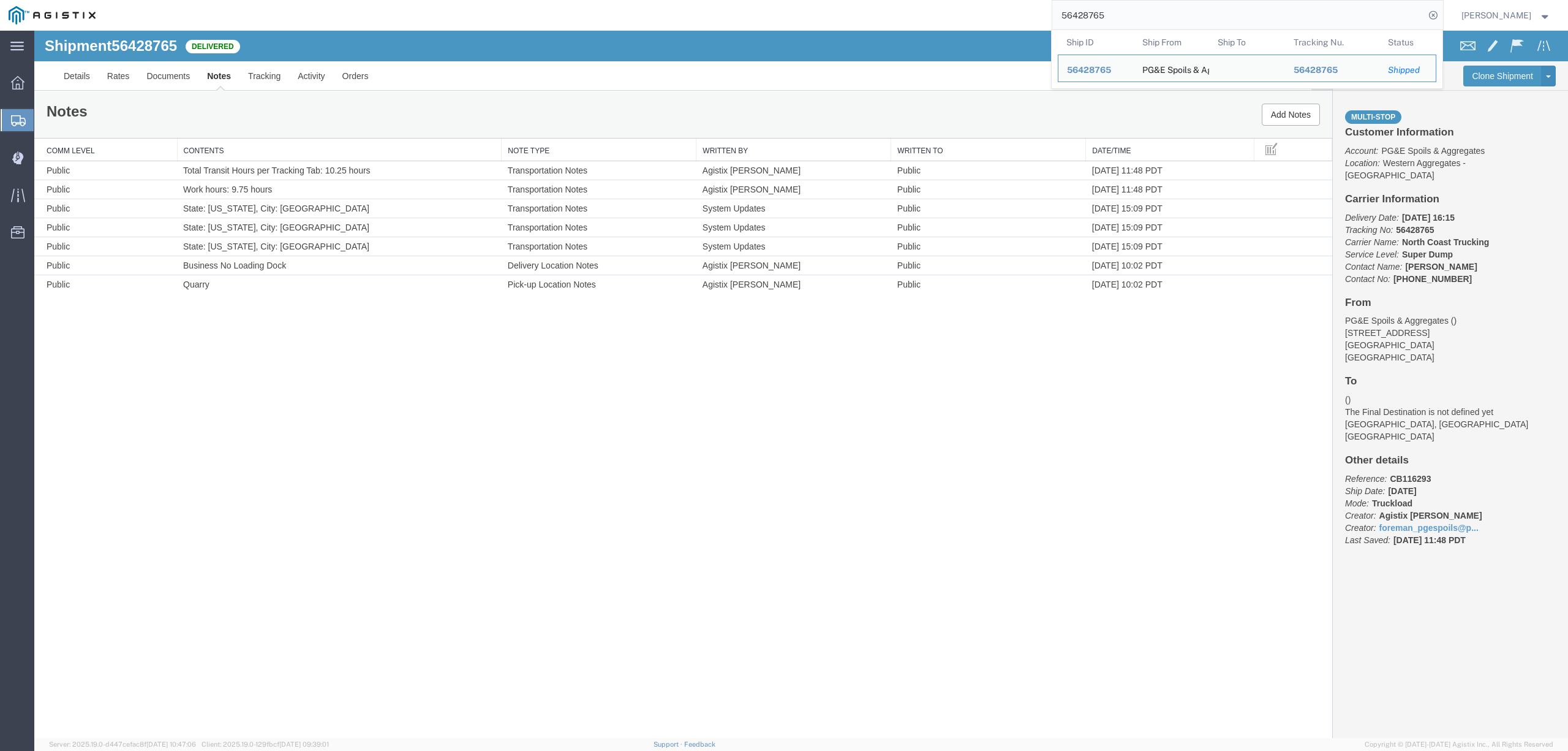
click at [1124, 20] on input "56428765" at bounding box center [1238, 16] width 372 height 30
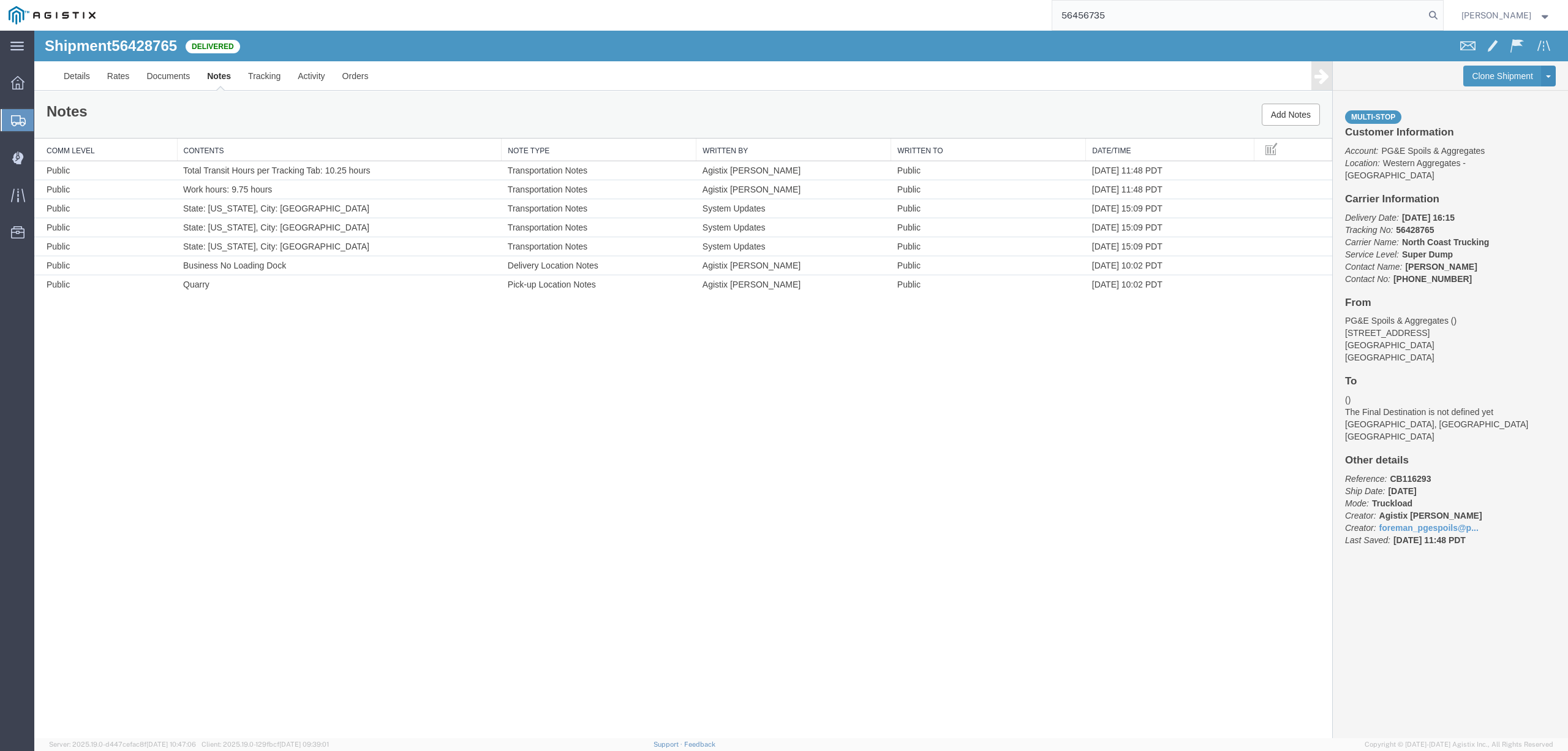
type input "56456735"
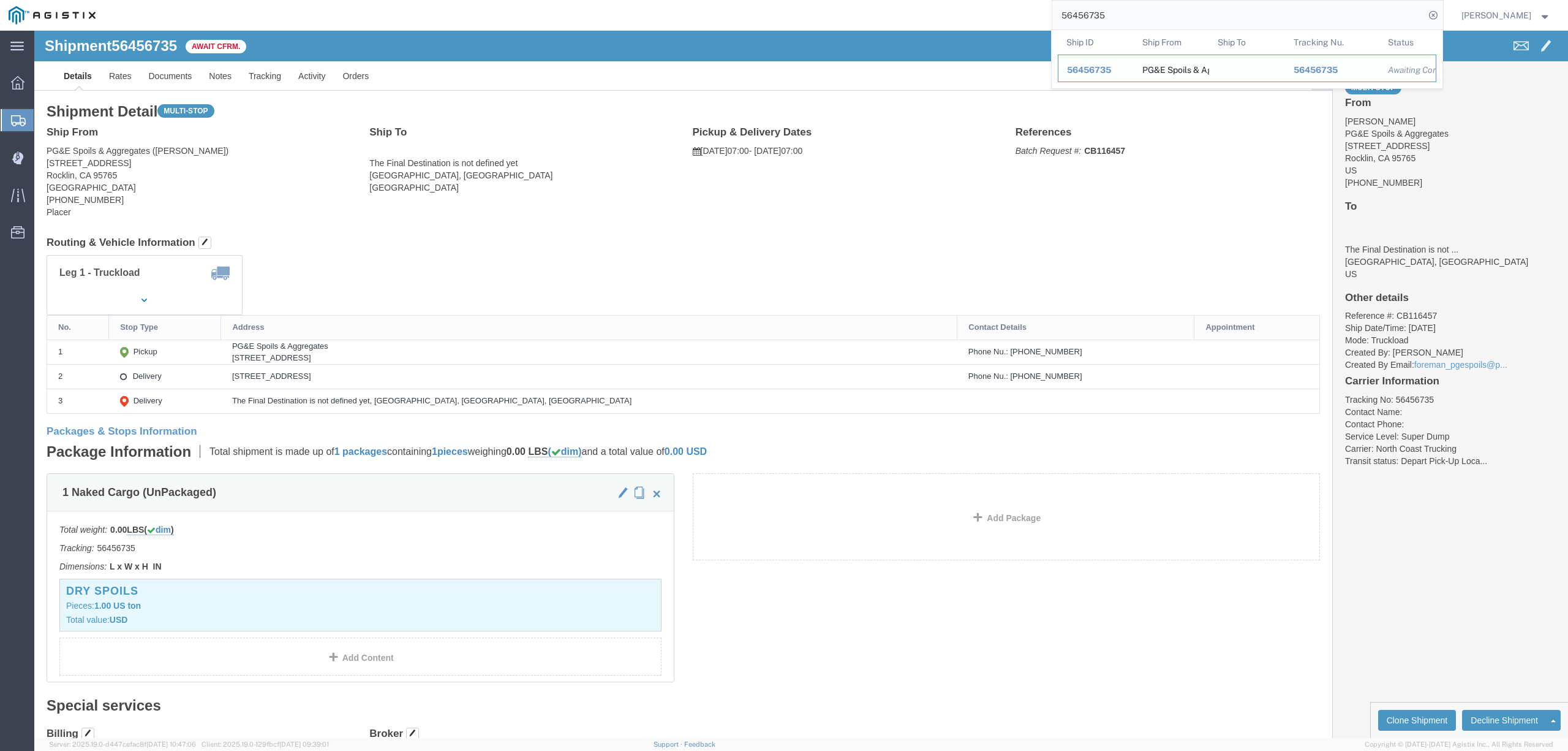
drag, startPoint x: 1170, startPoint y: 74, endPoint x: 1143, endPoint y: 74, distance: 27.0
click at [1169, 74] on div "PG&E Spoils & Aggregates" at bounding box center [1171, 68] width 59 height 26
click at [1096, 71] on span "56456735" at bounding box center [1089, 70] width 44 height 10
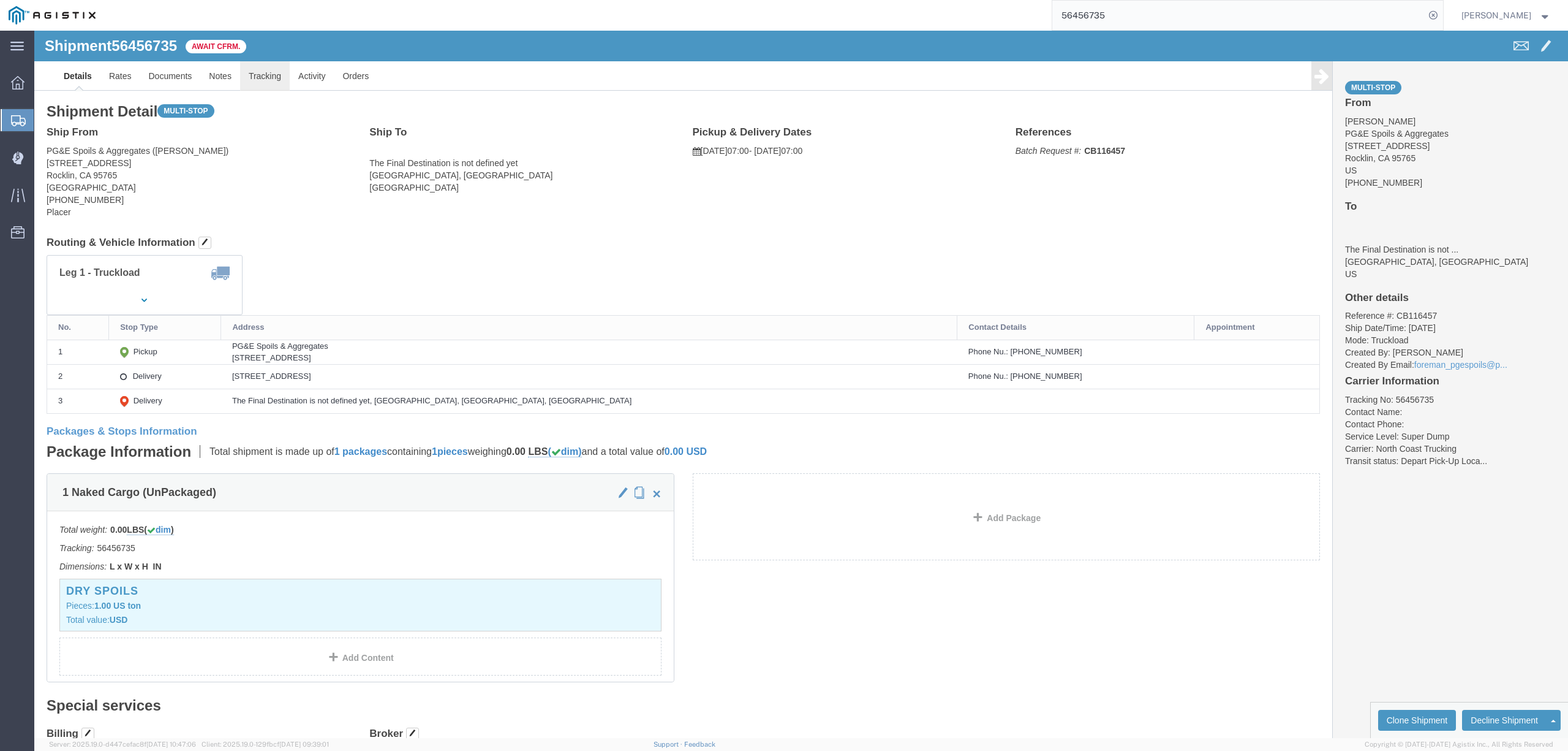
click link "Tracking"
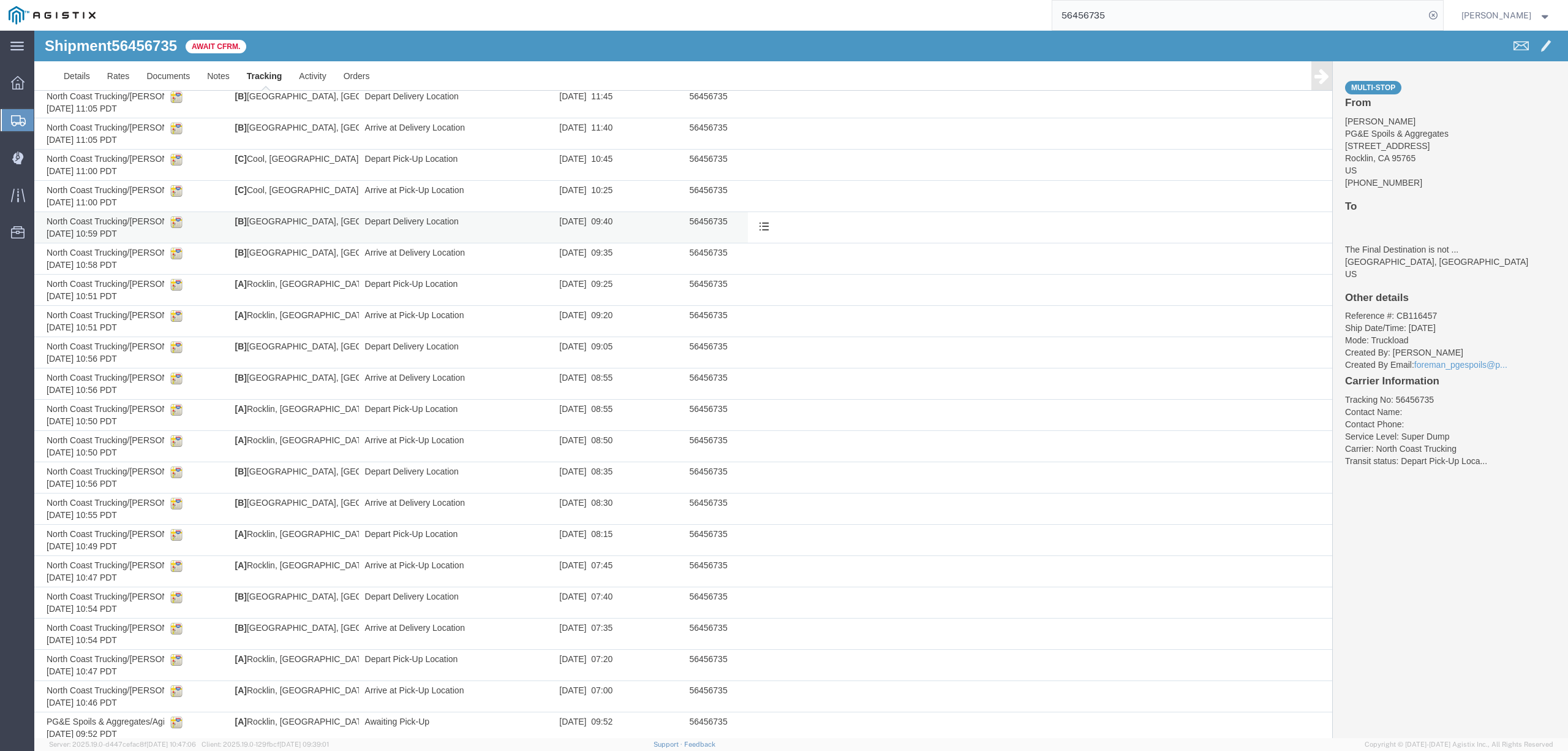
scroll to position [226, 0]
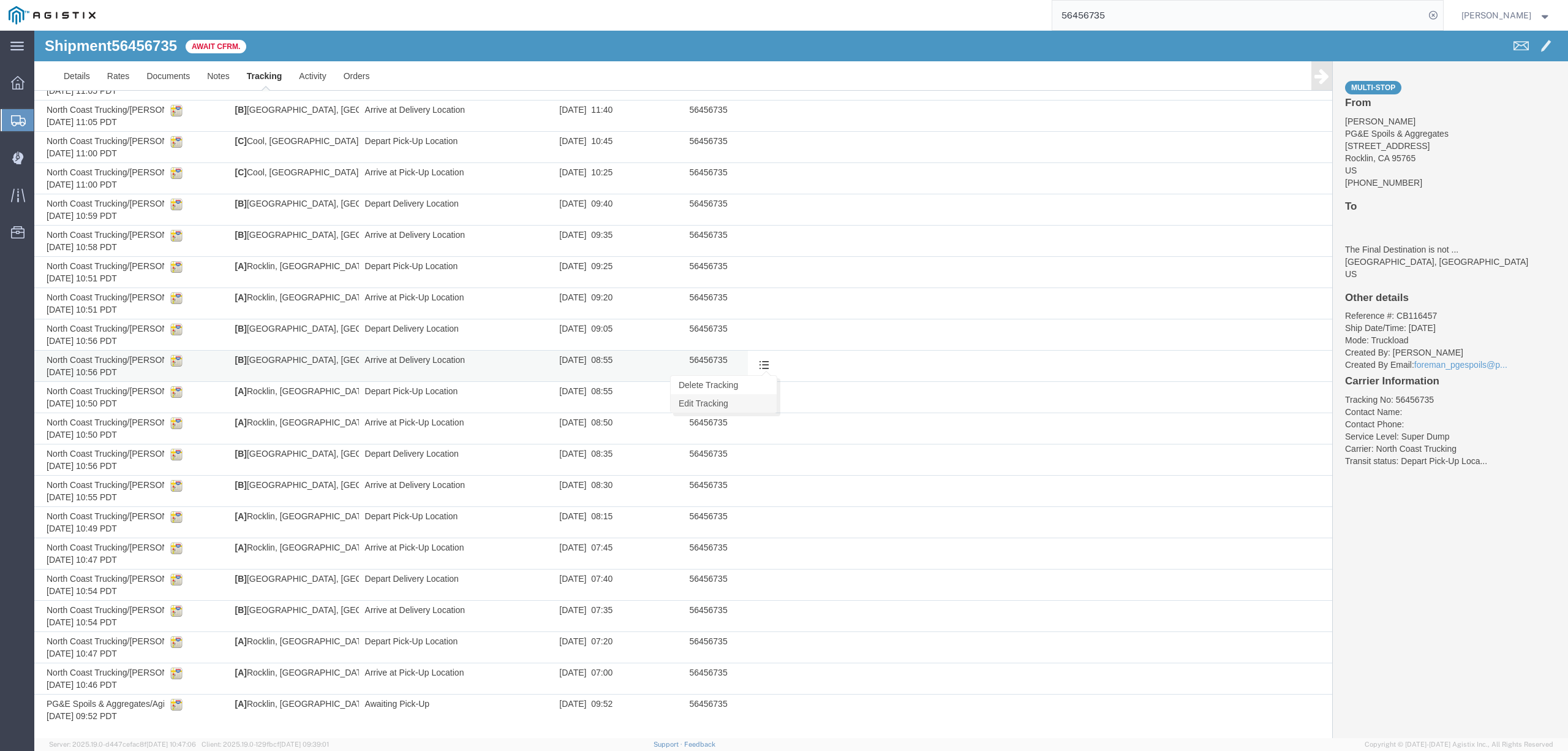
click at [731, 403] on link "Edit Tracking" at bounding box center [724, 403] width 106 height 18
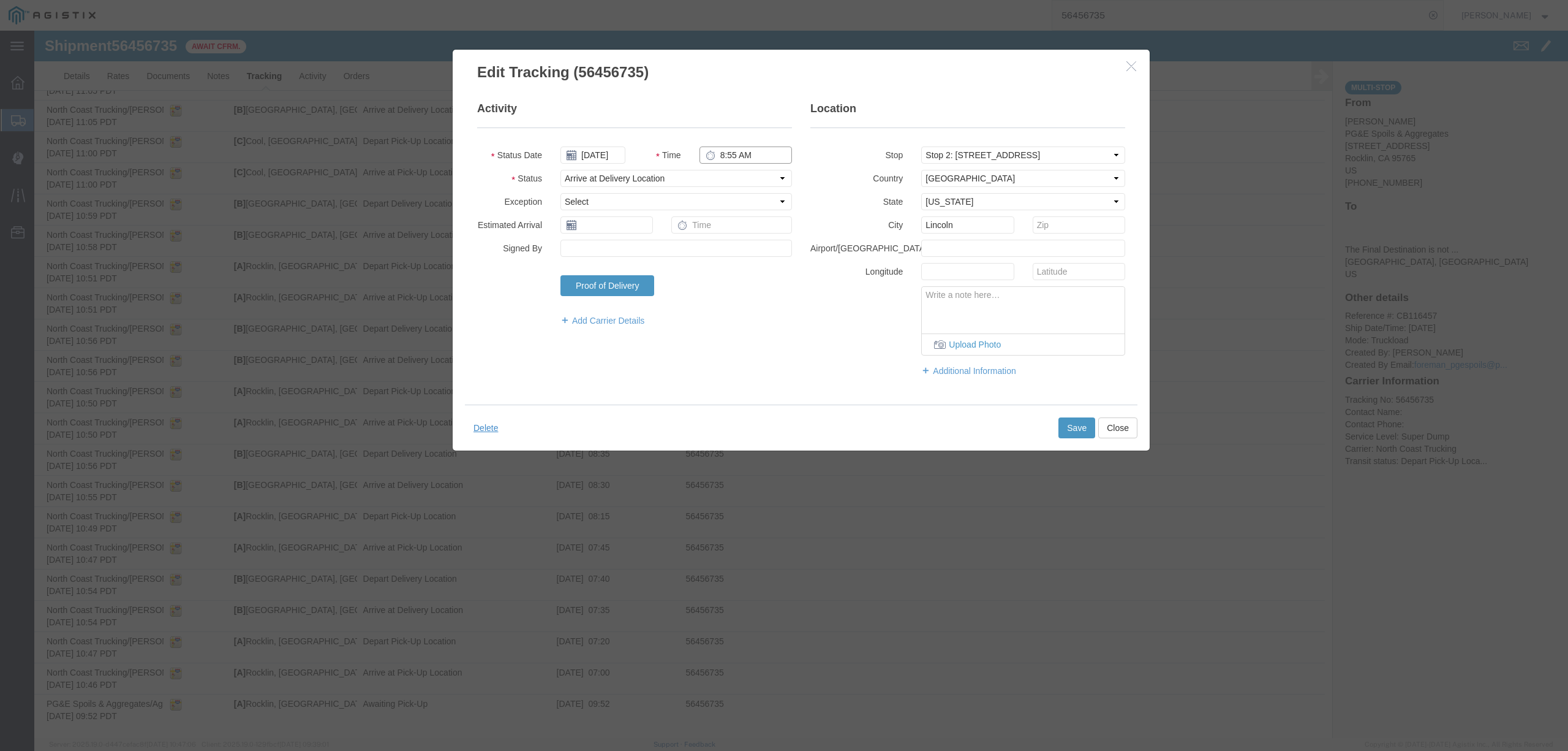
click at [731, 160] on input "8:55 AM" at bounding box center [745, 155] width 92 height 17
click at [732, 152] on input "8:55 AM" at bounding box center [745, 155] width 92 height 17
type input "8:30 AM"
click at [1068, 430] on button "Save" at bounding box center [1077, 428] width 37 height 21
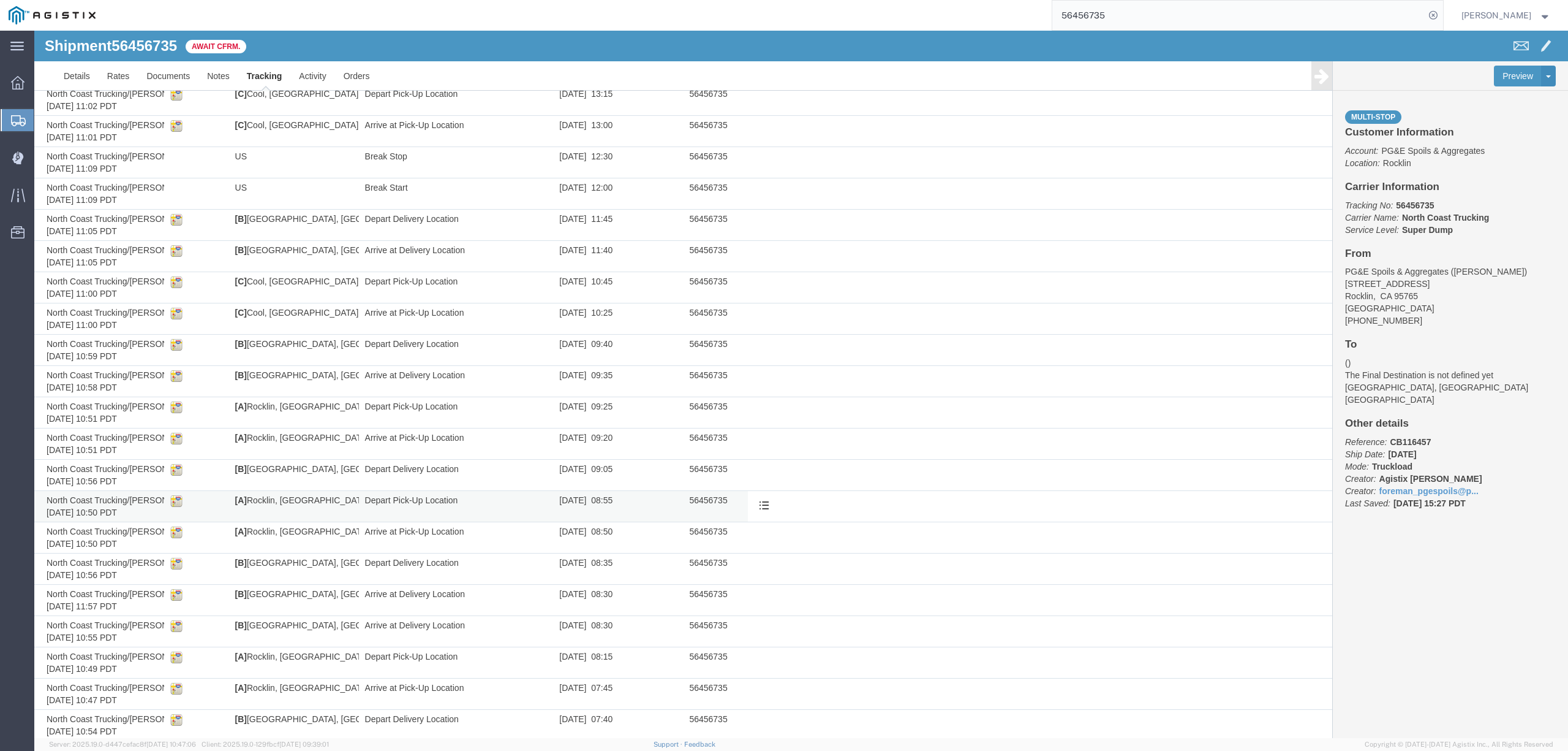
scroll to position [63, 0]
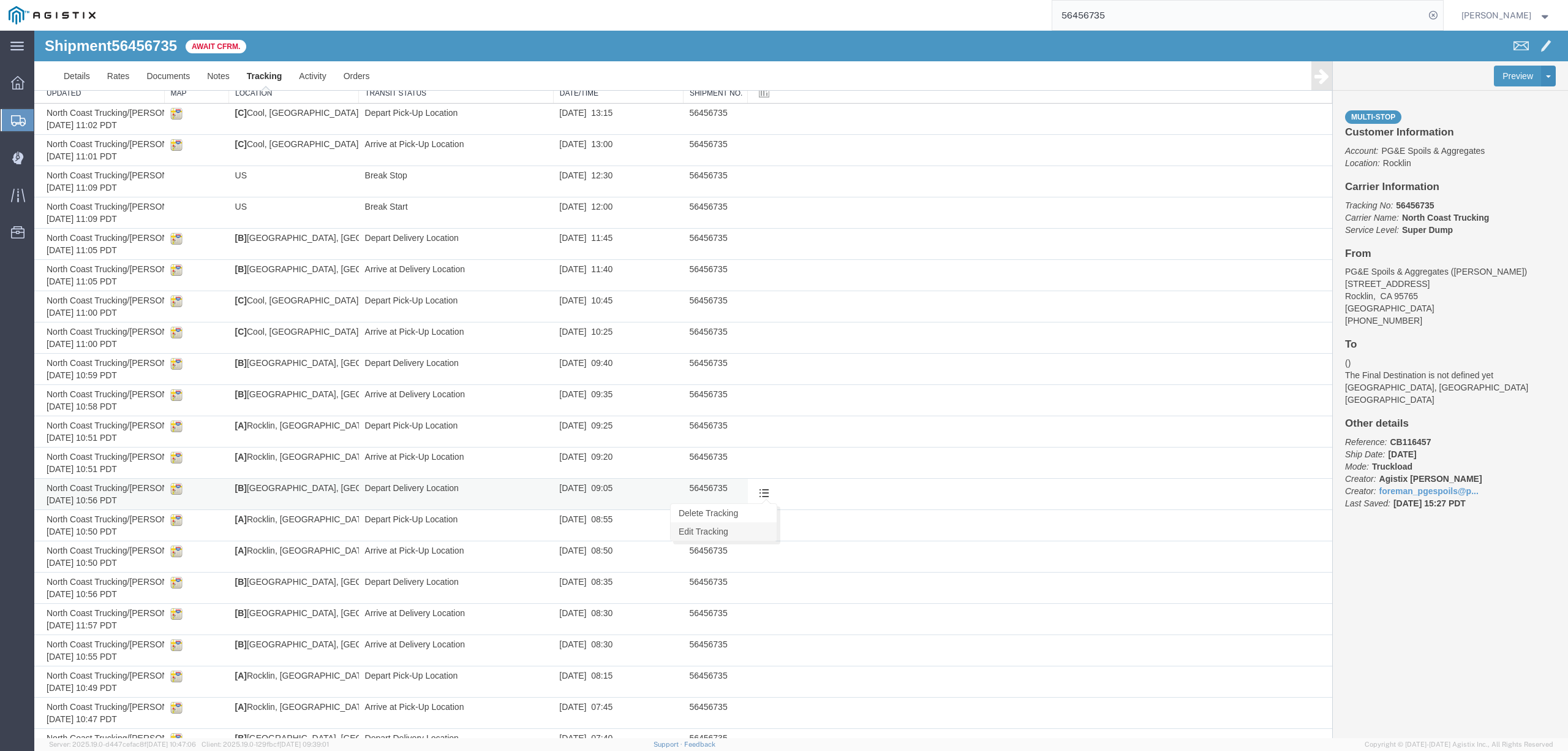
click at [728, 533] on link "Edit Tracking" at bounding box center [724, 531] width 106 height 18
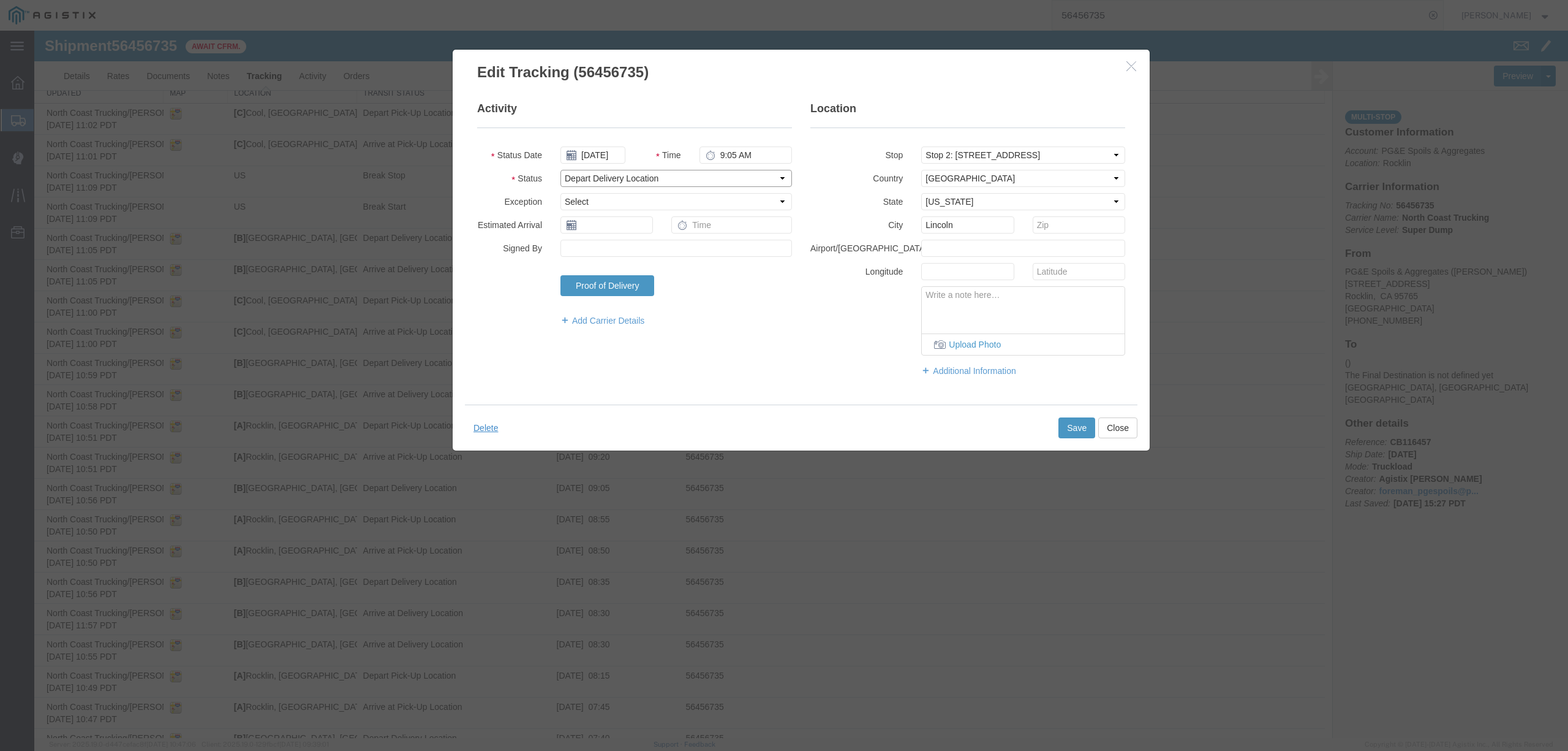
click at [631, 175] on select "Select Arrival Notice Available Arrival Notice Imported Arrive at Delivery Loca…" at bounding box center [676, 178] width 231 height 17
select select "ARVDLVLOC"
click at [560, 170] on select "Select Arrival Notice Available Arrival Notice Imported Arrive at Delivery Loca…" at bounding box center [676, 178] width 231 height 17
click at [1062, 427] on button "Save" at bounding box center [1077, 428] width 37 height 21
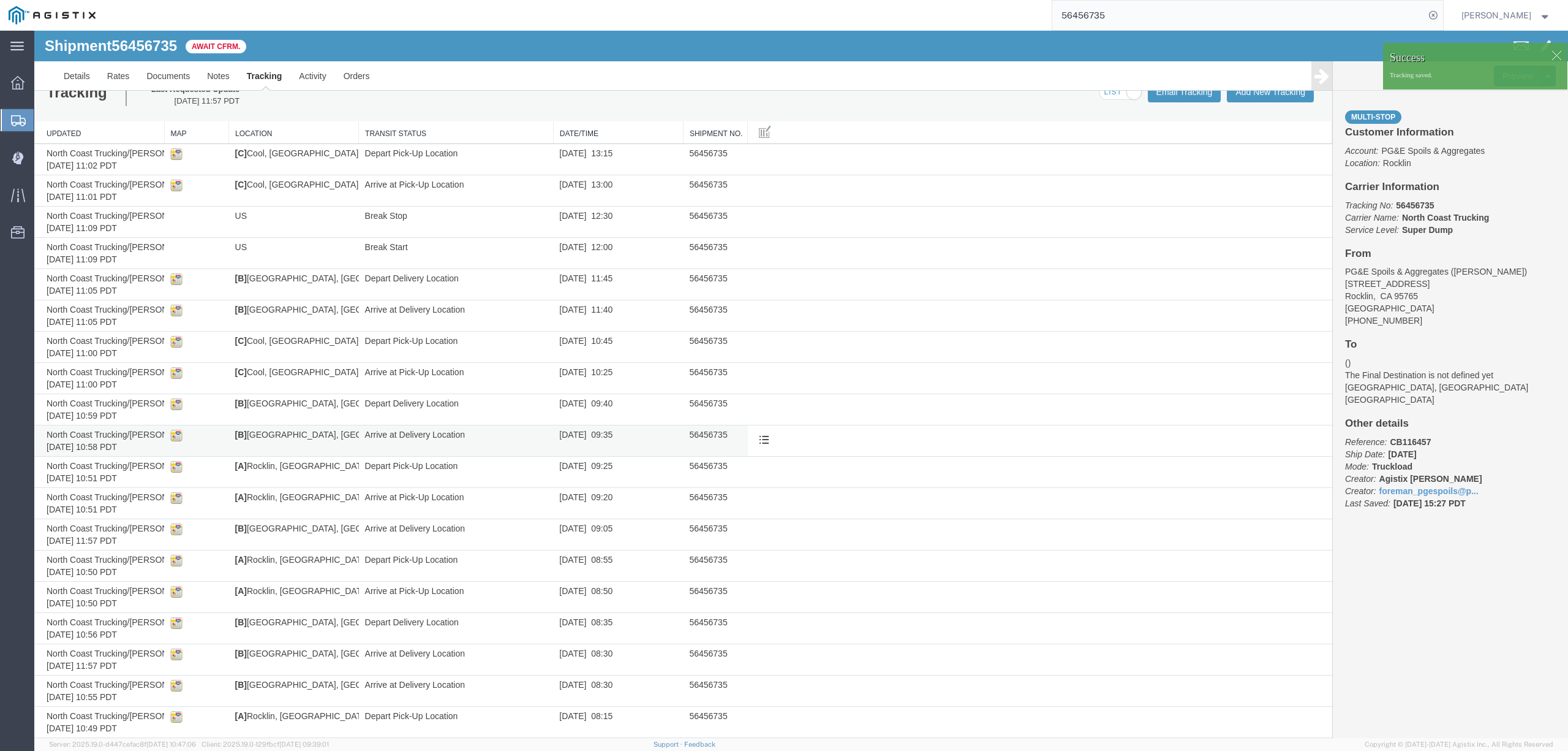
scroll to position [0, 0]
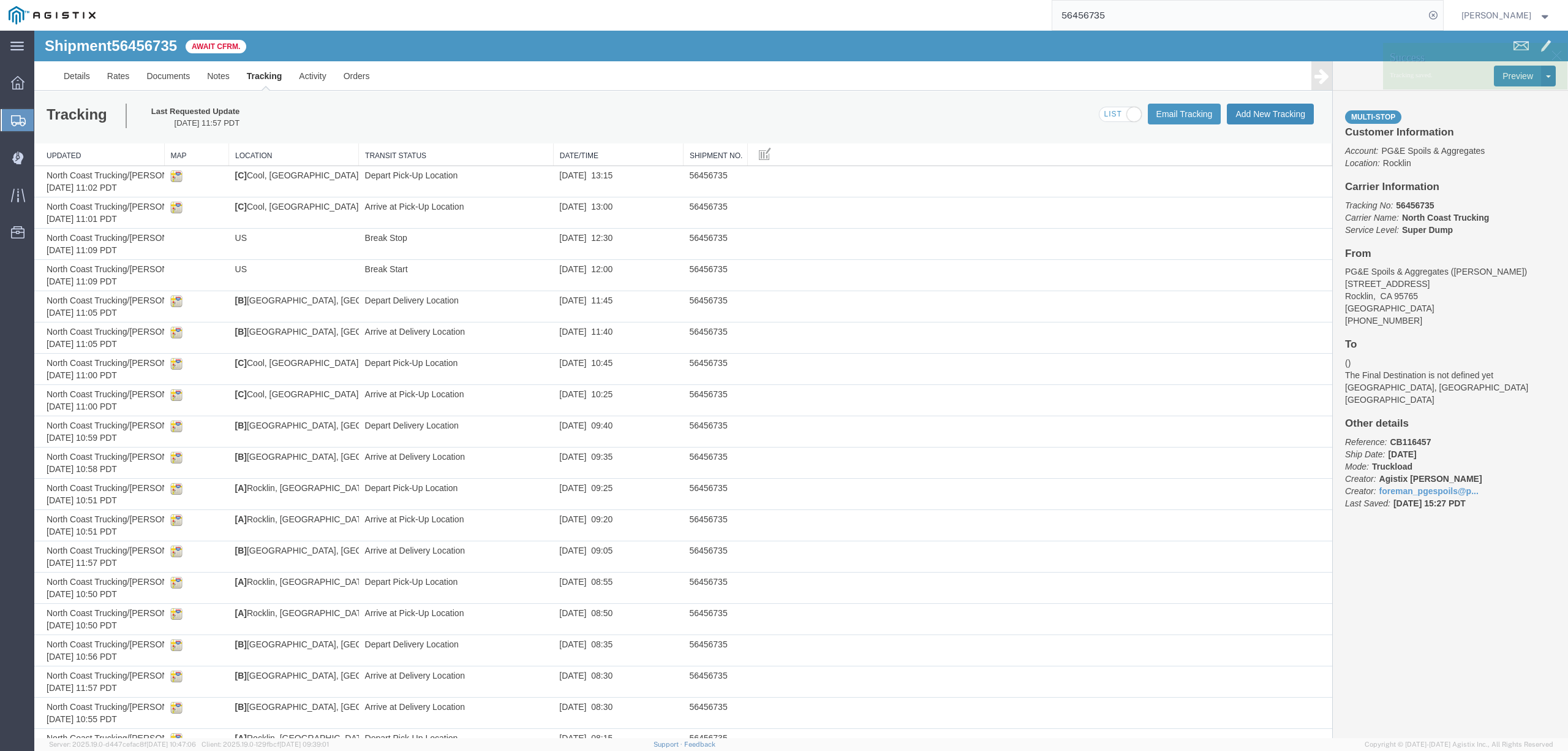
click at [1284, 106] on button "Add New Tracking" at bounding box center [1271, 114] width 87 height 21
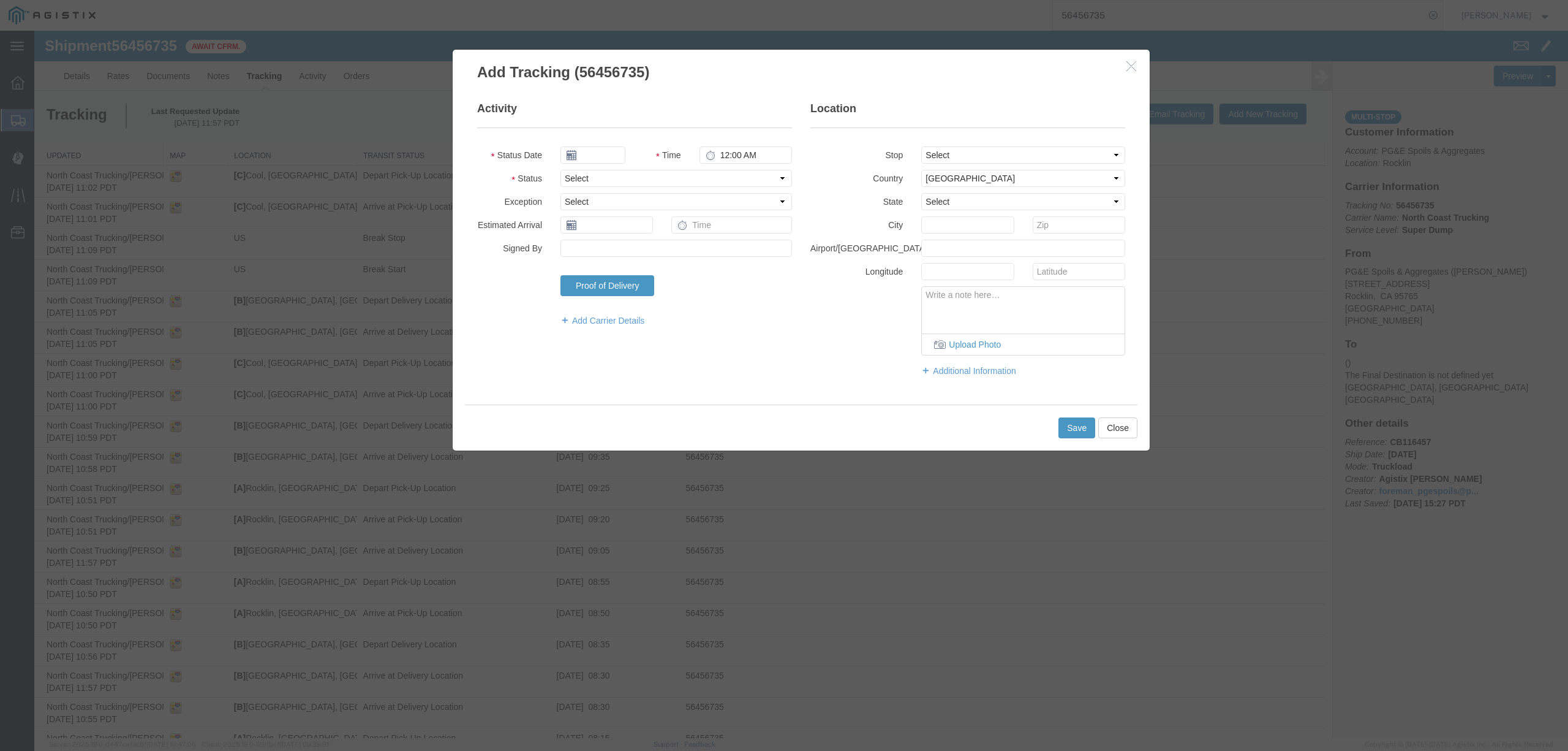
type input "[DATE]"
type input "12:00 PM"
click at [606, 158] on input "[DATE]" at bounding box center [592, 155] width 65 height 17
click at [570, 178] on icon at bounding box center [570, 177] width 3 height 8
click at [611, 255] on td "12" at bounding box center [606, 251] width 18 height 18
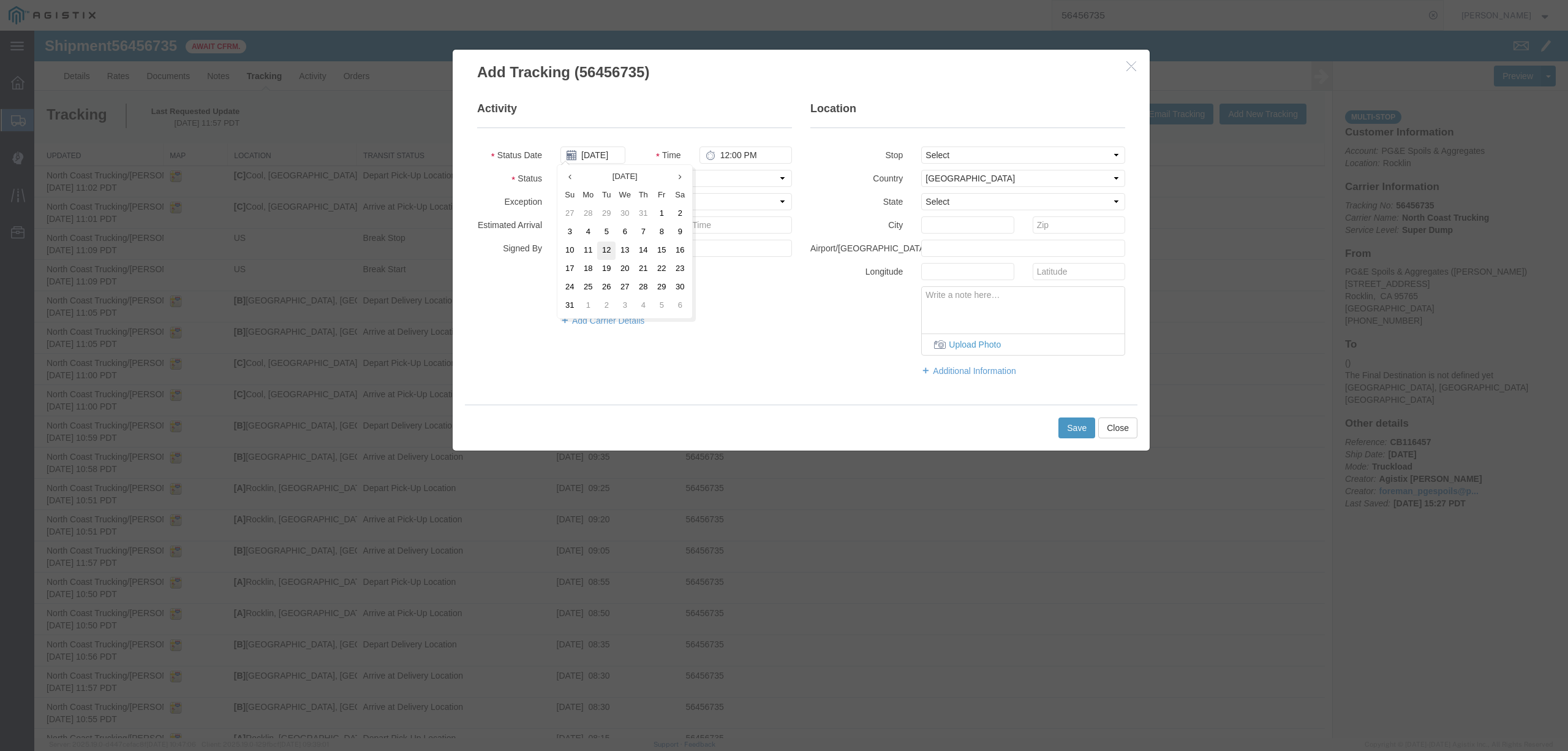
type input "[DATE]"
click at [725, 156] on input "12:00 PM" at bounding box center [745, 155] width 92 height 17
type input "9:10 AM"
click at [716, 182] on select "Select Arrival Notice Available Arrival Notice Imported Arrive at Delivery Loca…" at bounding box center [676, 178] width 231 height 17
select select "DPTDLVLOC"
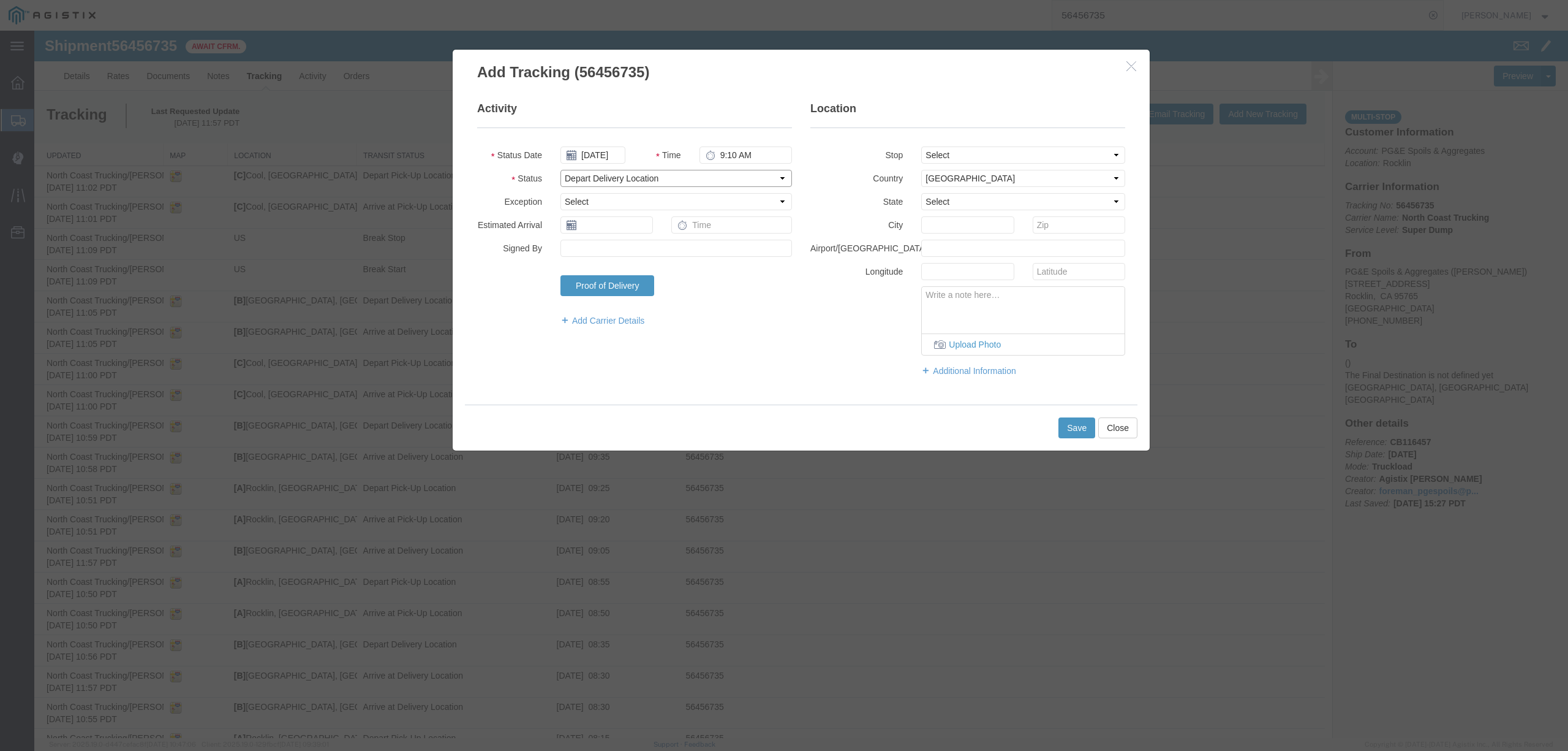
click at [560, 170] on select "Select Arrival Notice Available Arrival Notice Imported Arrive at Delivery Loca…" at bounding box center [676, 178] width 231 height 17
click at [974, 160] on select "Select From: [STREET_ADDRESS] Stop 2: [STREET_ADDRESS] To: The Final Destinatio…" at bounding box center [1023, 155] width 204 height 17
select select "{"pickupDeliveryInfoId": "122199792","pickupOrDelivery": "D","stopNum": "2","lo…"
click at [921, 146] on select "Select From: [STREET_ADDRESS] Stop 2: [STREET_ADDRESS] To: The Final Destinatio…" at bounding box center [1023, 155] width 204 height 17
select select "CA"
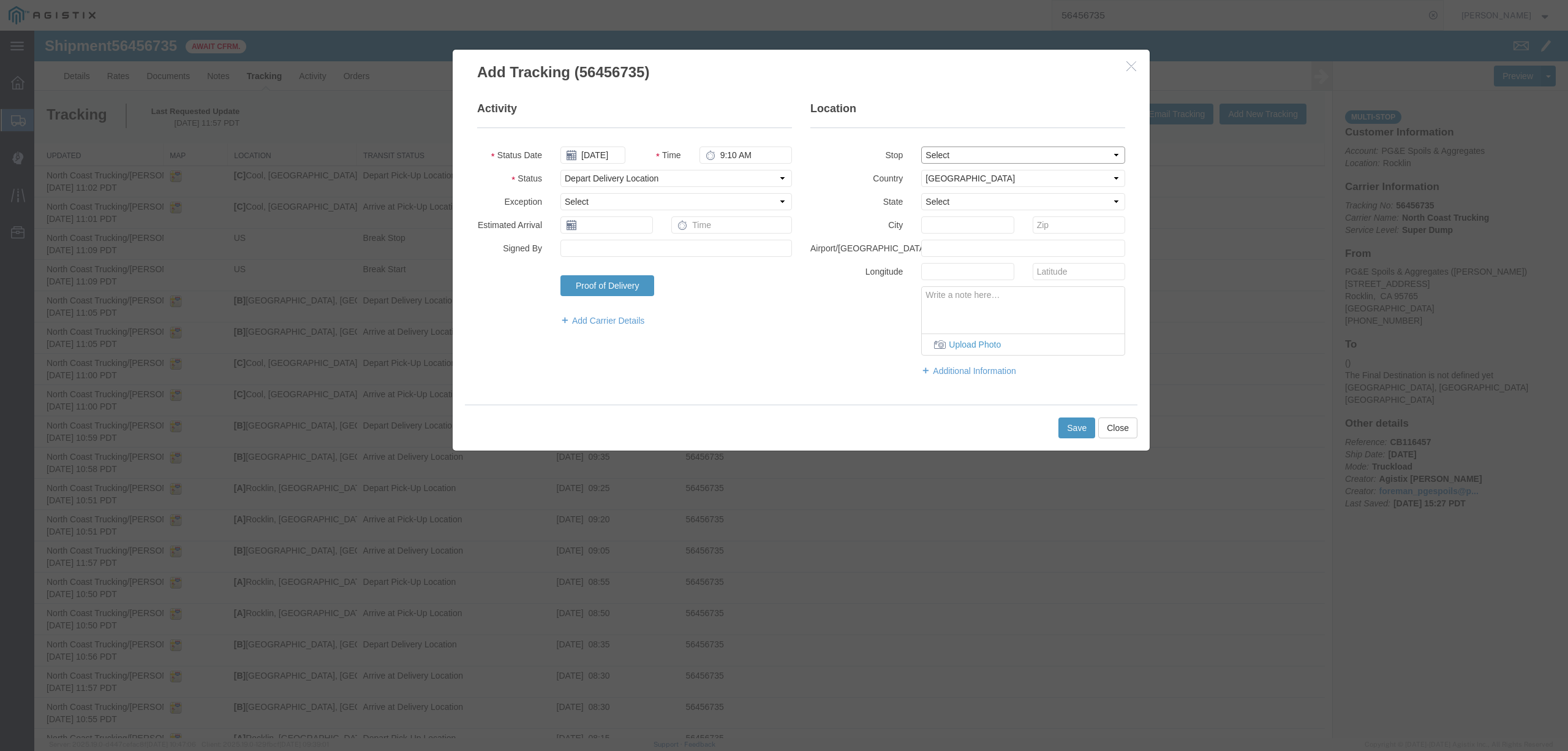
type input "Lincoln"
click at [1079, 432] on button "Save" at bounding box center [1077, 428] width 37 height 21
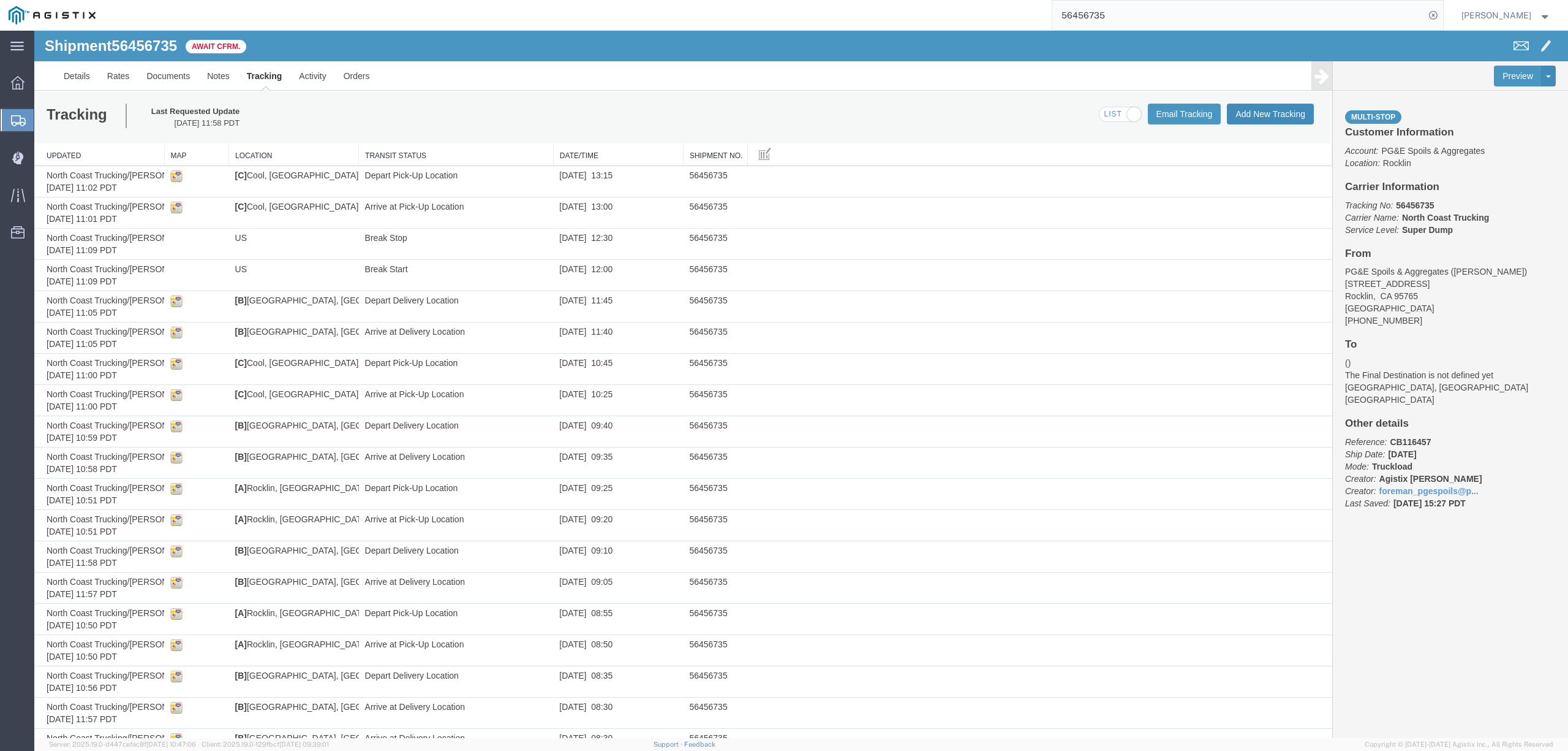
click at [1261, 117] on button "Add New Tracking" at bounding box center [1271, 114] width 87 height 21
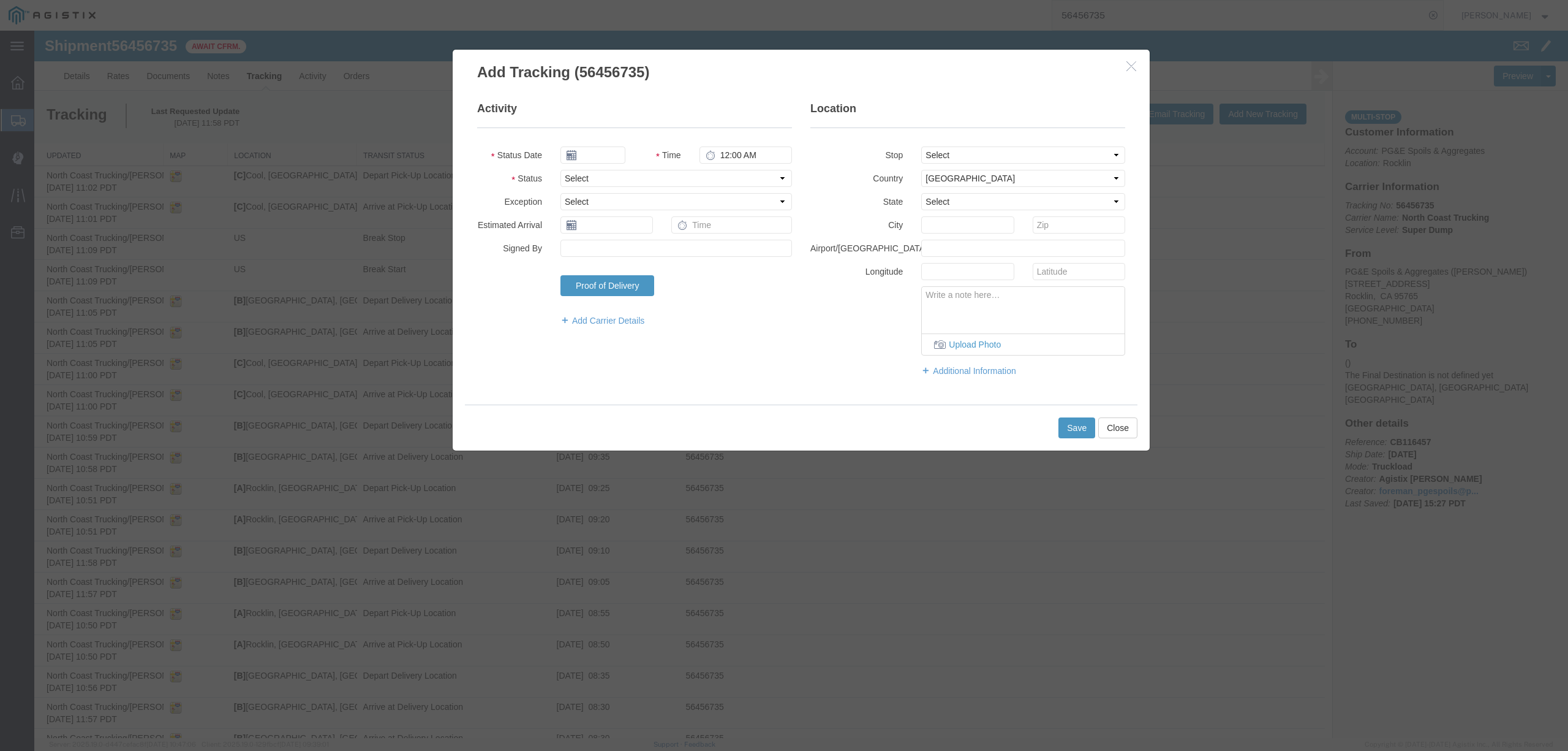
type input "[DATE]"
type input "12:00 PM"
click at [587, 155] on input "[DATE]" at bounding box center [592, 155] width 65 height 17
click at [711, 106] on legend "Activity" at bounding box center [635, 114] width 315 height 27
click at [1131, 70] on icon "button" at bounding box center [1131, 66] width 10 height 10
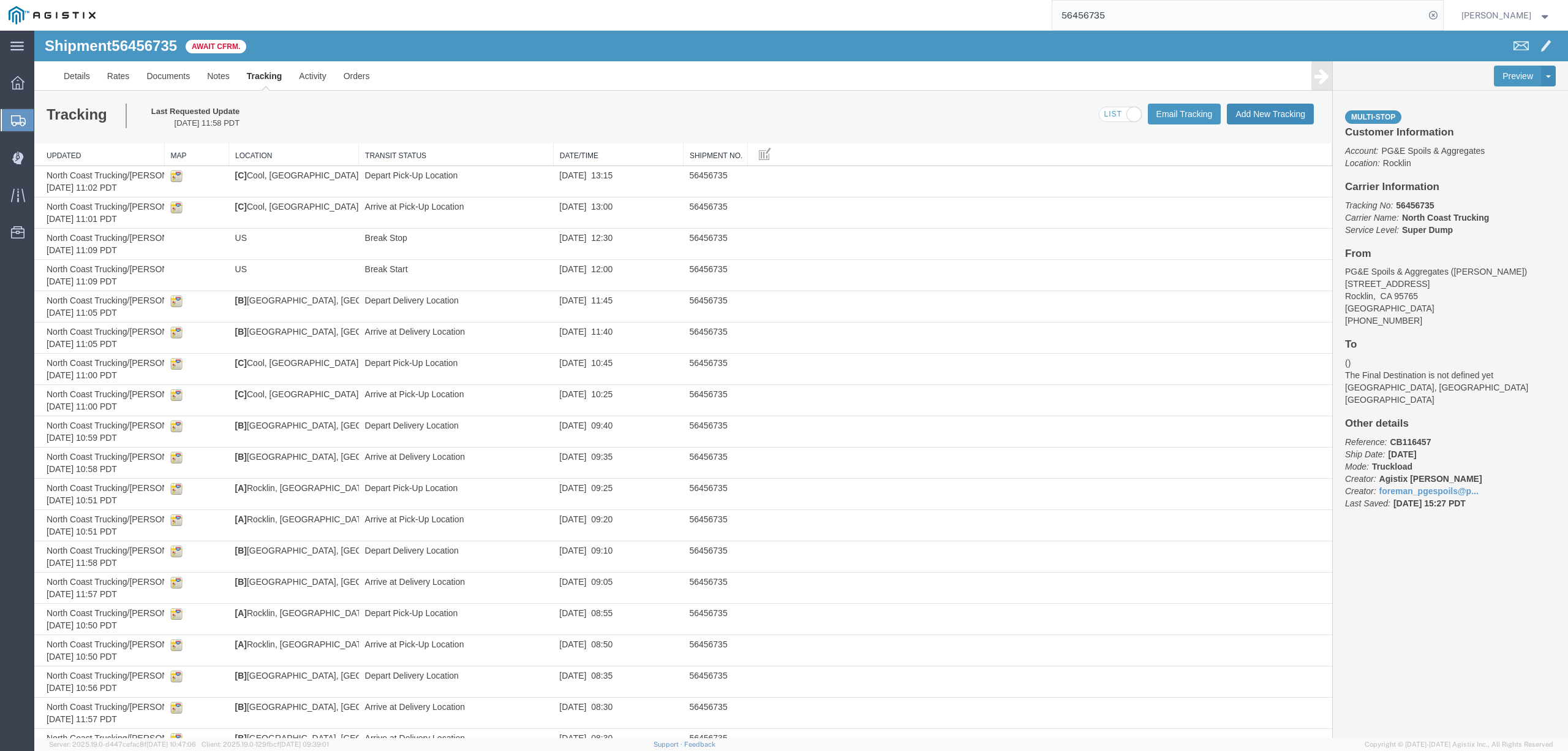
click at [1267, 121] on button "Add New Tracking" at bounding box center [1271, 114] width 87 height 21
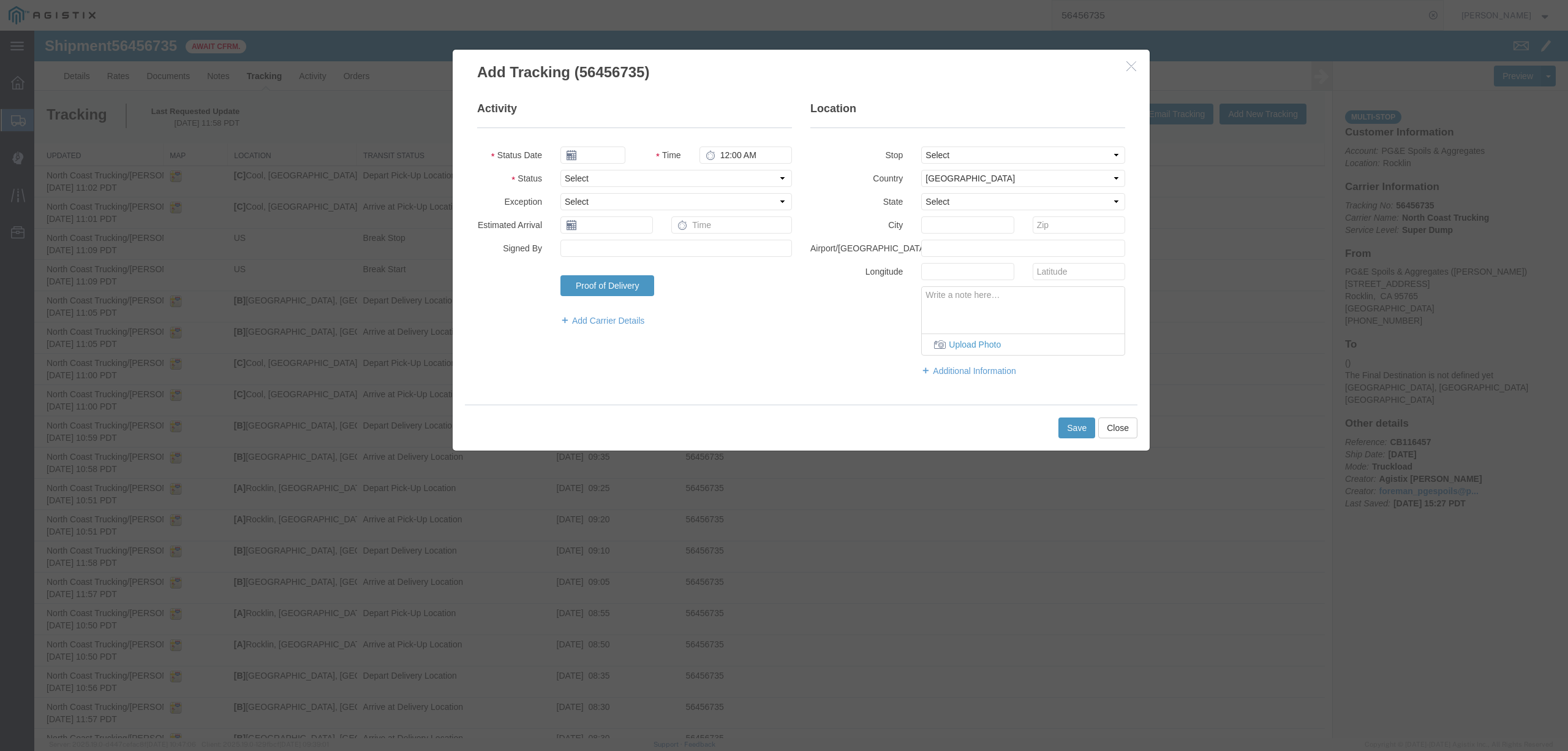
type input "[DATE]"
type input "1:00 PM"
click at [604, 152] on input "[DATE]" at bounding box center [592, 155] width 65 height 17
click at [570, 168] on th at bounding box center [569, 177] width 18 height 18
click at [612, 251] on td "12" at bounding box center [606, 251] width 18 height 18
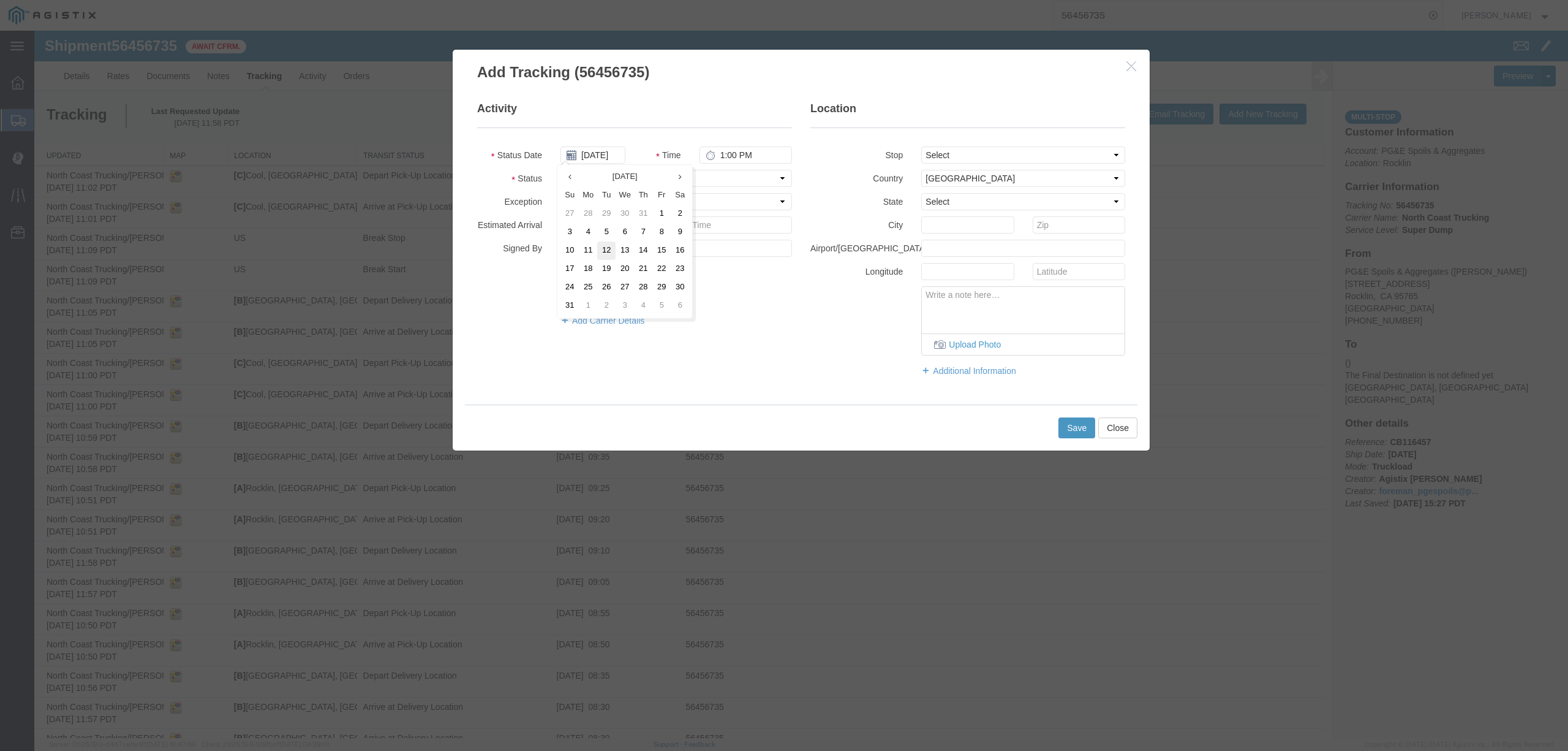
type input "[DATE]"
click at [717, 153] on input "1:00 PM" at bounding box center [745, 155] width 92 height 17
type input "2:15 PM"
click at [1125, 72] on button "button" at bounding box center [1133, 67] width 16 height 16
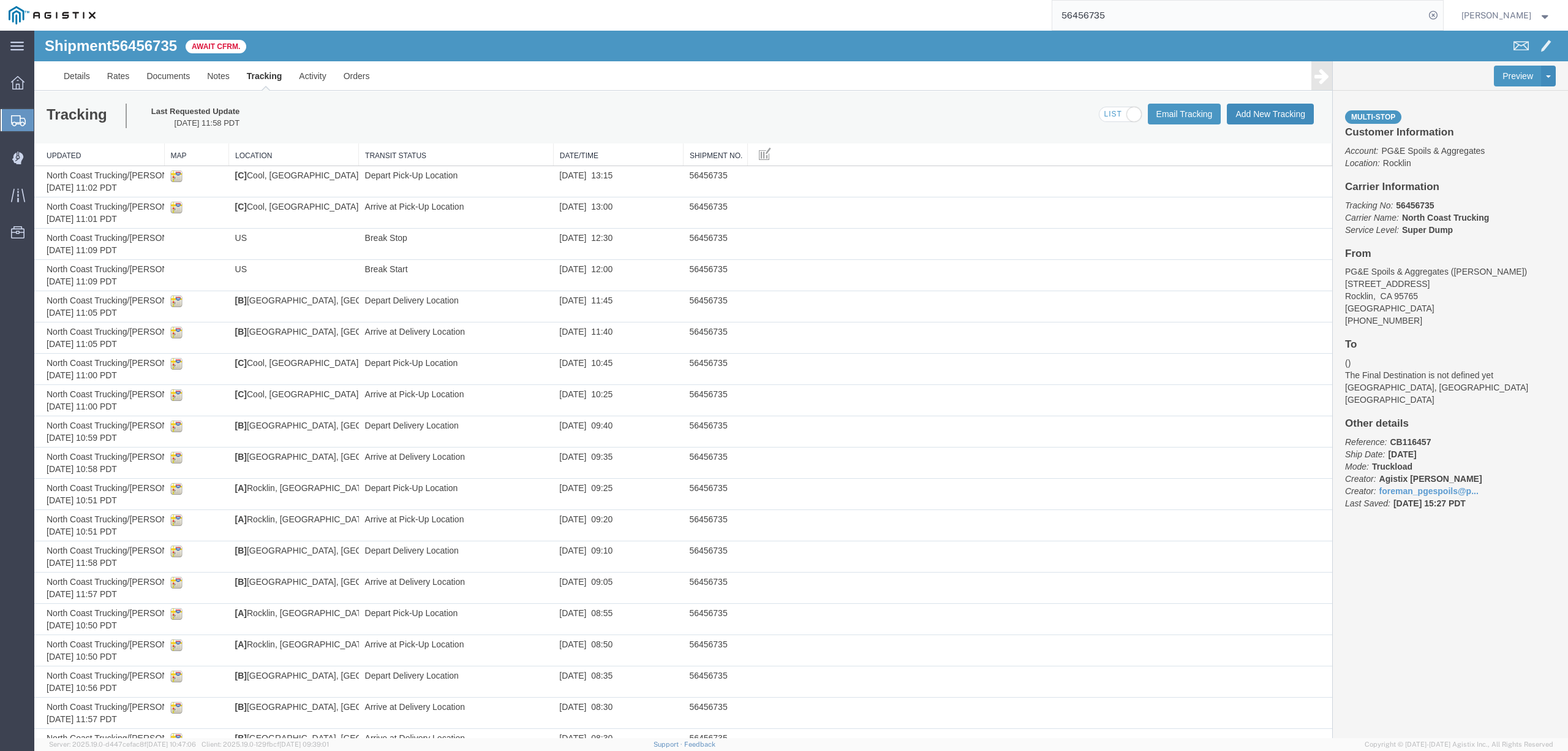
click at [1290, 108] on button "Add New Tracking" at bounding box center [1271, 114] width 87 height 21
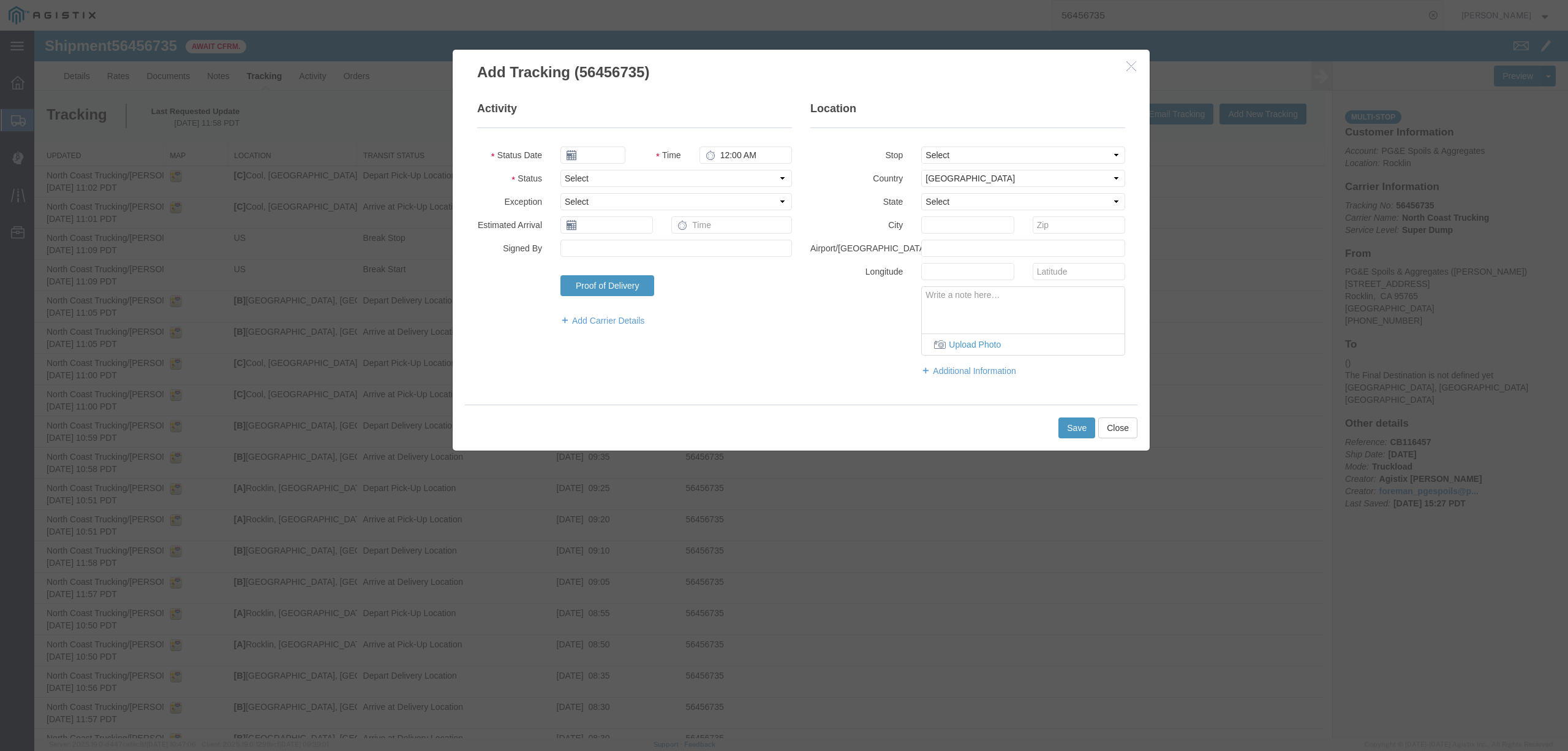
type input "[DATE]"
type input "1:00 PM"
click at [608, 150] on input "[DATE]" at bounding box center [592, 155] width 65 height 17
click at [569, 171] on th at bounding box center [569, 177] width 18 height 18
click at [606, 248] on td "12" at bounding box center [606, 251] width 18 height 18
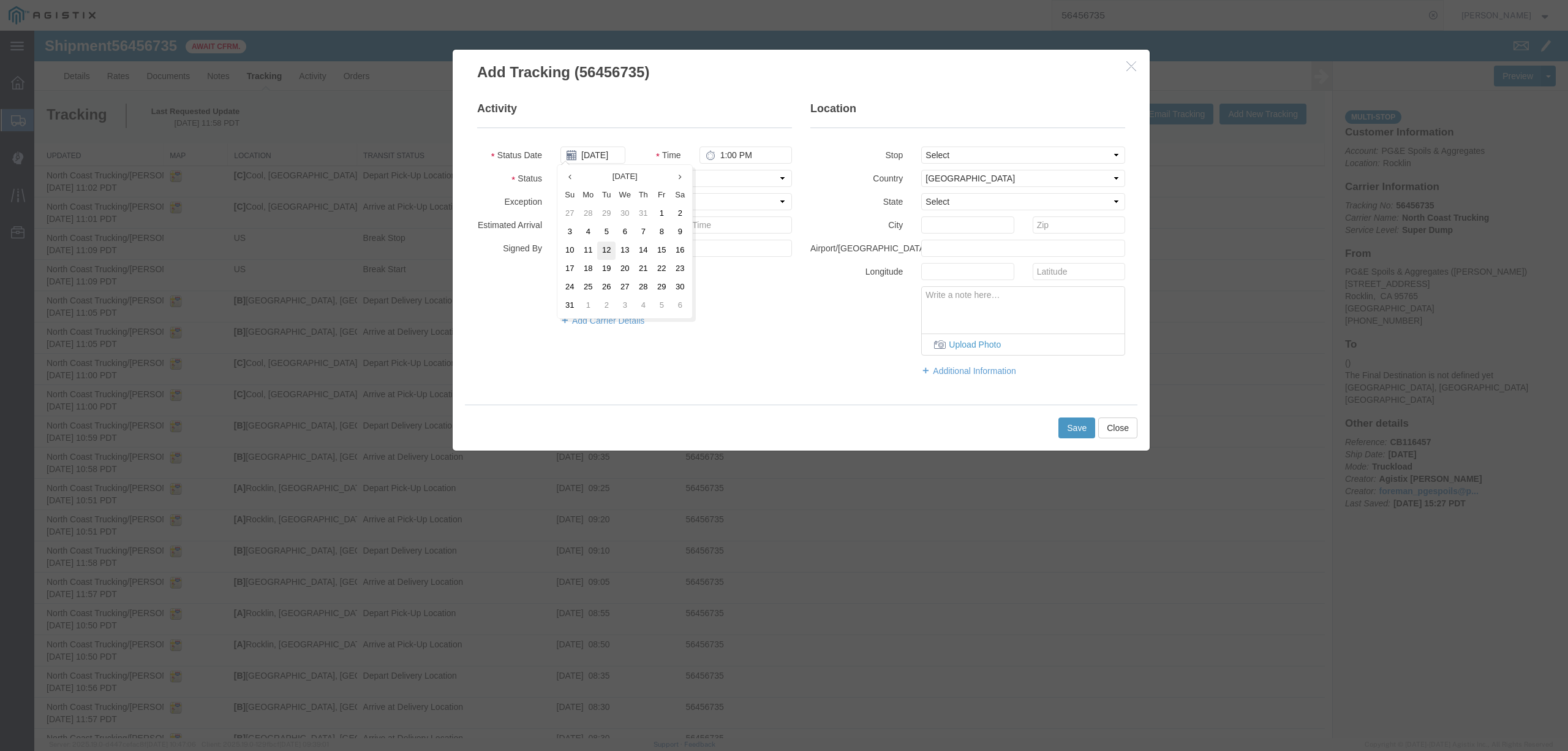
type input "[DATE]"
click at [720, 153] on input "1:00 PM" at bounding box center [745, 155] width 92 height 17
type input "2:15 PM"
click at [1033, 151] on select "Select From: [STREET_ADDRESS] Stop 2: [STREET_ADDRESS] To: The Final Destinatio…" at bounding box center [1023, 155] width 204 height 17
select select "{"pickupDeliveryInfoId": "122199792","pickupOrDelivery": "D","stopNum": "2","lo…"
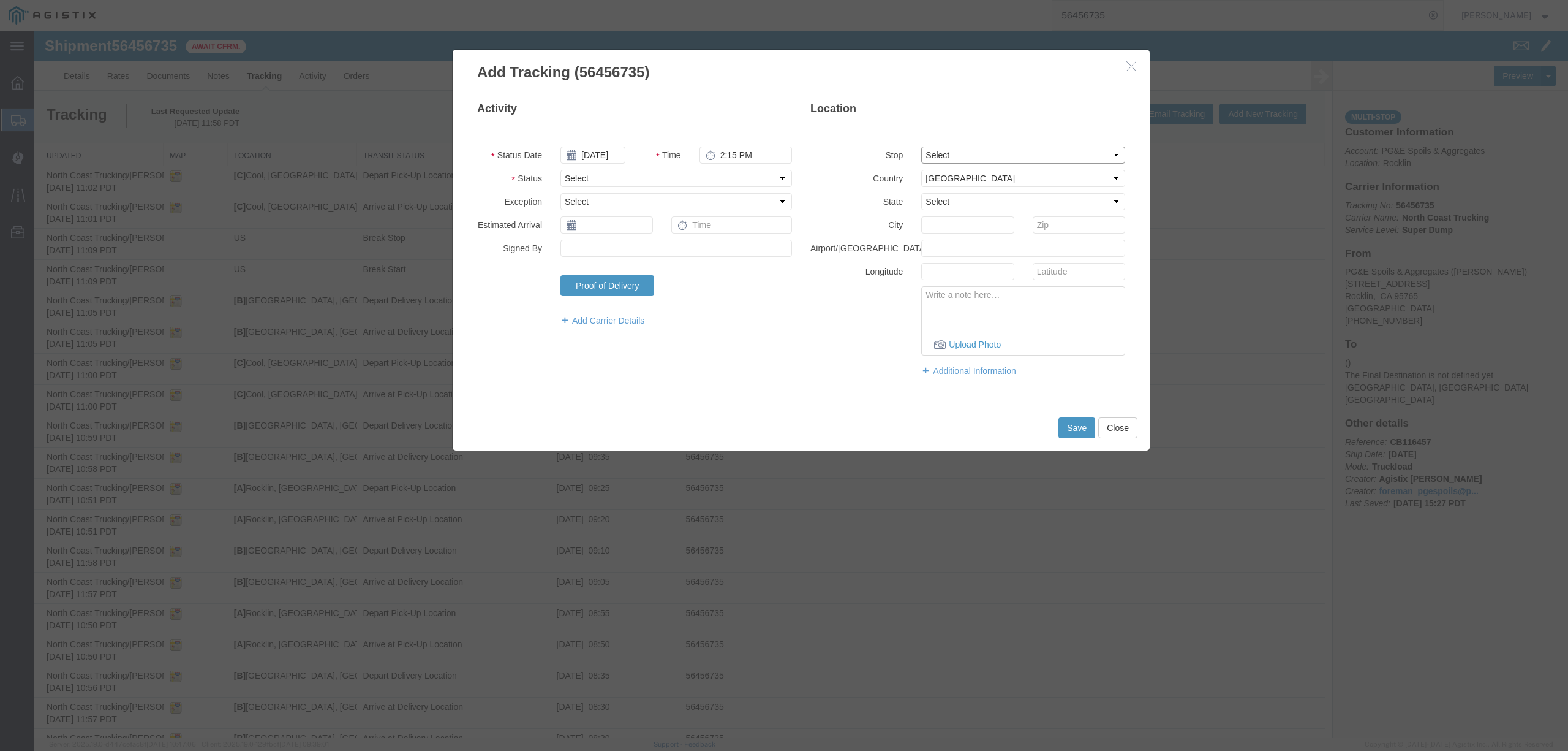
click at [921, 146] on select "Select From: [STREET_ADDRESS] Stop 2: [STREET_ADDRESS] To: The Final Destinatio…" at bounding box center [1023, 155] width 204 height 17
select select "CA"
type input "Lincoln"
click at [633, 175] on select "Select Arrival Notice Available Arrival Notice Imported Arrive at Delivery Loca…" at bounding box center [676, 178] width 231 height 17
select select "ARVDLVLOC"
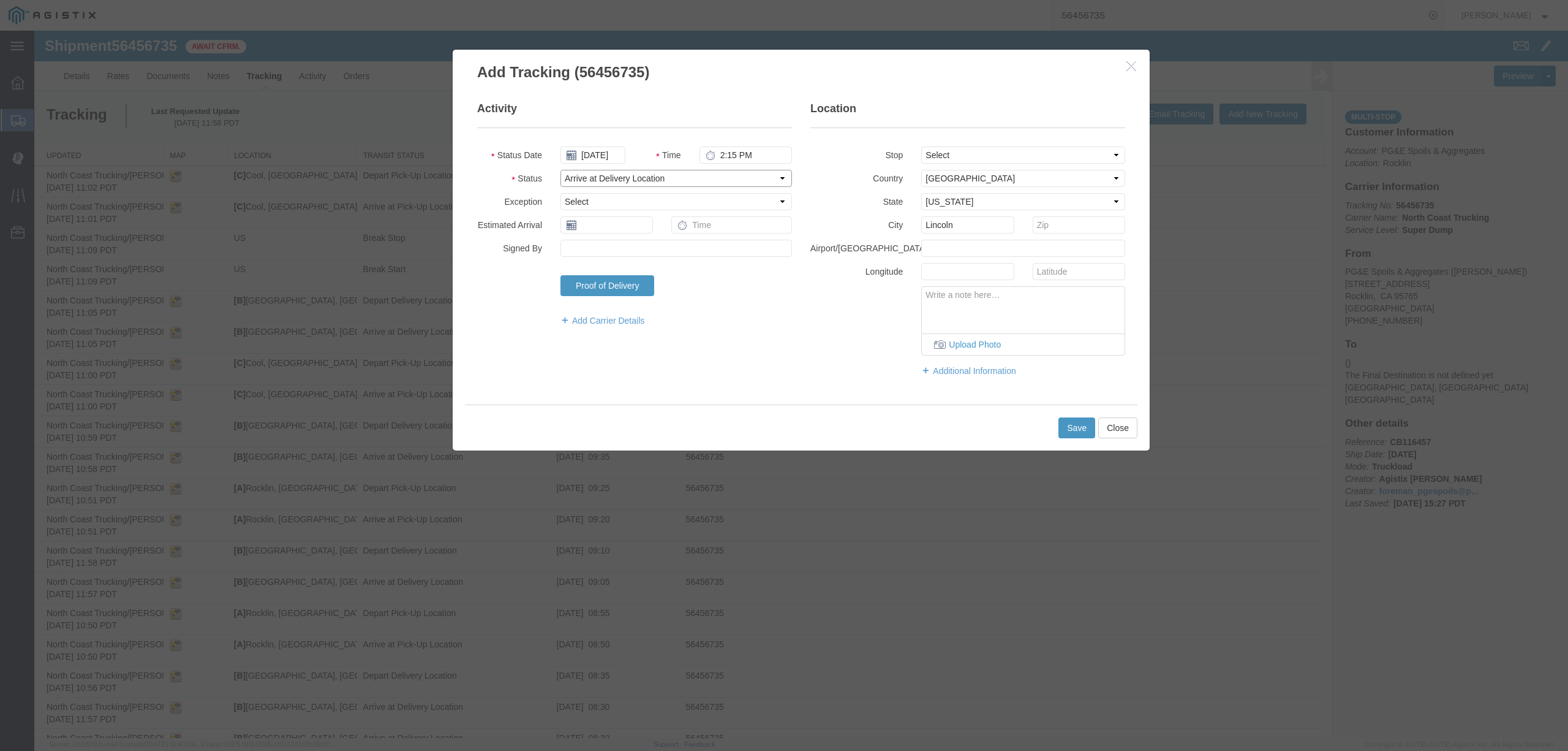
click at [560, 170] on select "Select Arrival Notice Available Arrival Notice Imported Arrive at Delivery Loca…" at bounding box center [676, 178] width 231 height 17
click at [1064, 430] on button "Save" at bounding box center [1077, 428] width 37 height 21
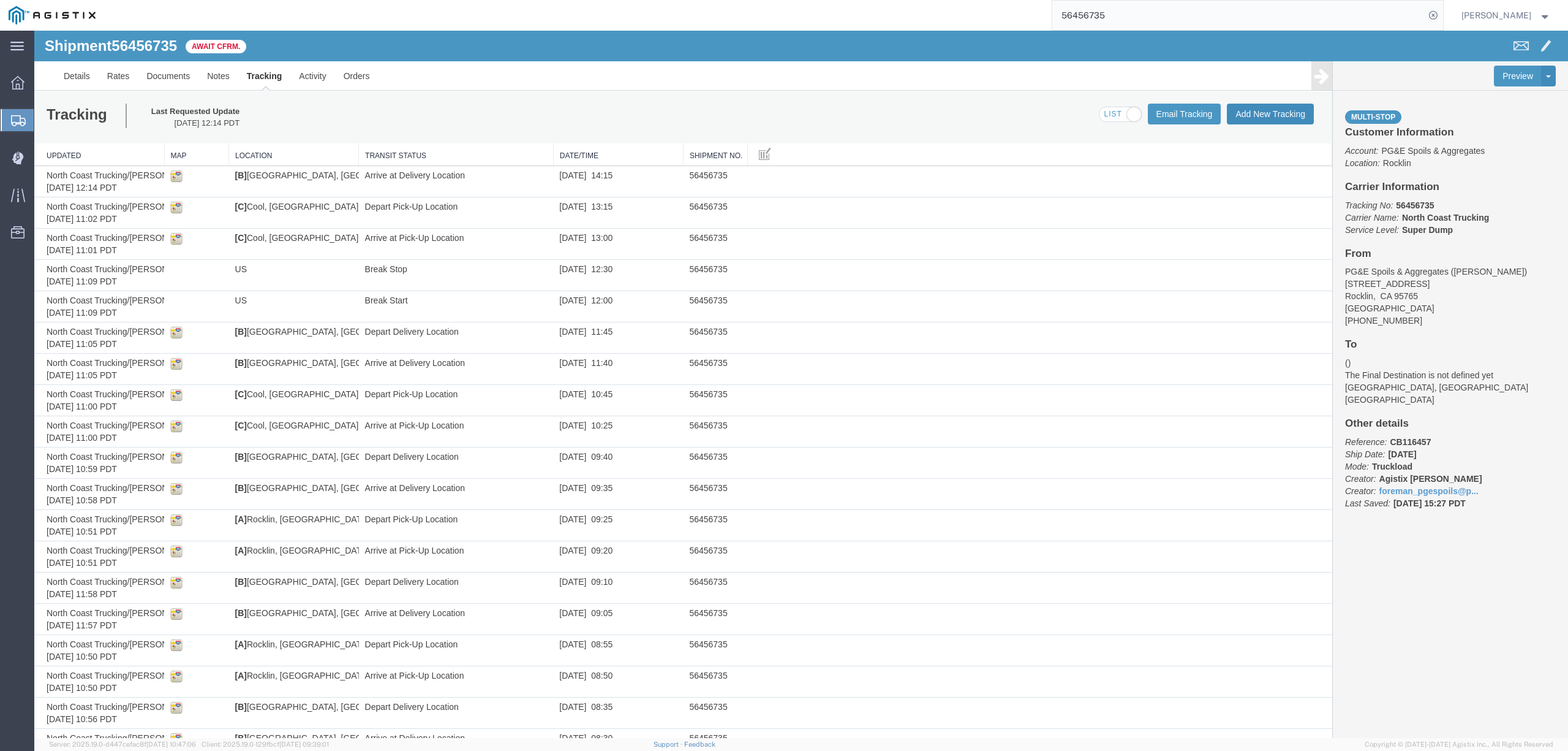
click at [1263, 111] on button "Add New Tracking" at bounding box center [1271, 114] width 87 height 21
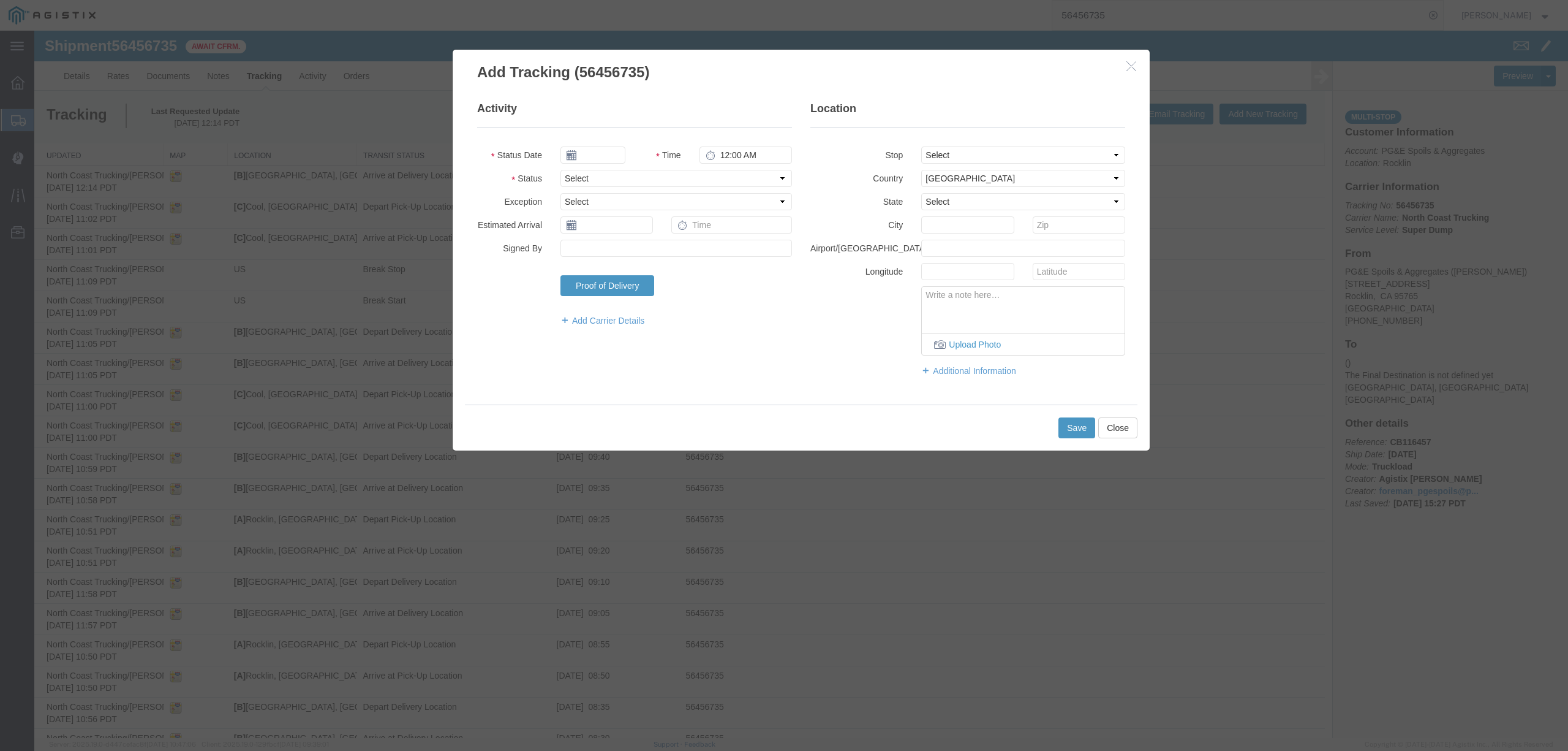
type input "[DATE]"
type input "1:00 PM"
click at [604, 154] on input "[DATE]" at bounding box center [592, 155] width 65 height 17
click at [578, 168] on th at bounding box center [569, 177] width 18 height 18
click at [611, 252] on td "12" at bounding box center [606, 251] width 18 height 18
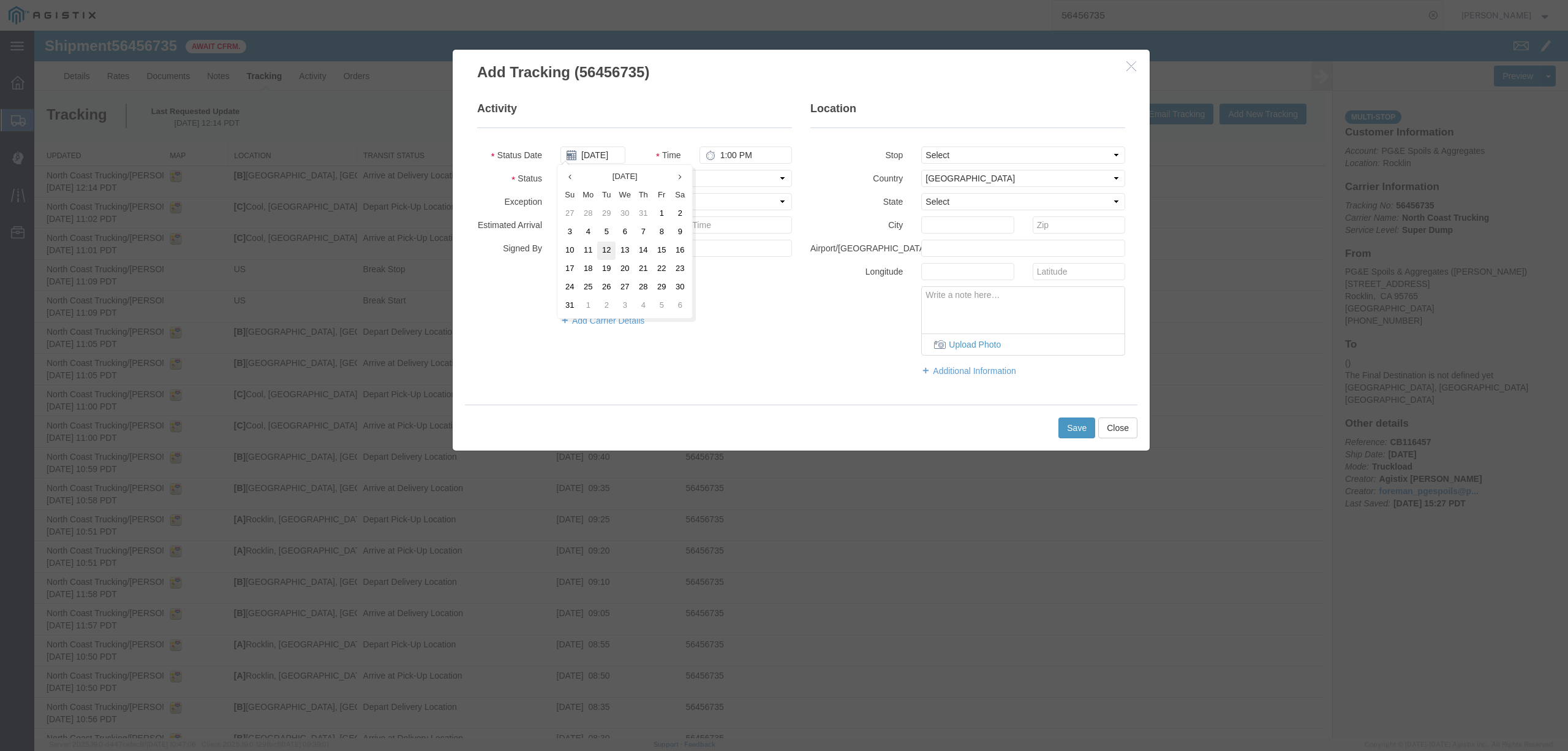
type input "[DATE]"
click at [718, 152] on input "1:00 PM" at bounding box center [745, 155] width 92 height 17
click at [1124, 423] on button "Close" at bounding box center [1118, 428] width 39 height 21
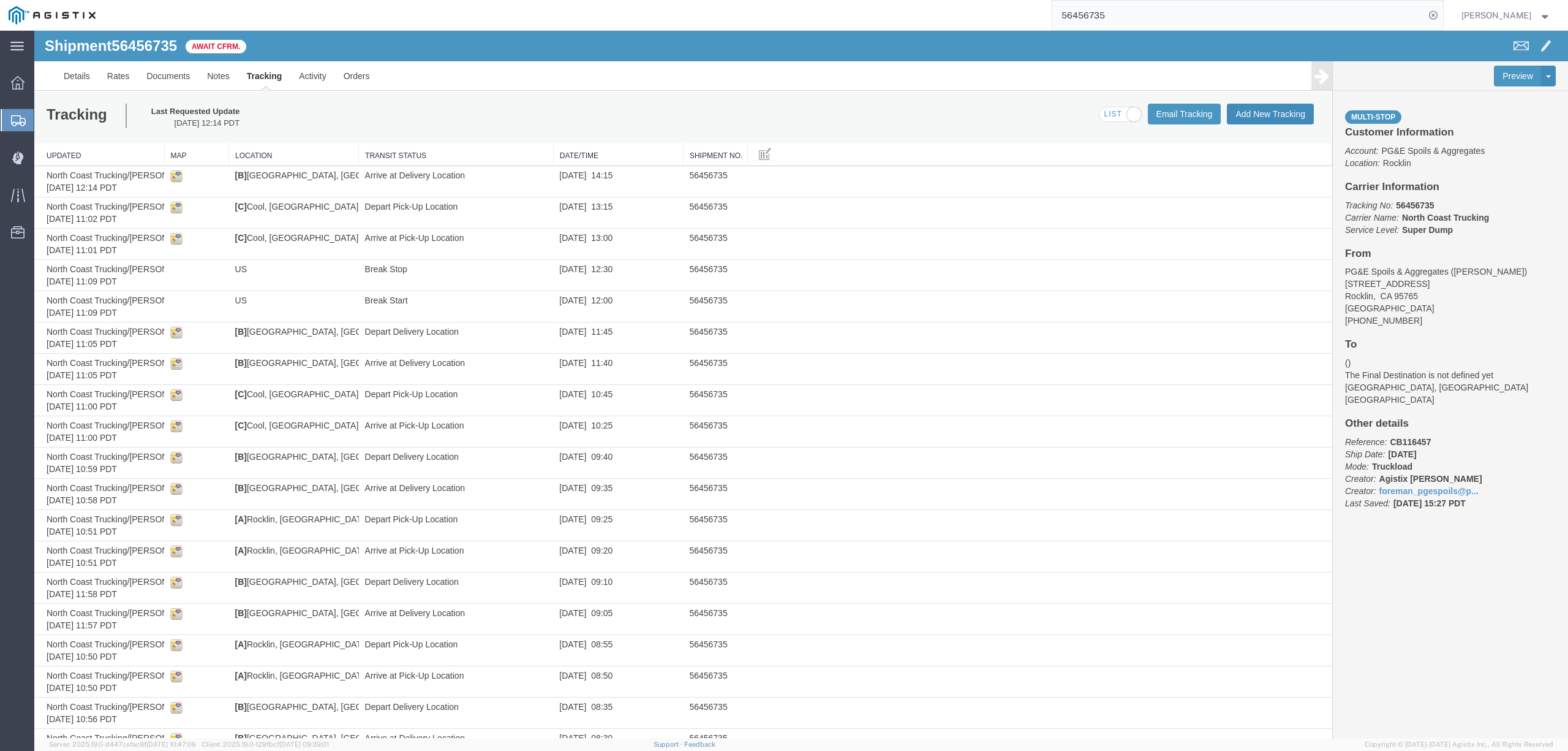
click at [1256, 118] on button "Add New Tracking" at bounding box center [1271, 114] width 87 height 21
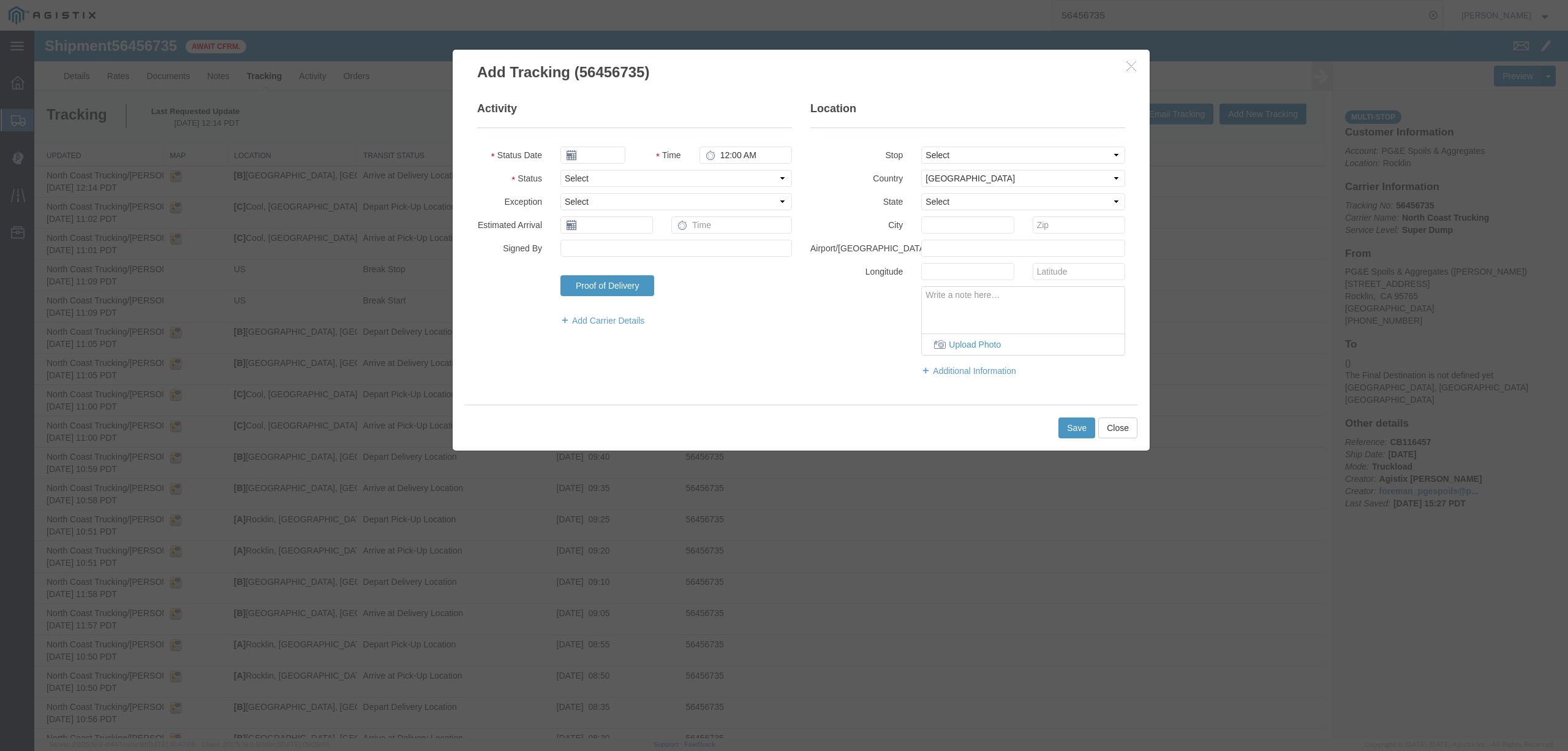
type input "[DATE]"
type input "1:00 PM"
click at [608, 157] on input "[DATE]" at bounding box center [592, 155] width 65 height 17
click at [564, 178] on th at bounding box center [569, 177] width 18 height 18
click at [605, 251] on td "12" at bounding box center [606, 251] width 18 height 18
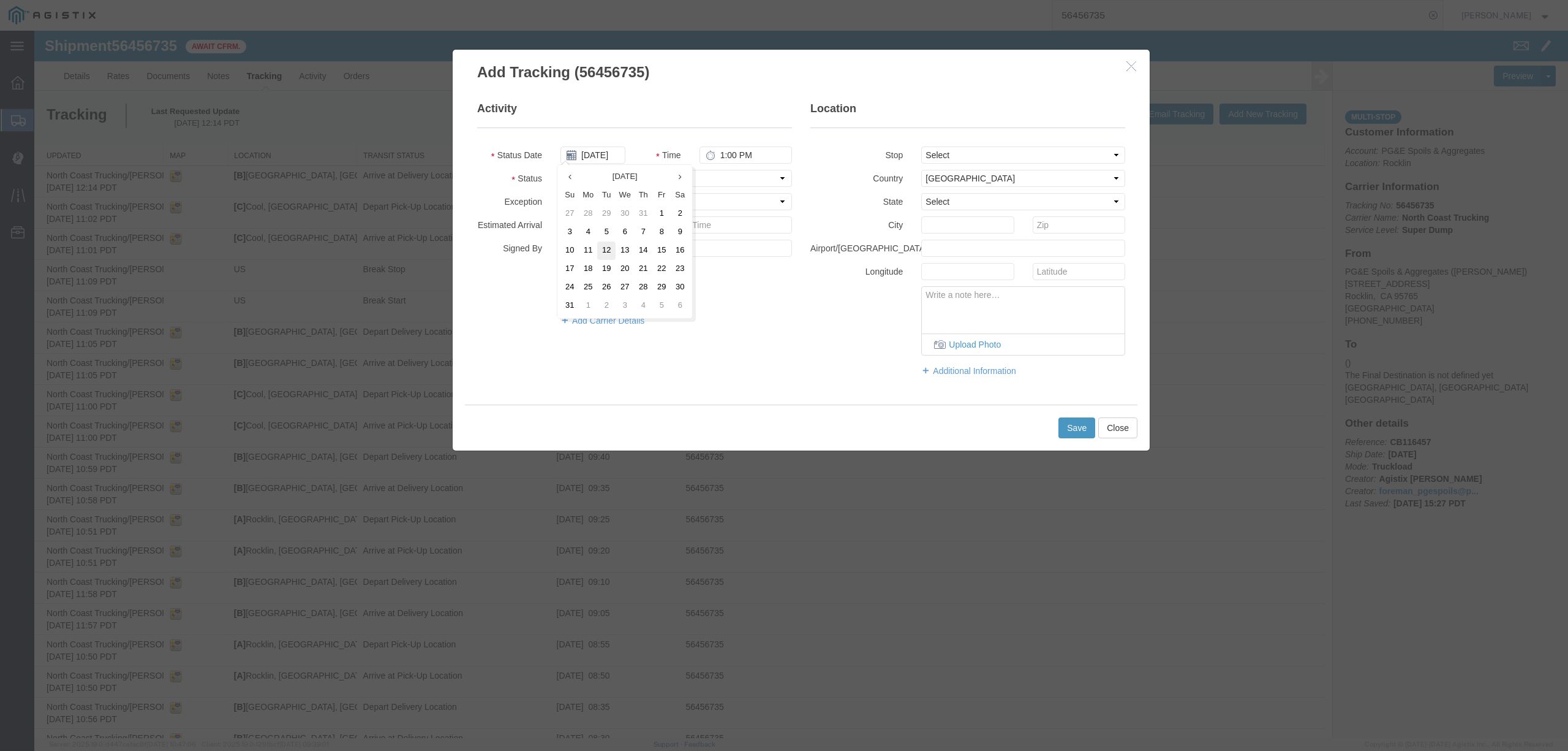
type input "[DATE]"
click at [717, 151] on input "1:00 PM" at bounding box center [745, 155] width 92 height 17
type input "2:30 PM"
click at [714, 178] on select "Select Arrival Notice Available Arrival Notice Imported Arrive at Delivery Loca…" at bounding box center [676, 178] width 231 height 17
select select "DELIVRED"
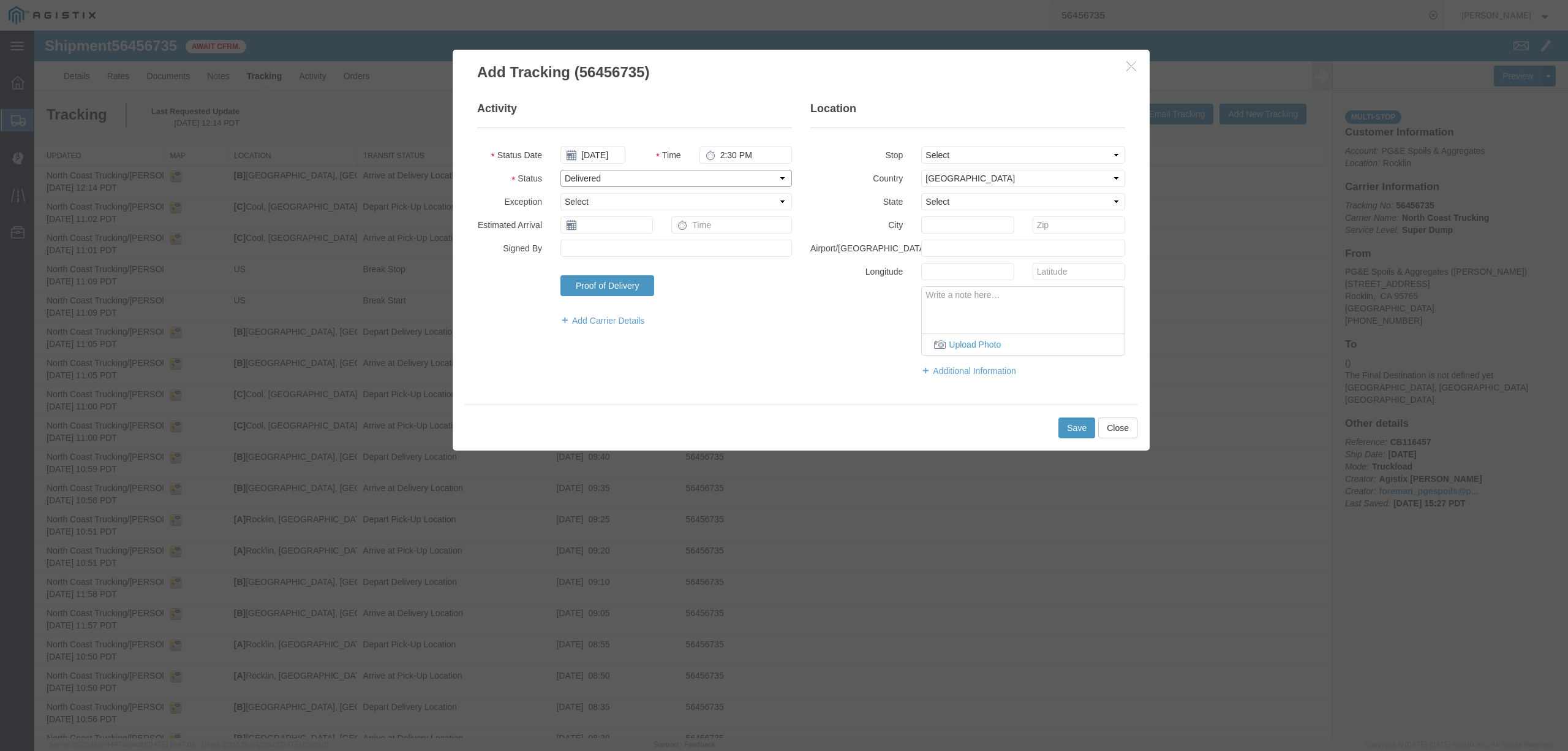
click at [560, 170] on select "Select Arrival Notice Available Arrival Notice Imported Arrive at Delivery Loca…" at bounding box center [676, 178] width 231 height 17
click at [1008, 153] on select "Select From: [STREET_ADDRESS] Stop 2: [STREET_ADDRESS] To: The Final Destinatio…" at bounding box center [1023, 155] width 204 height 17
select select "{"pickupDeliveryInfoId": "122199791","pickupOrDelivery": "P","stopNum": "1","lo…"
click at [921, 146] on select "Select From: [STREET_ADDRESS] Stop 2: [STREET_ADDRESS] To: The Final Destinatio…" at bounding box center [1023, 155] width 204 height 17
select select "CA"
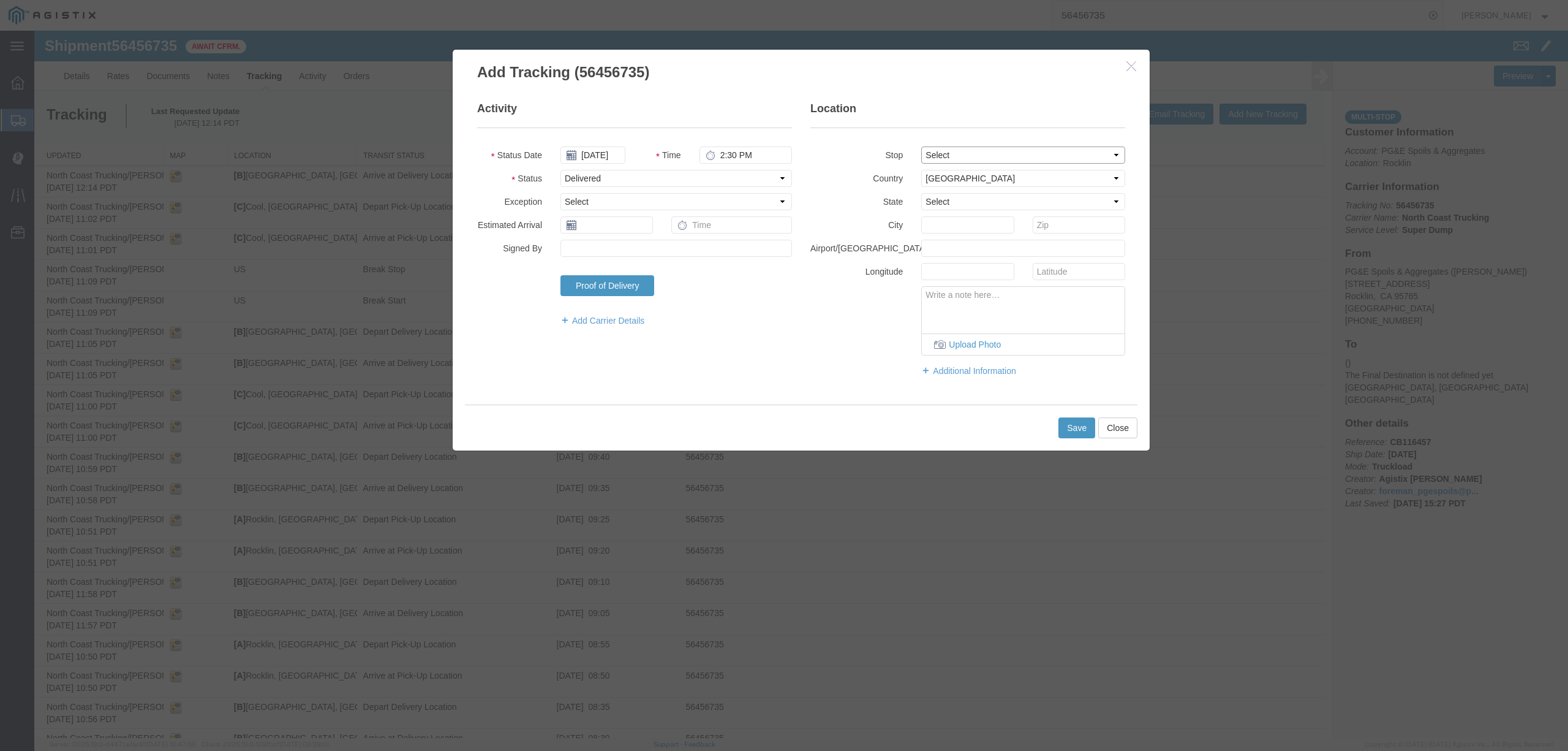
type input "Rocklin"
click at [1071, 432] on button "Save" at bounding box center [1077, 428] width 37 height 21
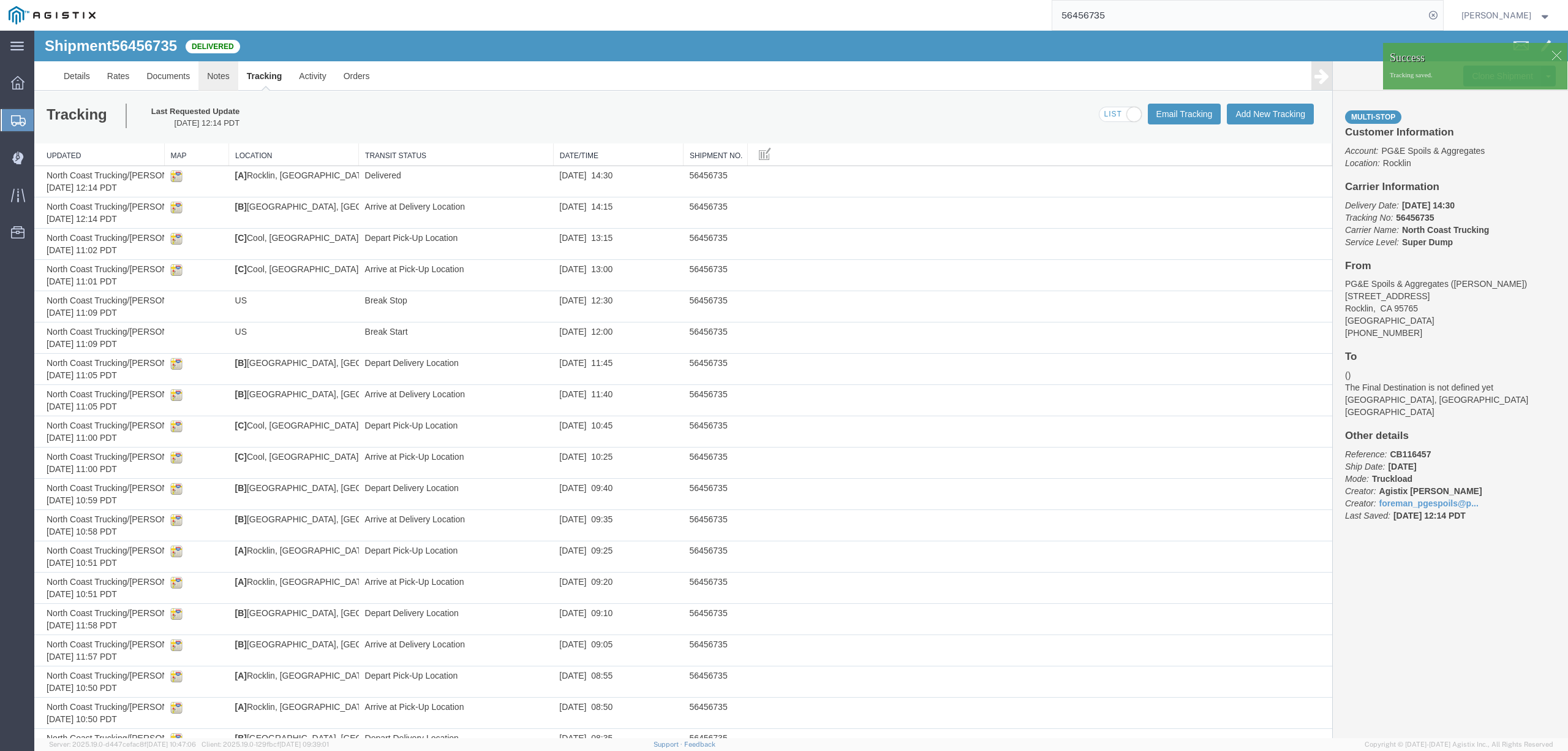
click at [226, 80] on link "Notes" at bounding box center [218, 76] width 40 height 30
